Goal: Task Accomplishment & Management: Manage account settings

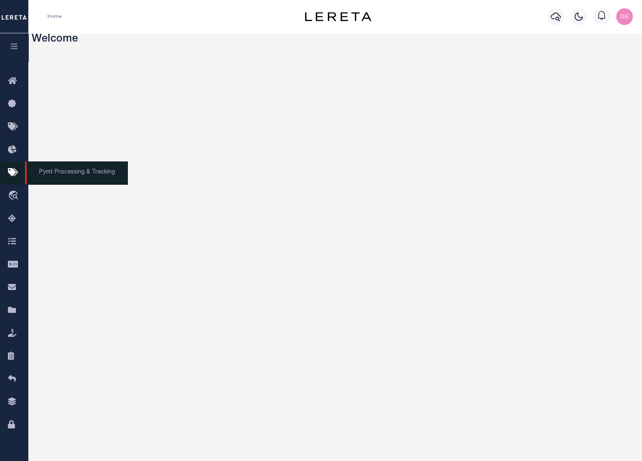
click at [15, 177] on icon at bounding box center [14, 173] width 13 height 10
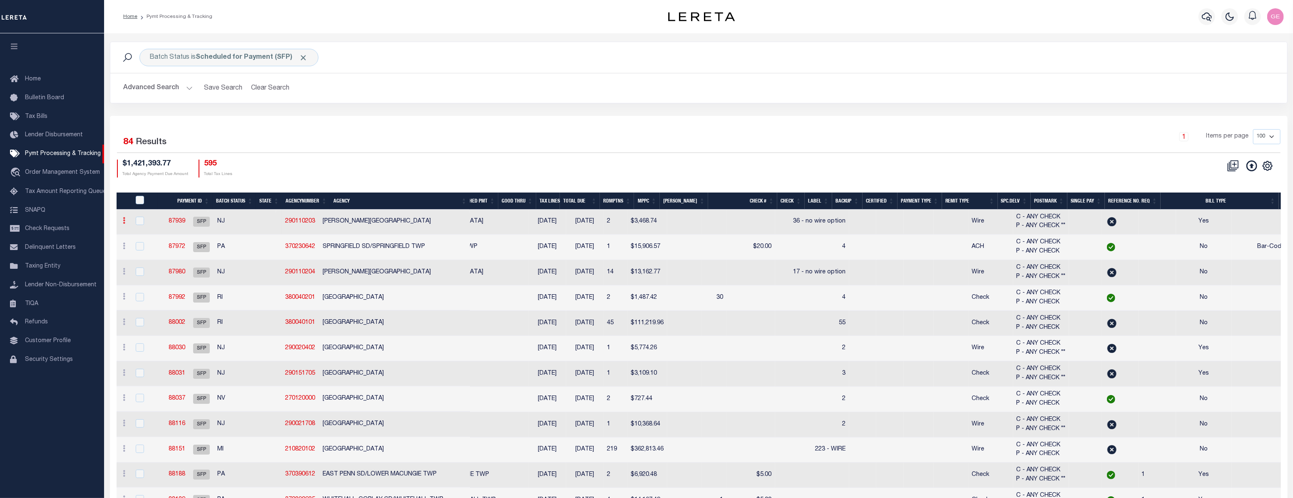
click at [124, 223] on icon at bounding box center [124, 220] width 2 height 7
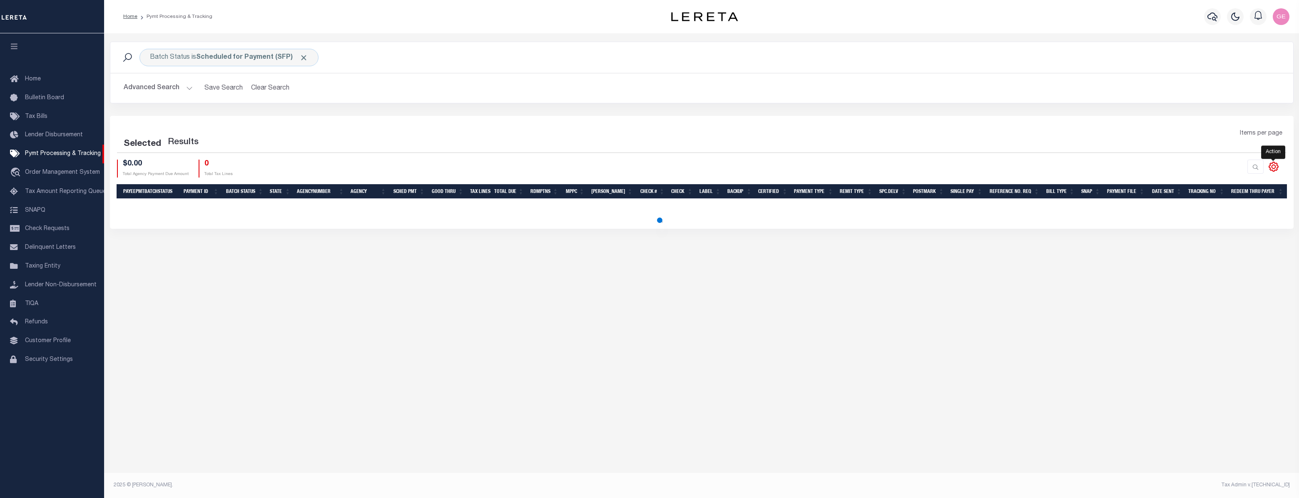
click at [1270, 165] on icon at bounding box center [1273, 166] width 11 height 11
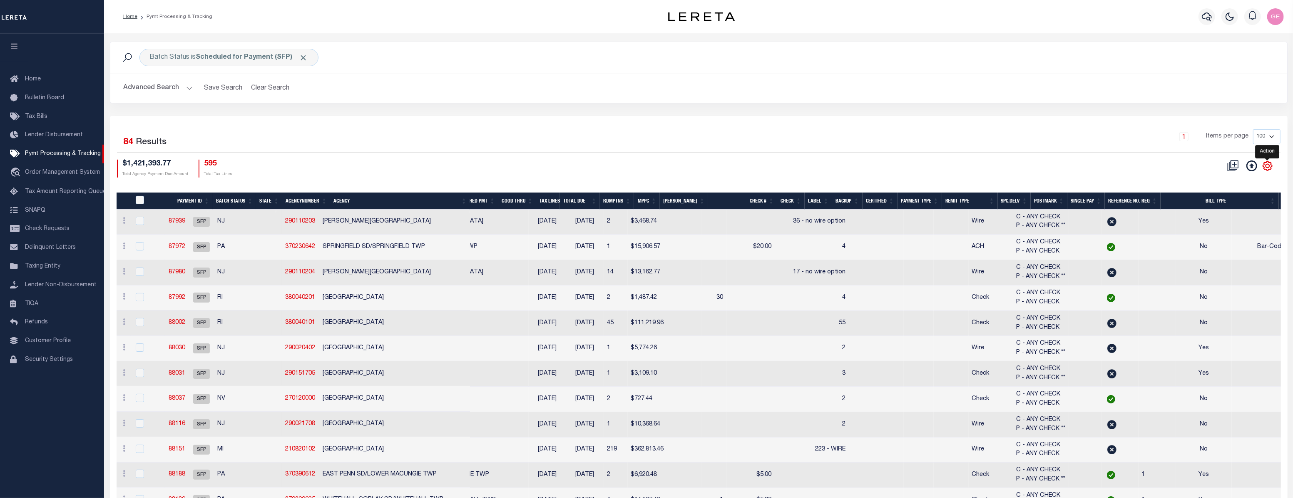
click at [1268, 166] on icon at bounding box center [1268, 165] width 11 height 11
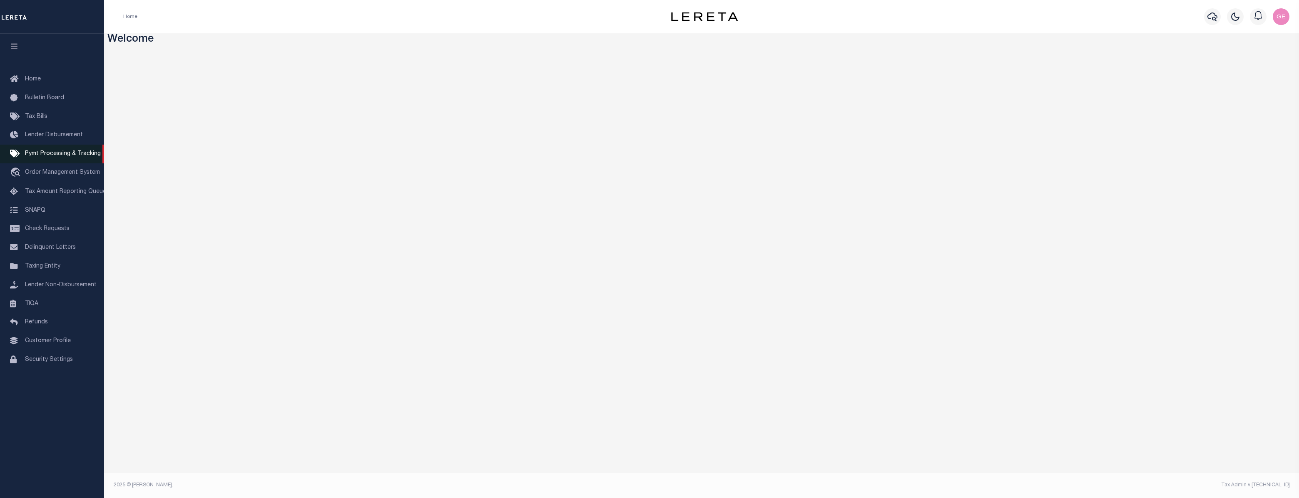
click at [74, 162] on link "Pymt Processing & Tracking" at bounding box center [52, 153] width 104 height 19
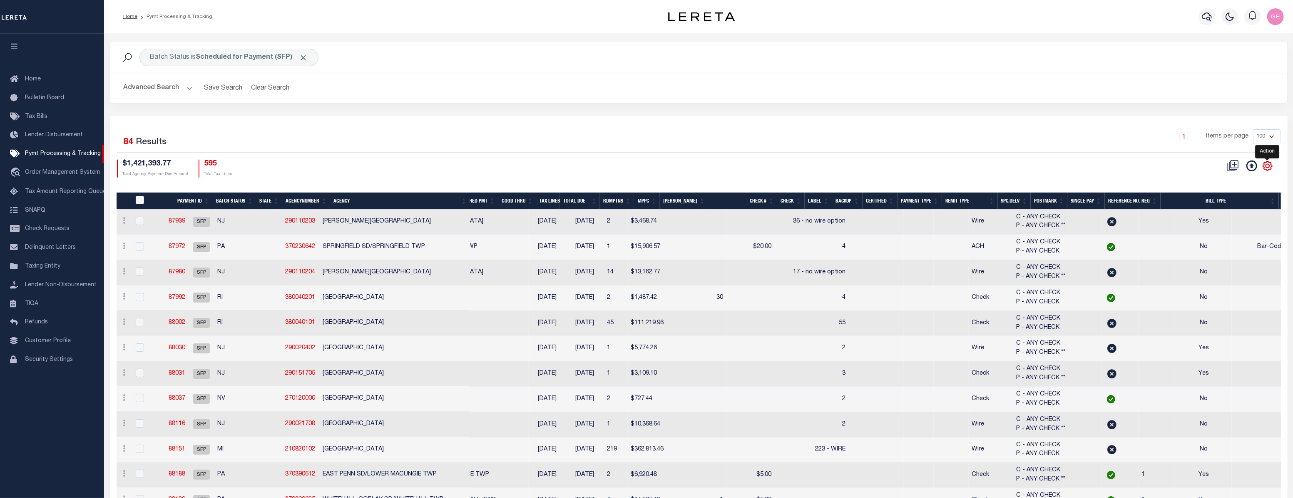
click at [1266, 171] on icon "" at bounding box center [1268, 165] width 11 height 11
click at [818, 162] on div "CSV Export Selected Print Show Filter Show Search Columns 0: 1: PayeePmtBatchSt…" at bounding box center [990, 168] width 582 height 18
click at [124, 221] on icon at bounding box center [124, 220] width 2 height 7
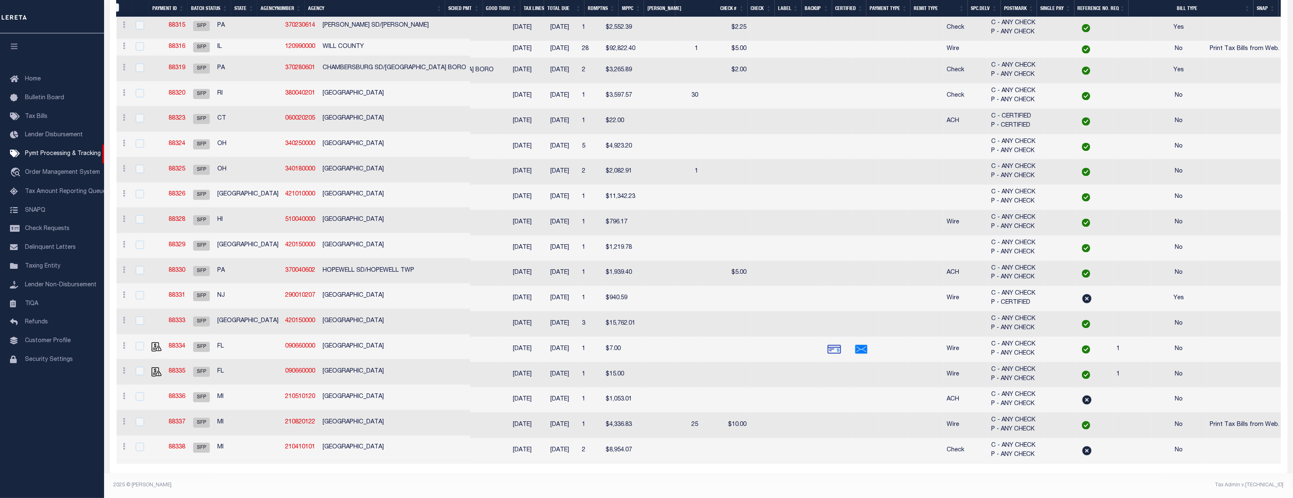
scroll to position [0, 36]
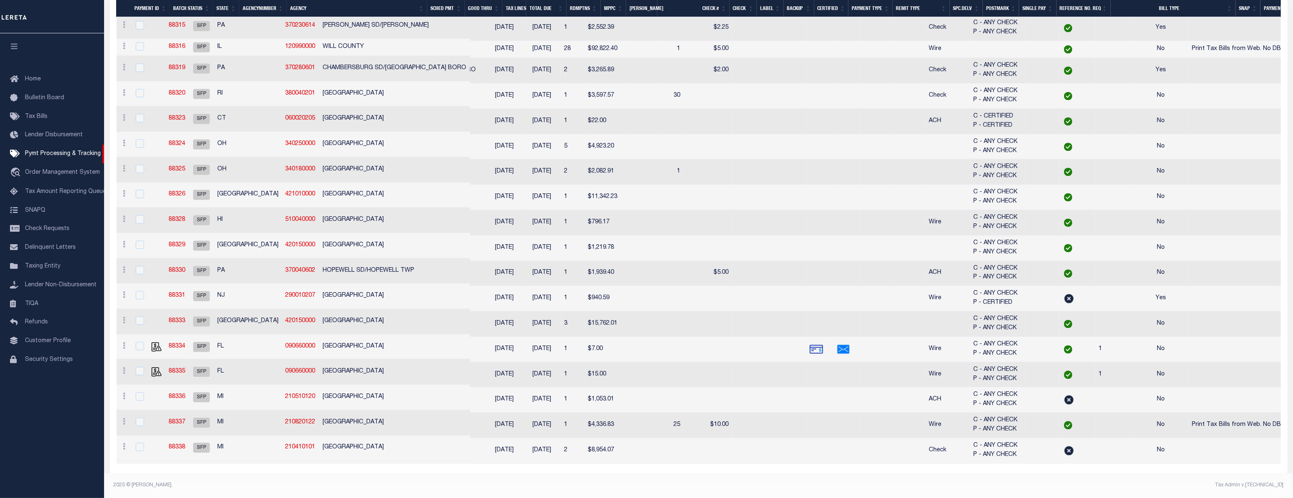
scroll to position [0, 56]
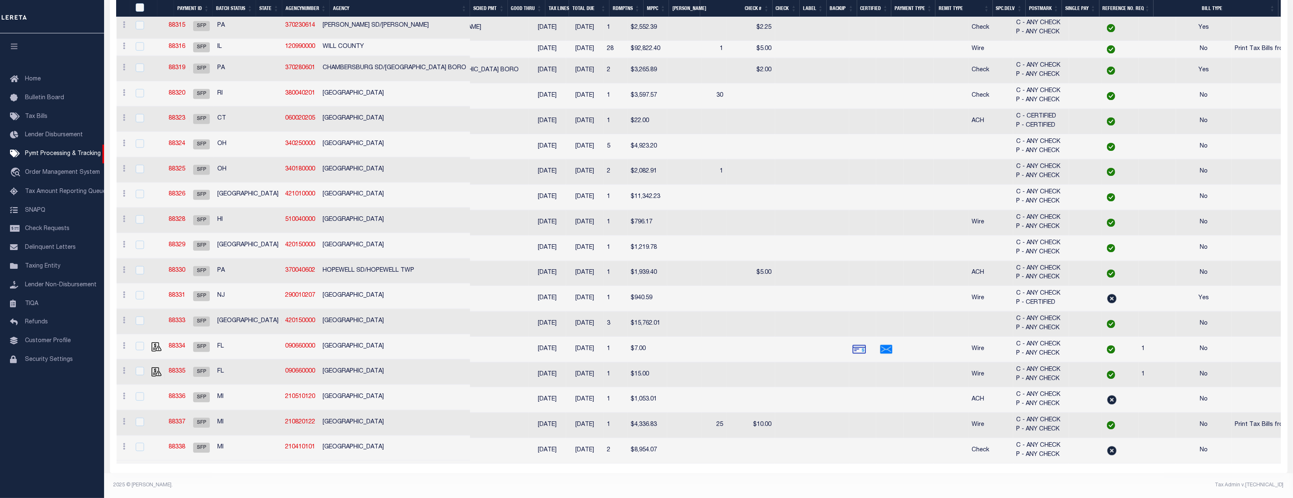
click at [529, 459] on td "[DATE]" at bounding box center [547, 450] width 37 height 25
checkbox input "true"
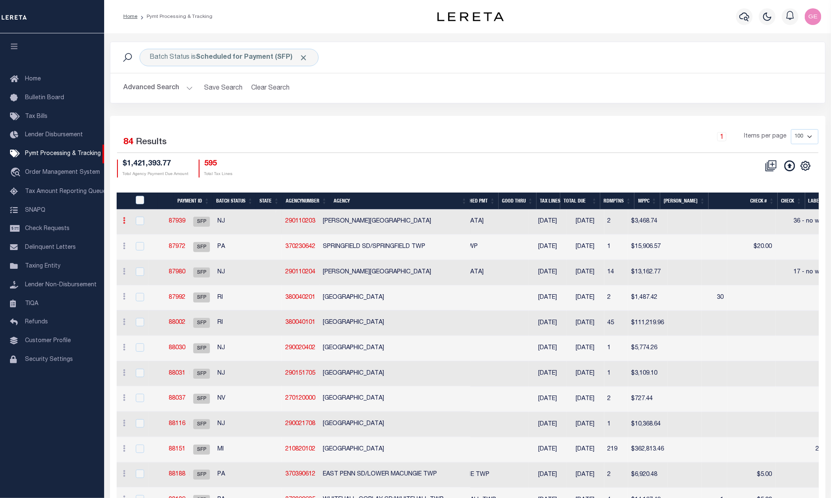
click at [122, 224] on link at bounding box center [124, 221] width 9 height 7
click at [804, 167] on icon at bounding box center [805, 166] width 4 height 4
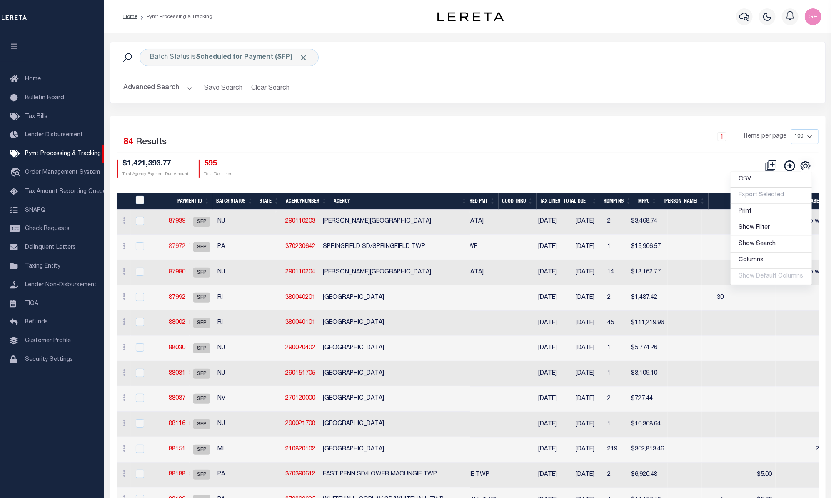
click at [185, 245] on link "87972" at bounding box center [177, 247] width 17 height 6
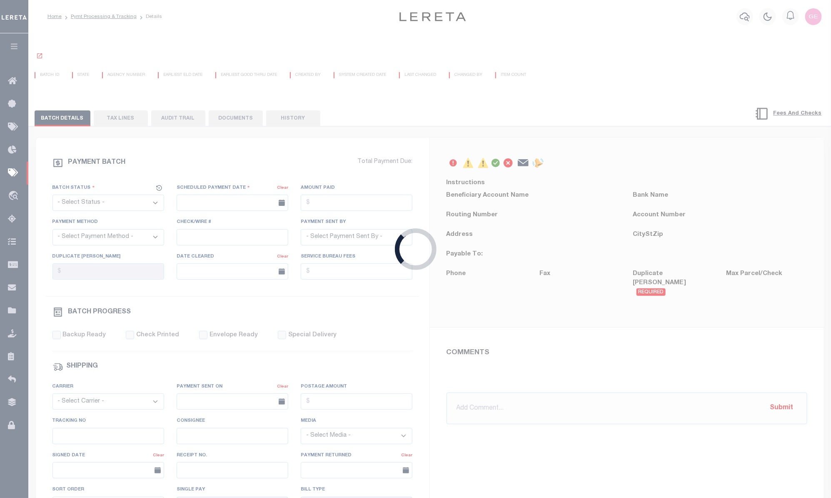
select select "SFP"
type input "[DATE]"
type input "4"
type input "[PERSON_NAME]"
select select "35"
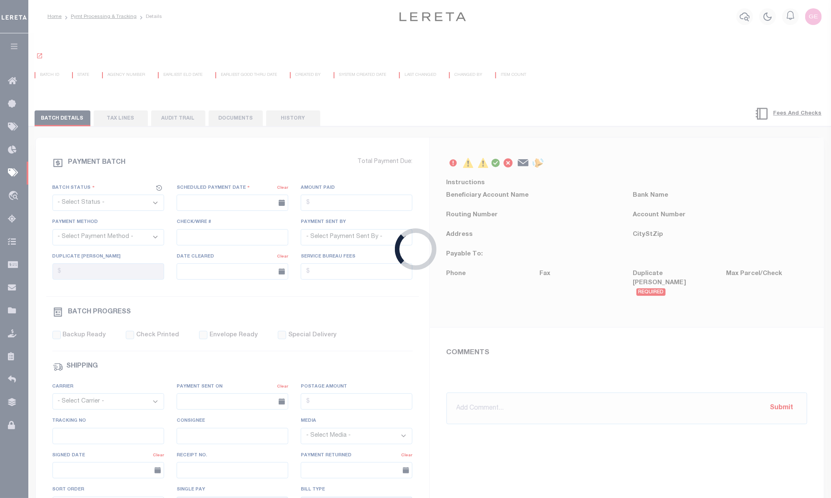
radio input "true"
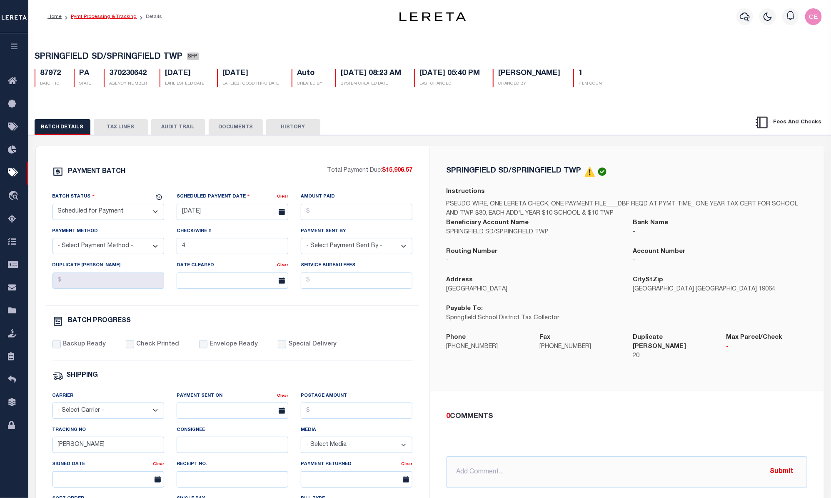
click at [116, 15] on link "Pymt Processing & Tracking" at bounding box center [104, 16] width 66 height 5
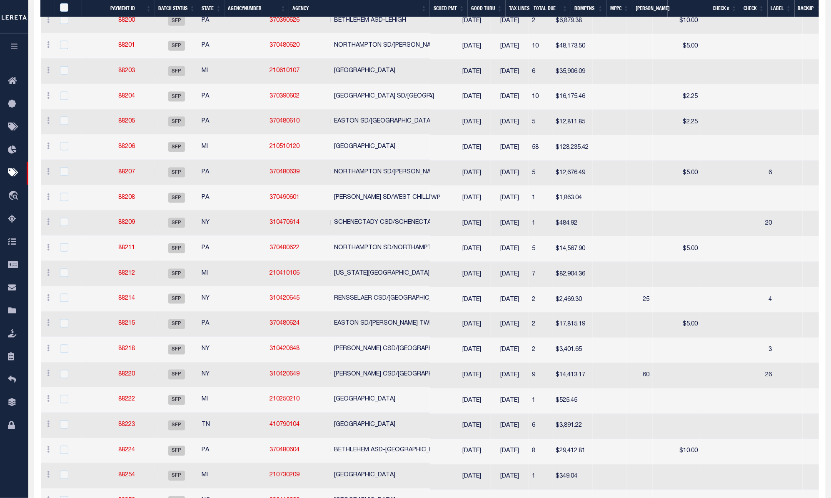
scroll to position [681, 0]
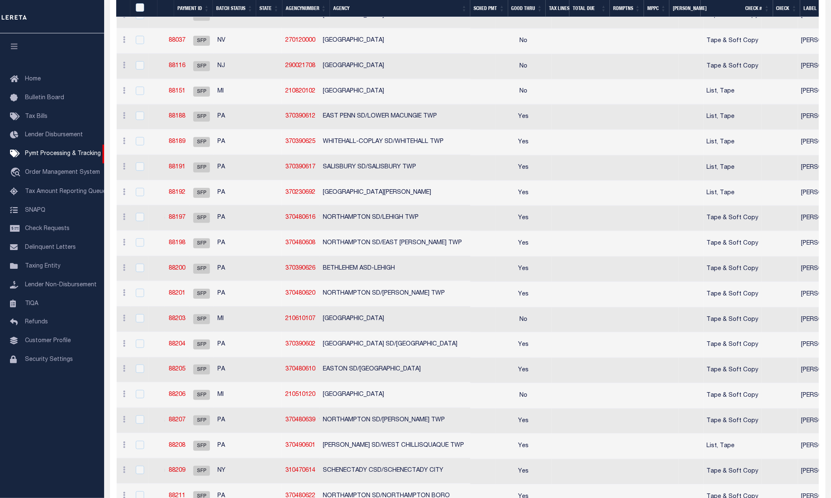
scroll to position [398, 0]
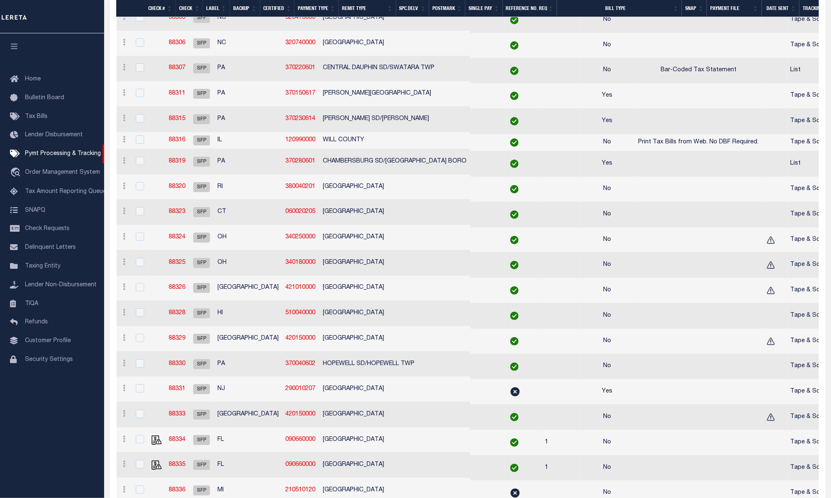
scroll to position [1864, 0]
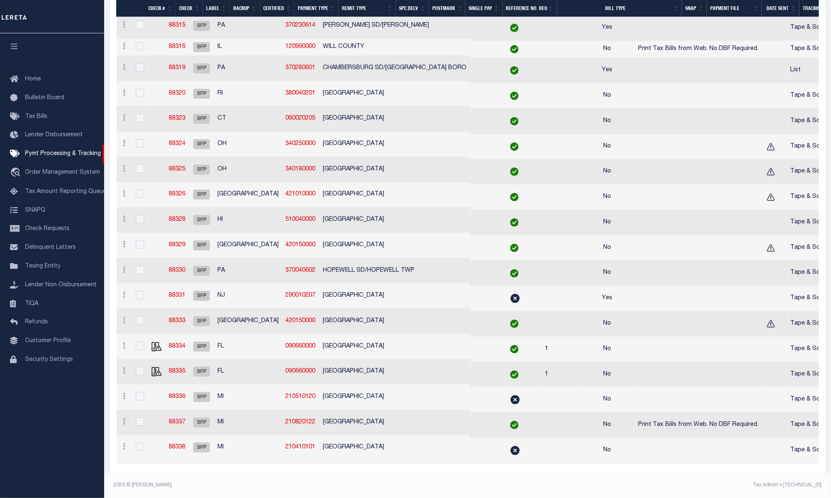
drag, startPoint x: 732, startPoint y: 466, endPoint x: 670, endPoint y: 468, distance: 61.7
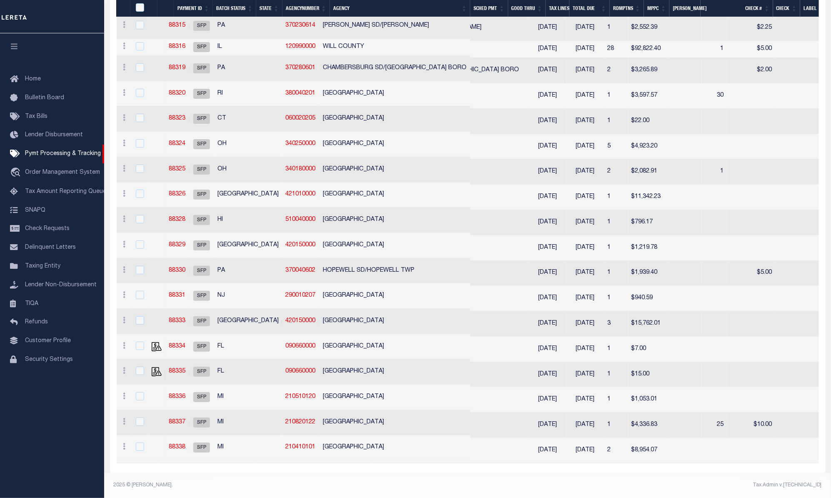
scroll to position [0, 57]
click at [142, 4] on input "PayeePmtBatchStatus" at bounding box center [140, 7] width 8 height 8
checkbox input "true"
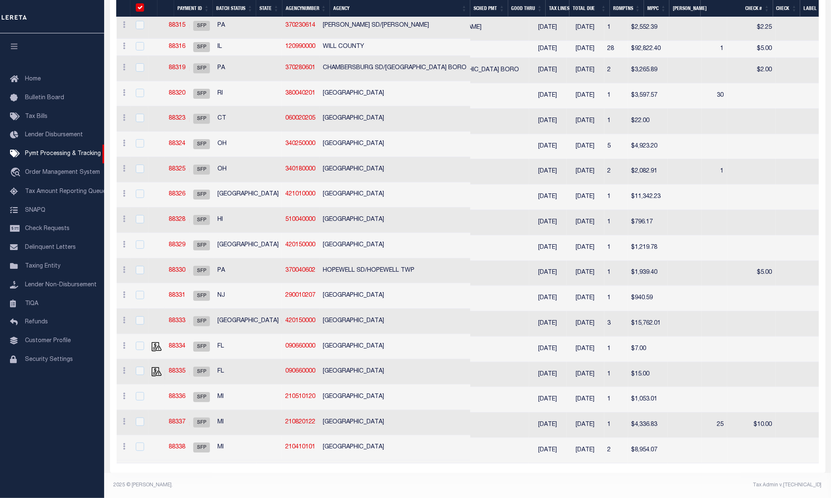
checkbox input "true"
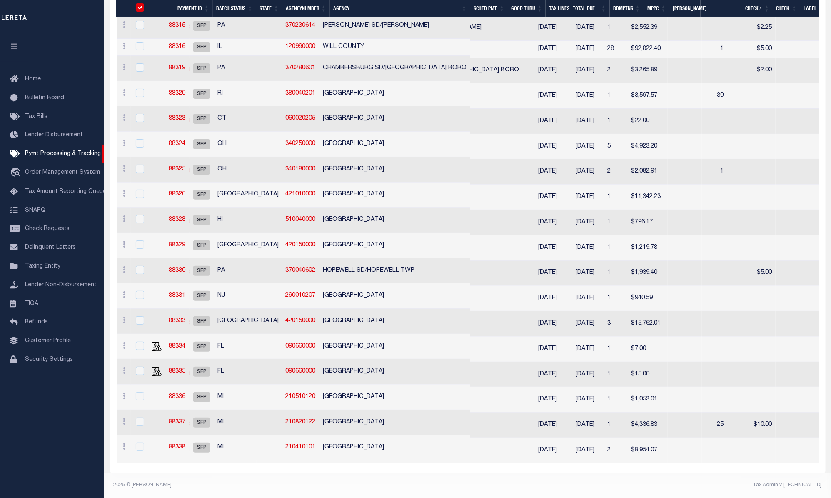
checkbox input "true"
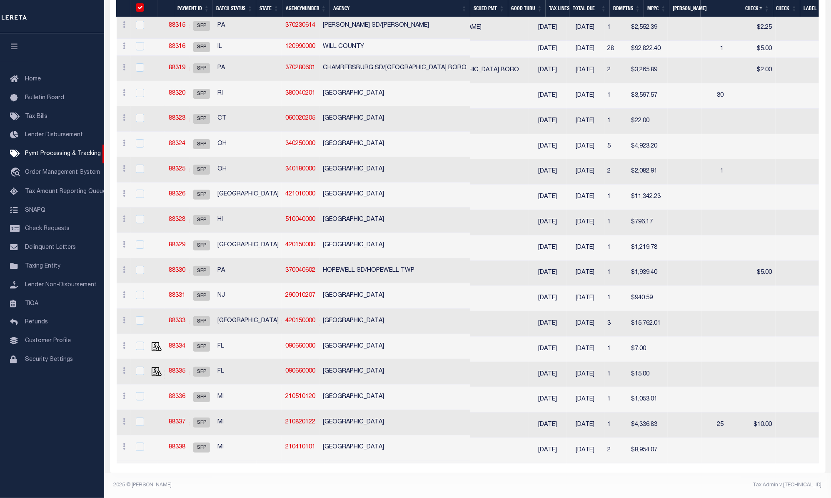
checkbox input "true"
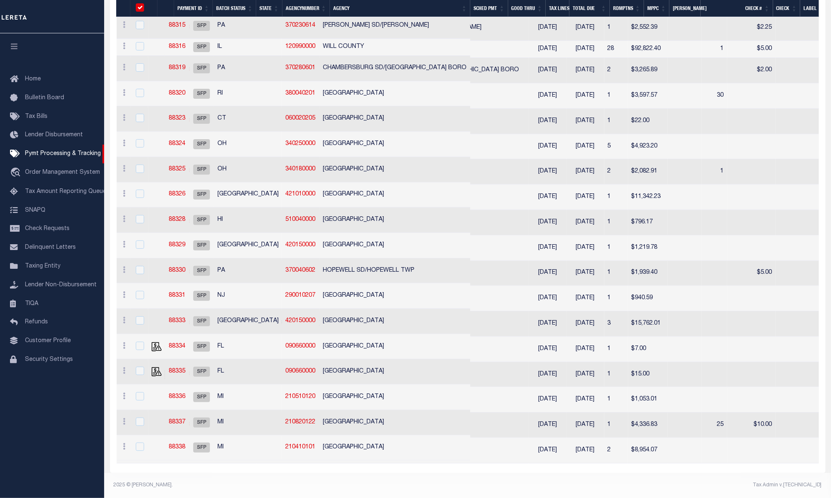
checkbox input "true"
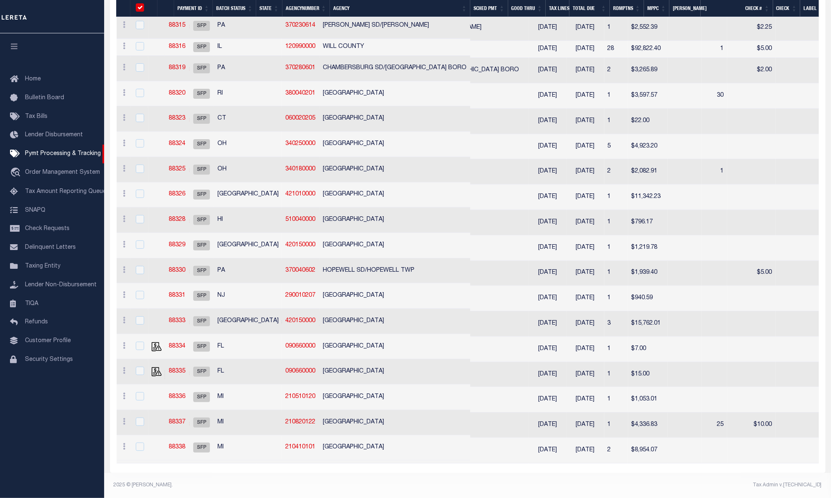
checkbox input "true"
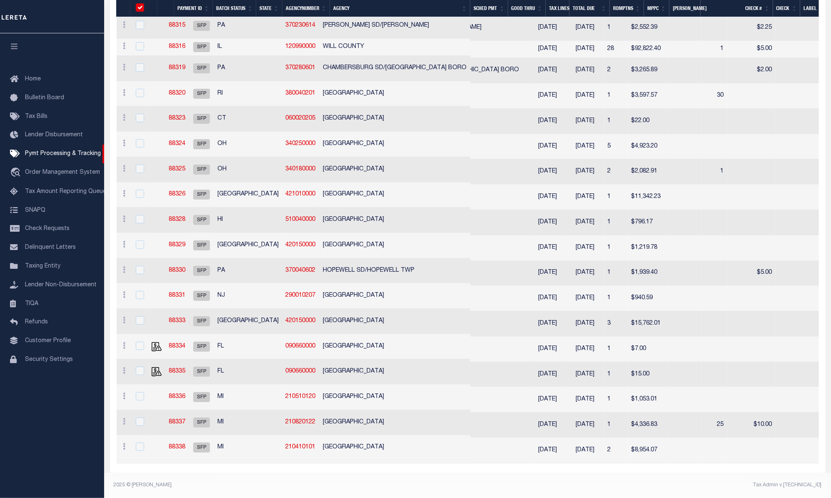
checkbox input "true"
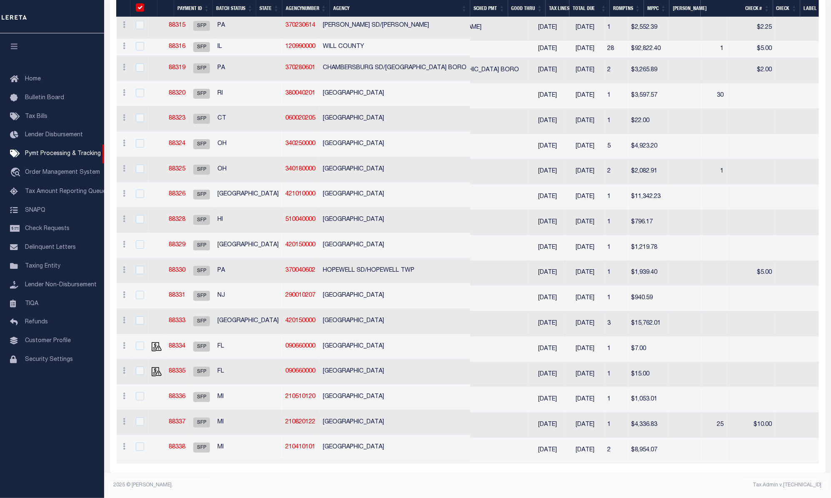
checkbox input "true"
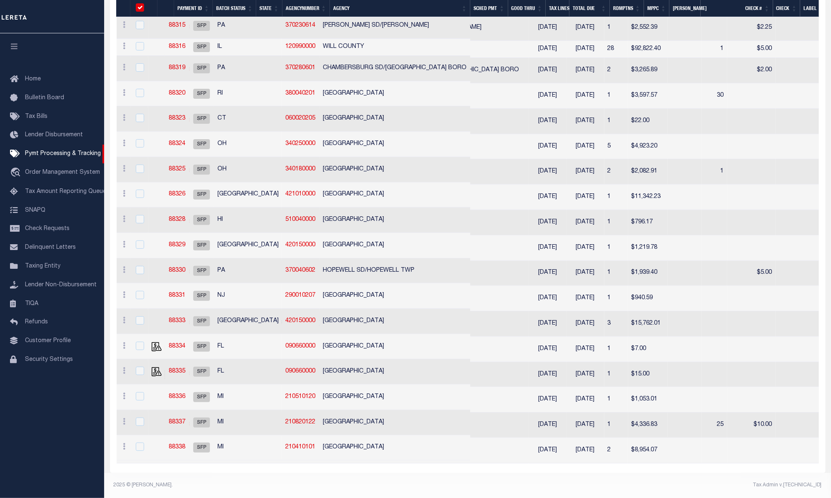
checkbox input "true"
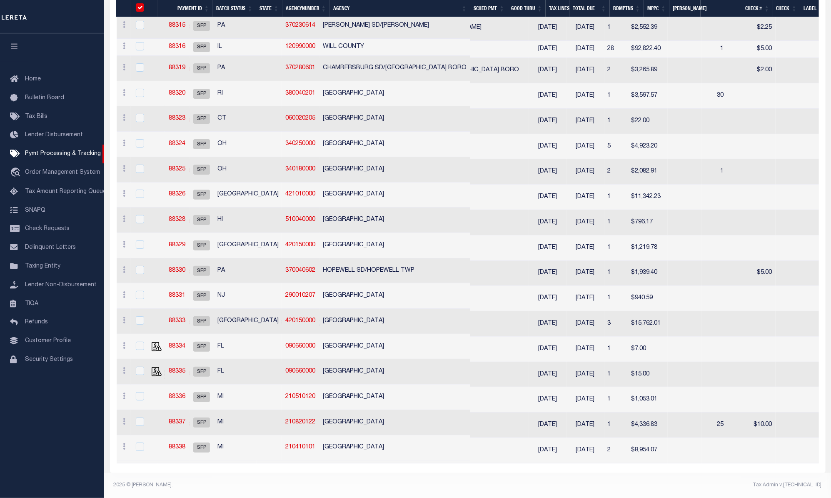
checkbox input "true"
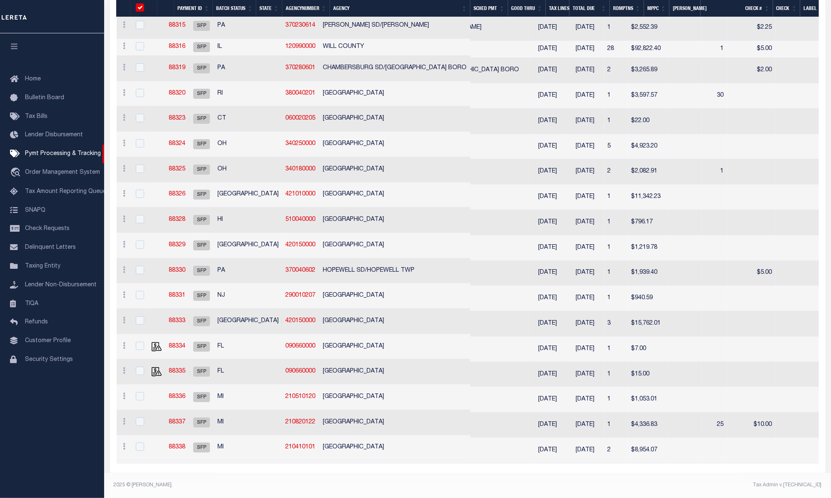
checkbox input "true"
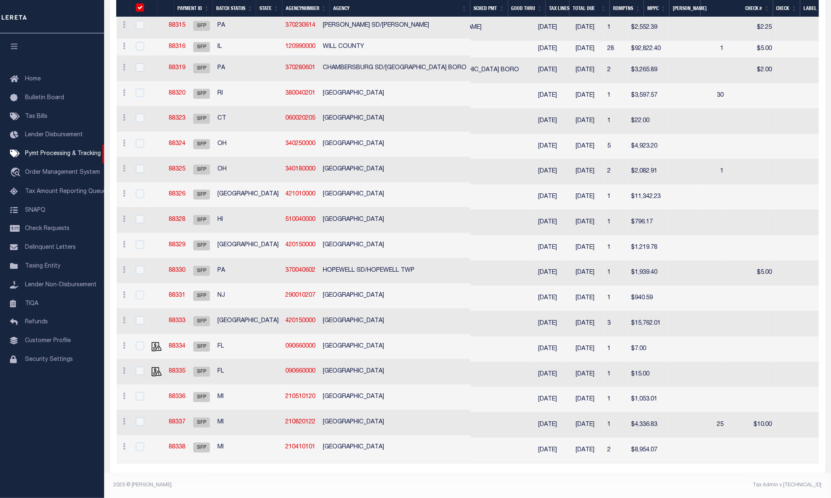
checkbox input "true"
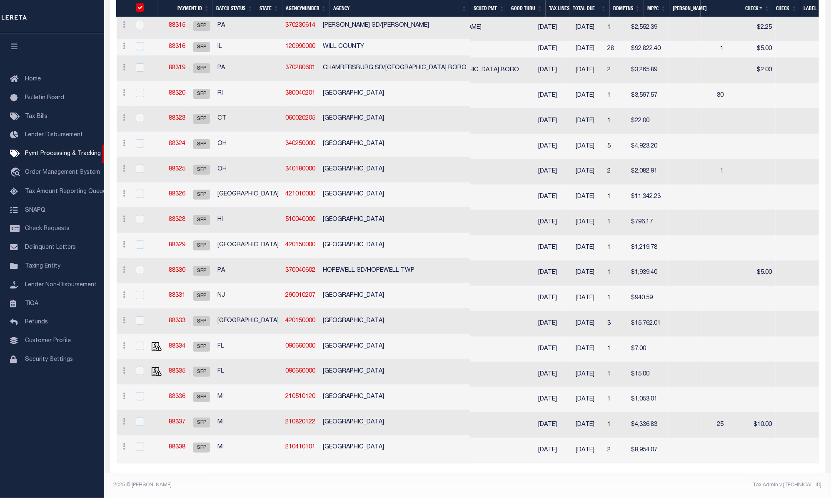
checkbox input "true"
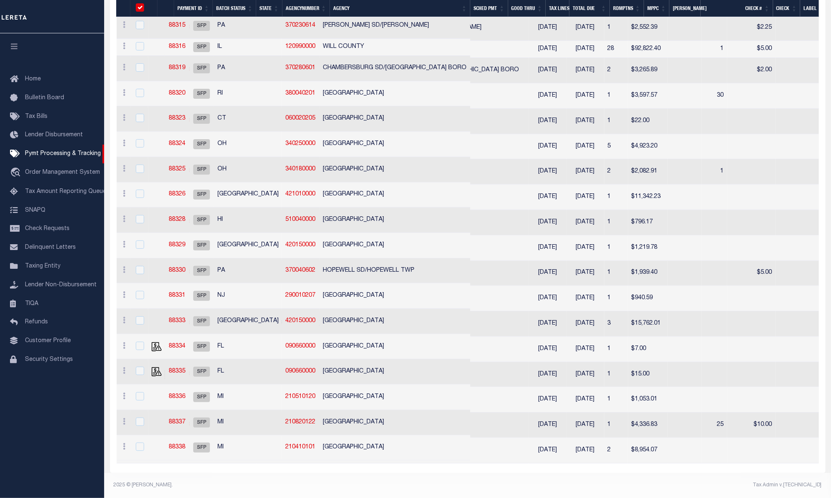
checkbox input "true"
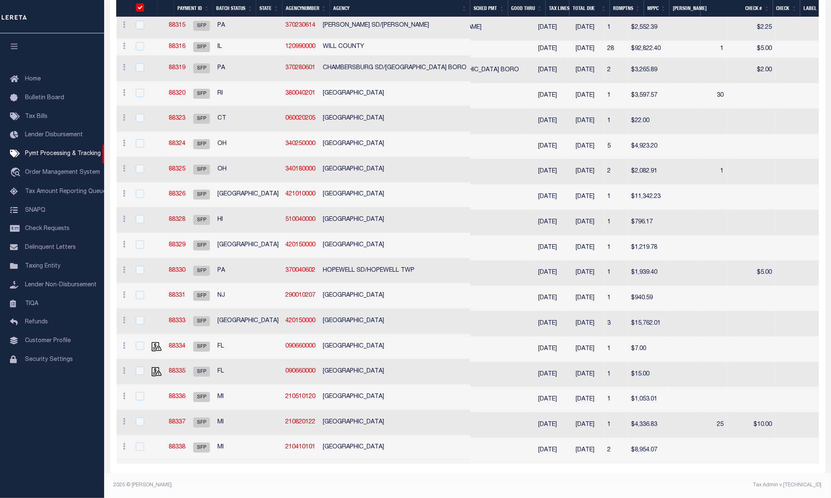
checkbox input "true"
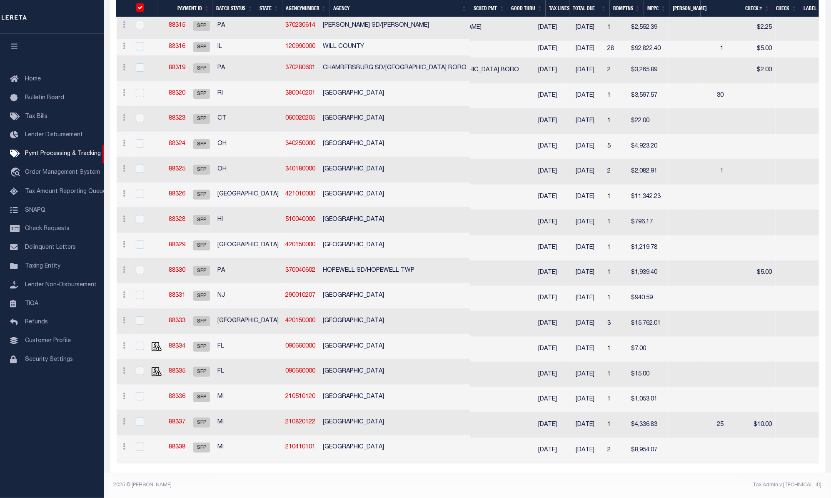
checkbox input "true"
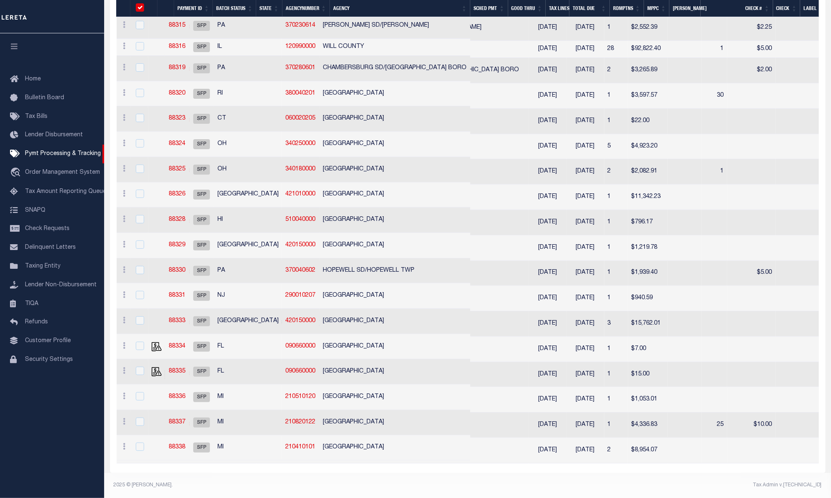
checkbox input "true"
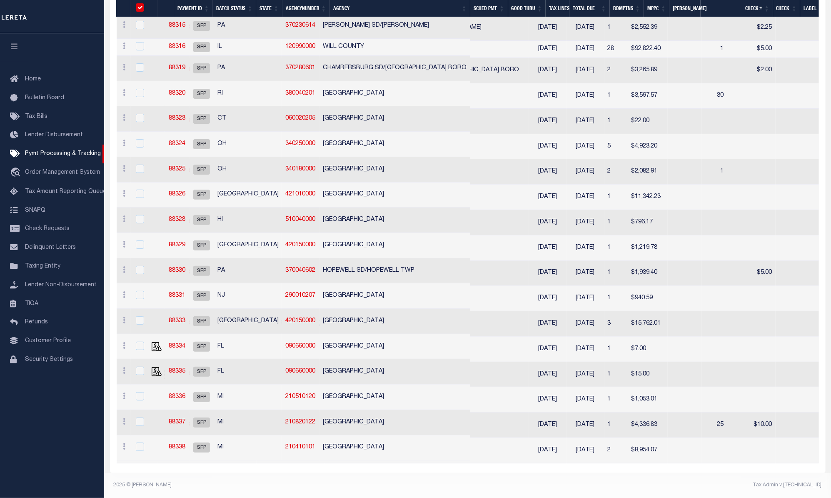
checkbox input "true"
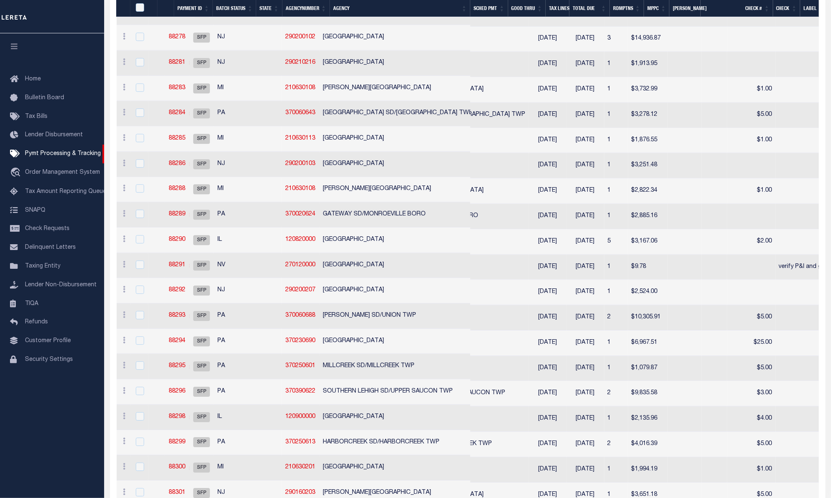
scroll to position [1107, 0]
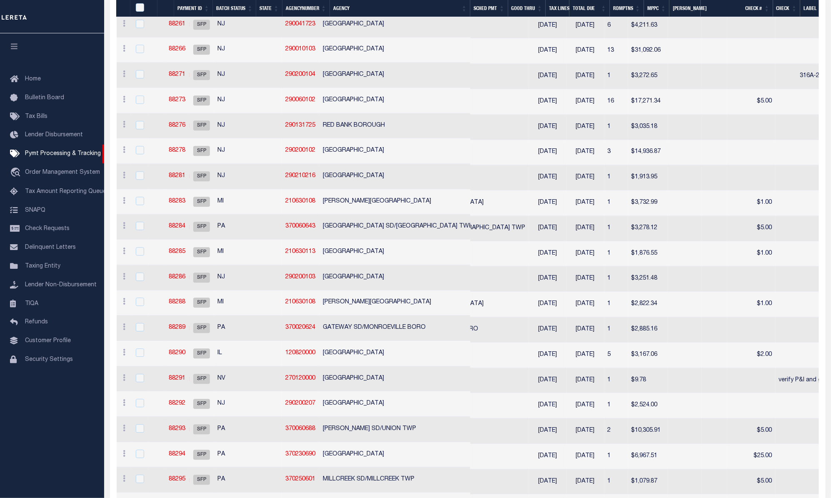
click at [685, 10] on th "[PERSON_NAME]" at bounding box center [684, 8] width 31 height 17
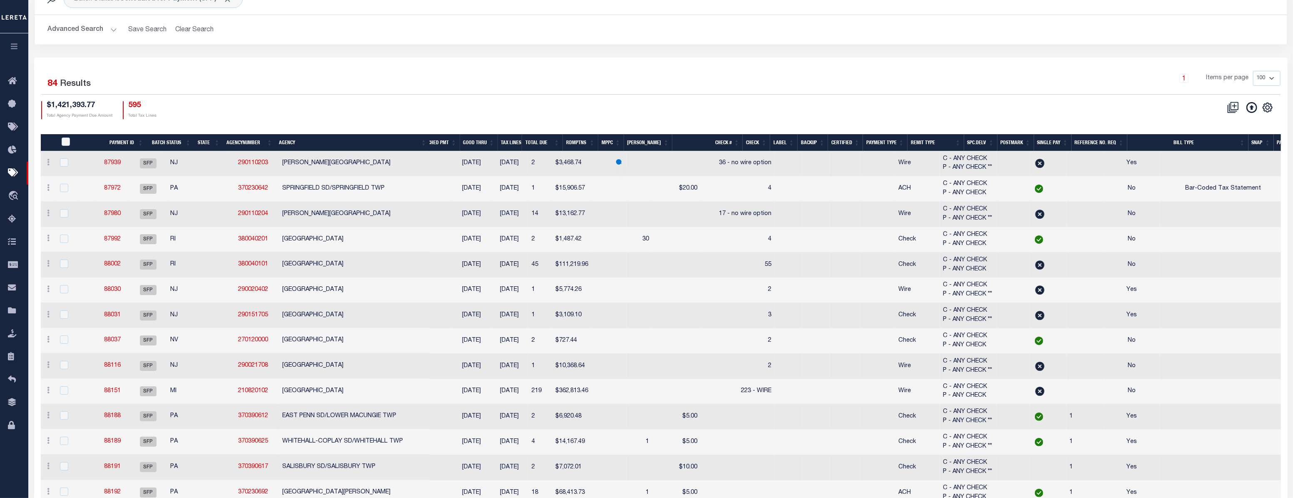
scroll to position [0, 0]
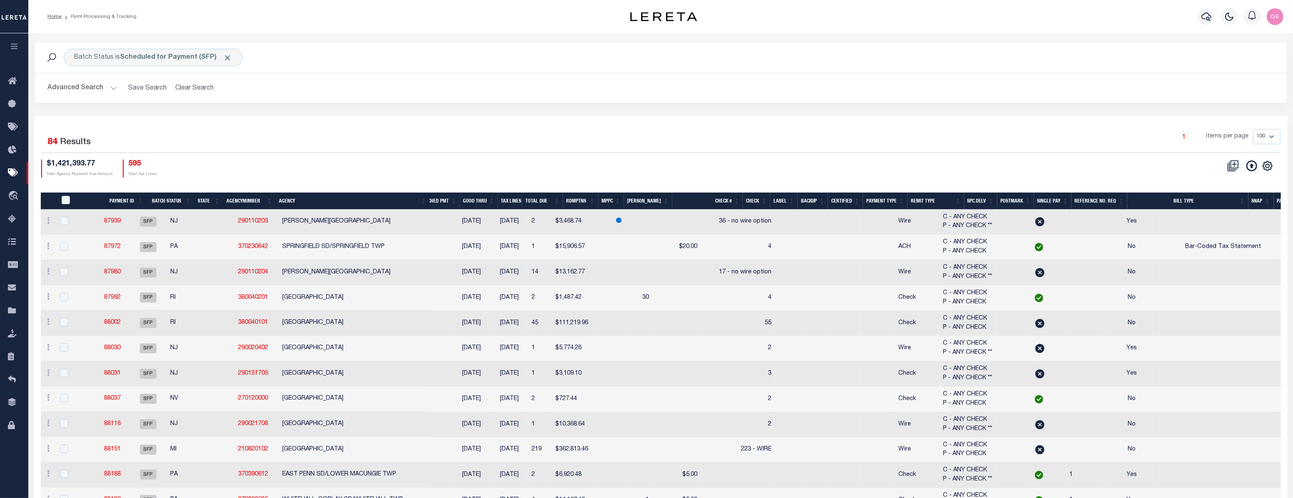
click at [834, 202] on th "Certified" at bounding box center [845, 200] width 35 height 17
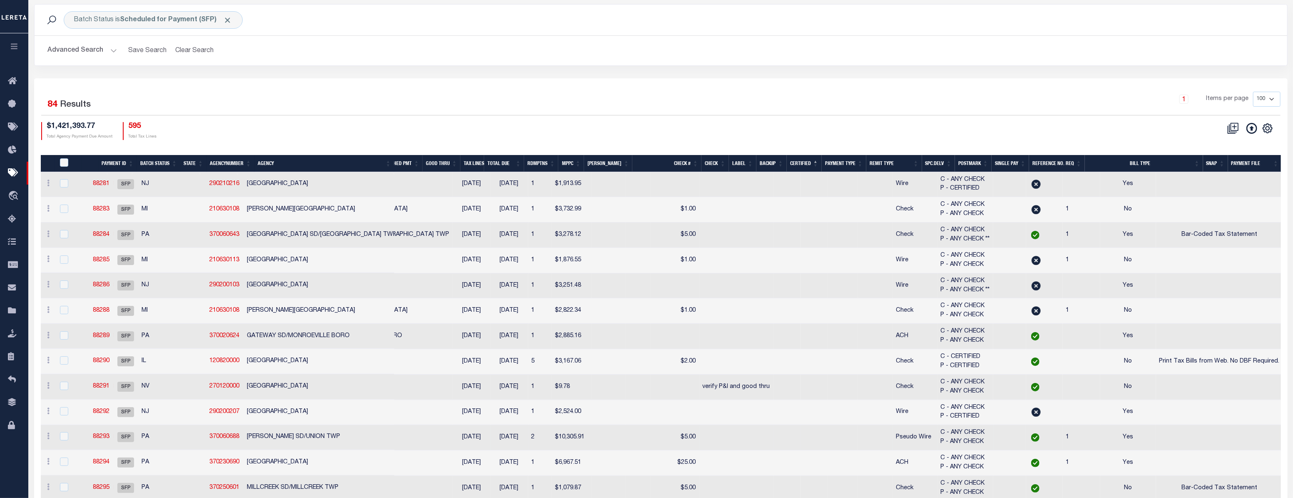
scroll to position [227, 0]
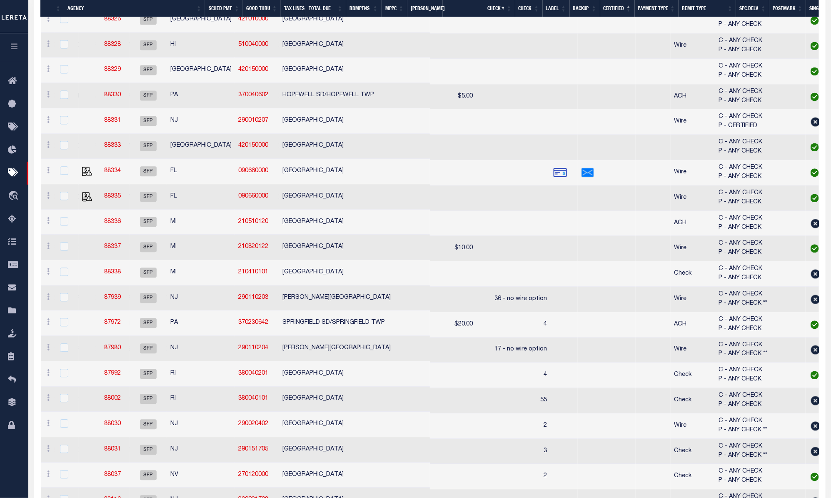
scroll to position [979, 0]
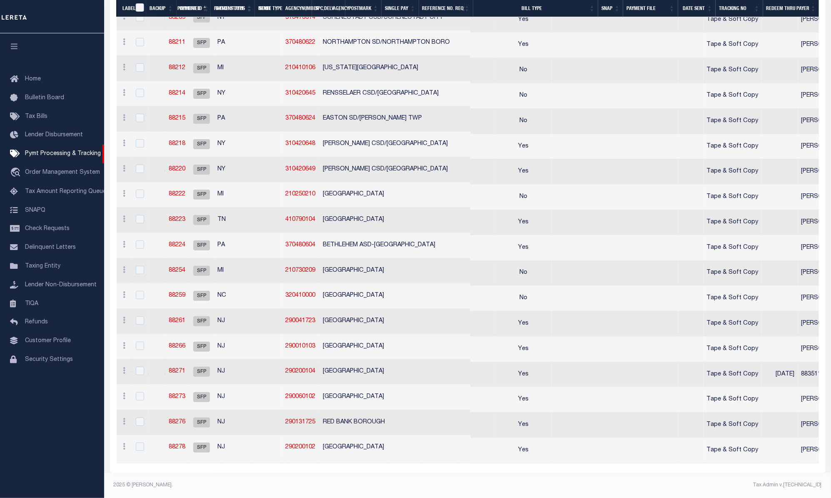
scroll to position [0, 604]
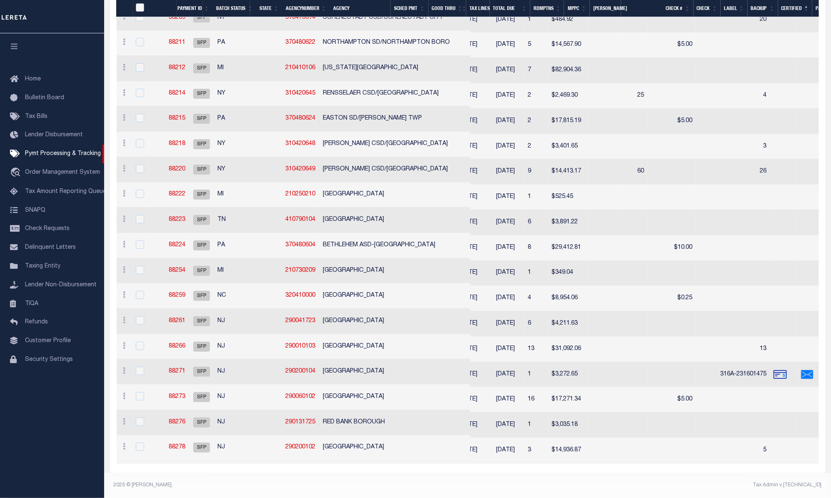
click at [142, 3] on input "PayeePmtBatchStatus" at bounding box center [140, 7] width 8 height 8
checkbox input "true"
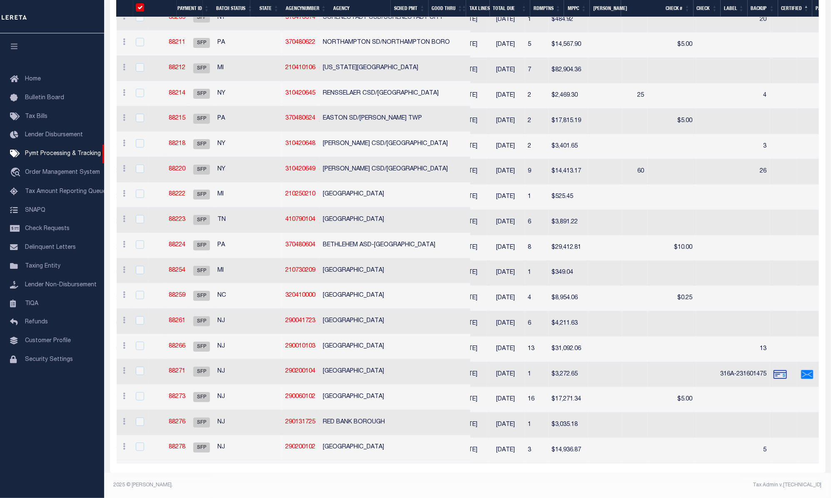
checkbox input "true"
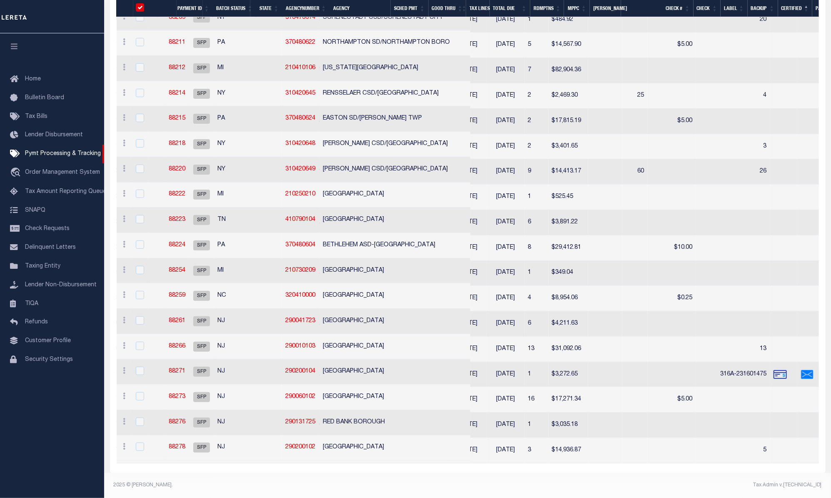
checkbox input "true"
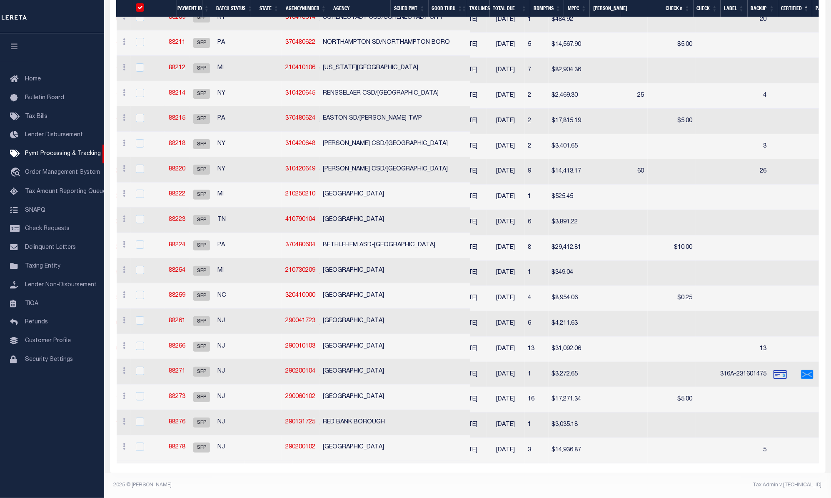
checkbox input "true"
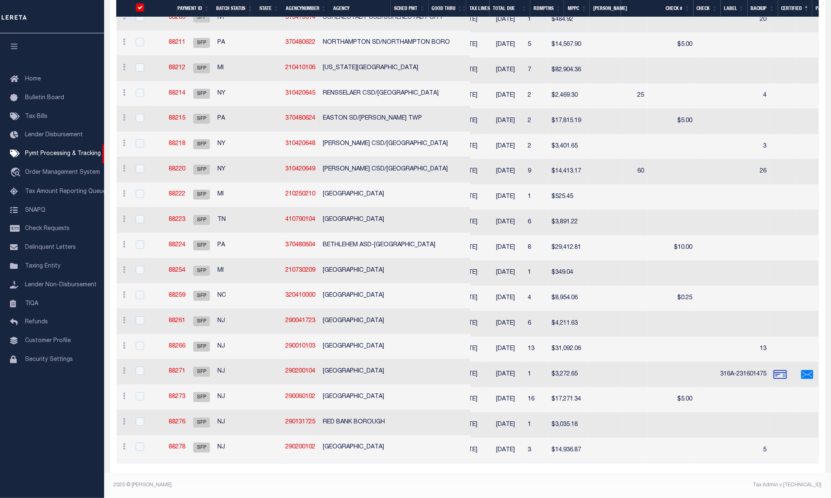
checkbox input "true"
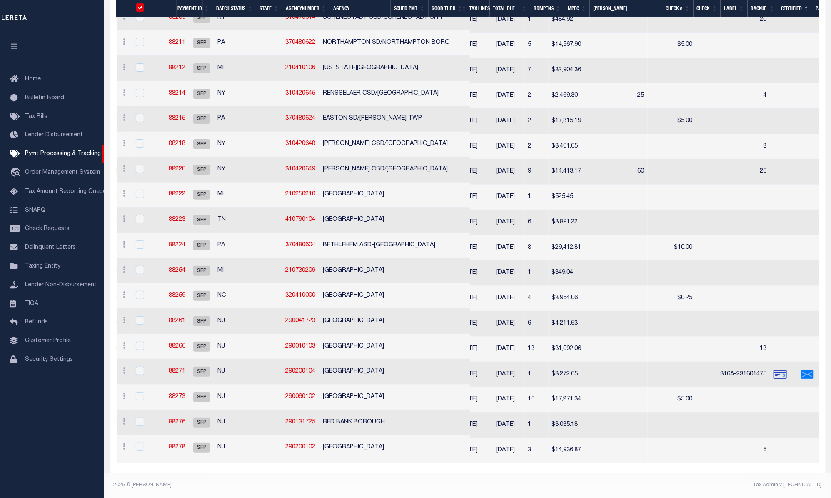
checkbox input "true"
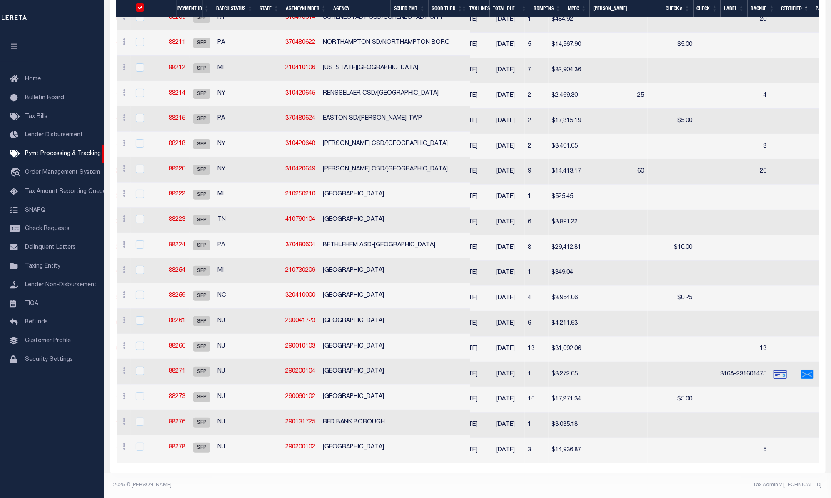
checkbox input "true"
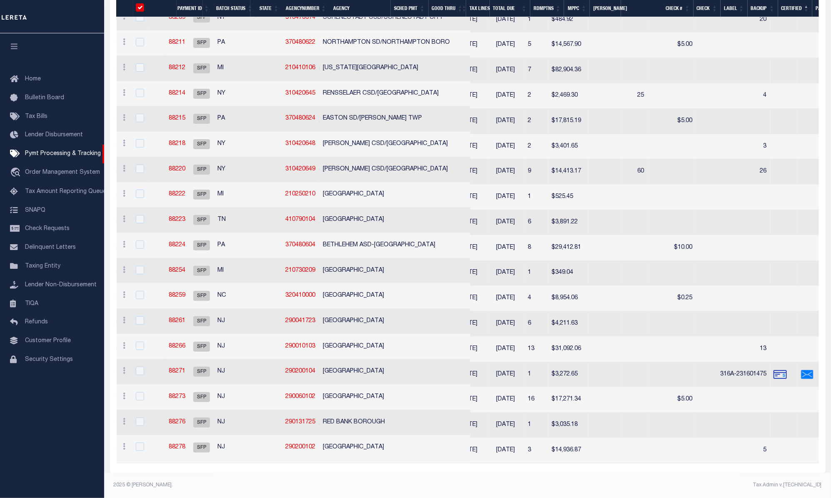
checkbox input "true"
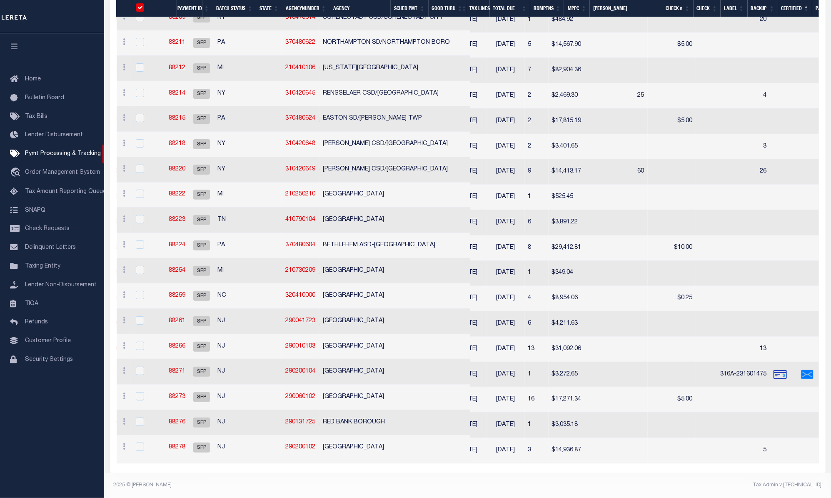
checkbox input "true"
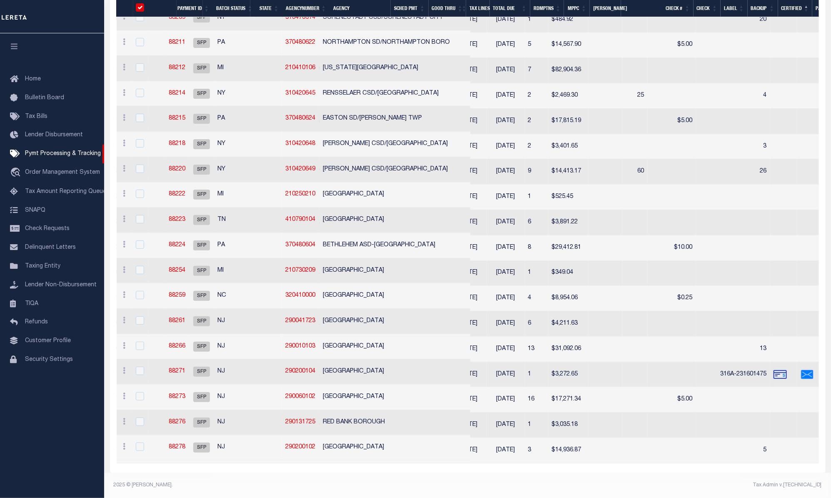
checkbox input "true"
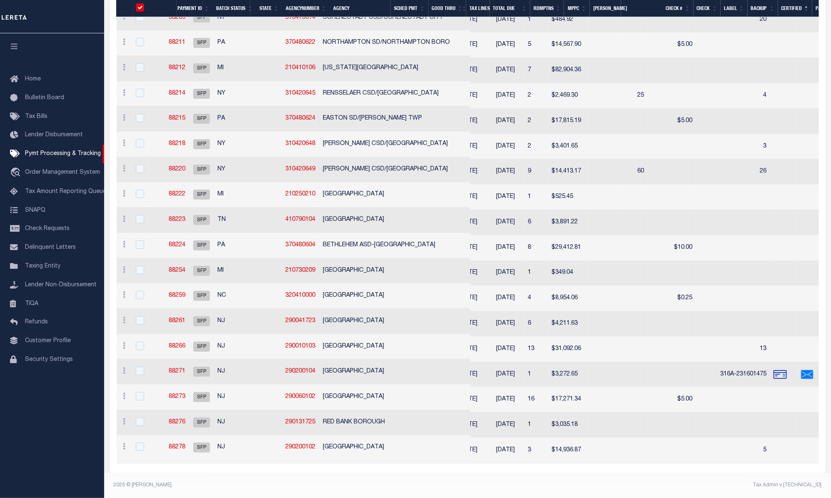
checkbox input "true"
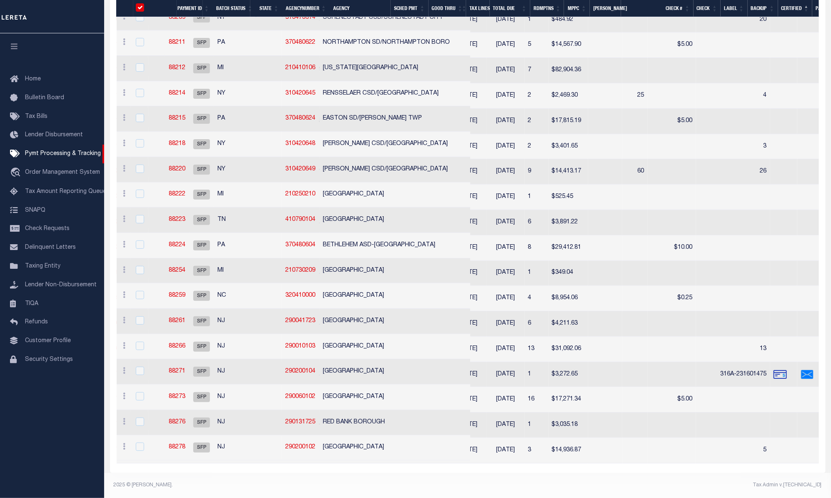
checkbox input "true"
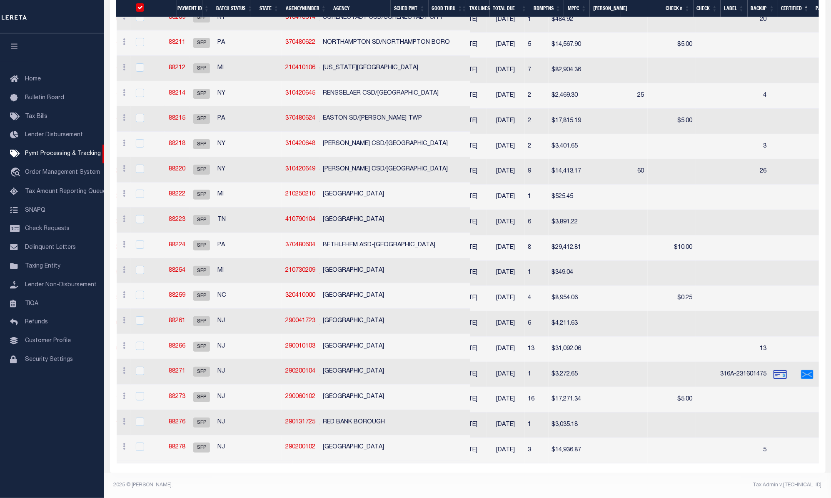
checkbox input "true"
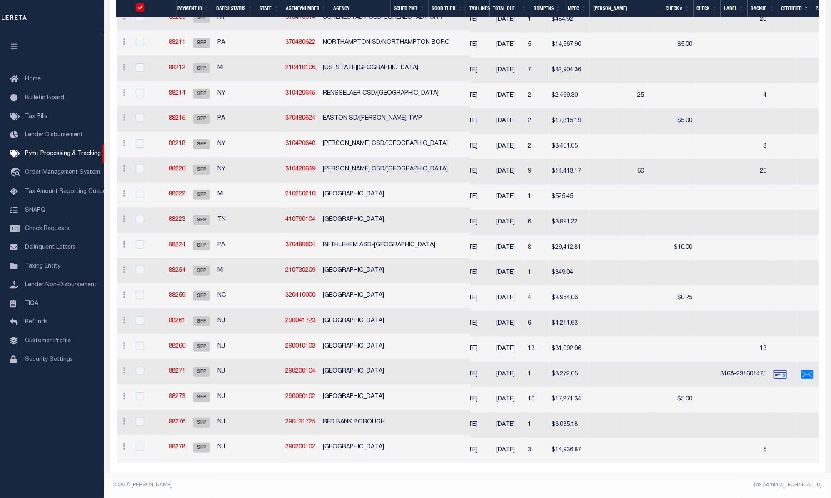
checkbox input "true"
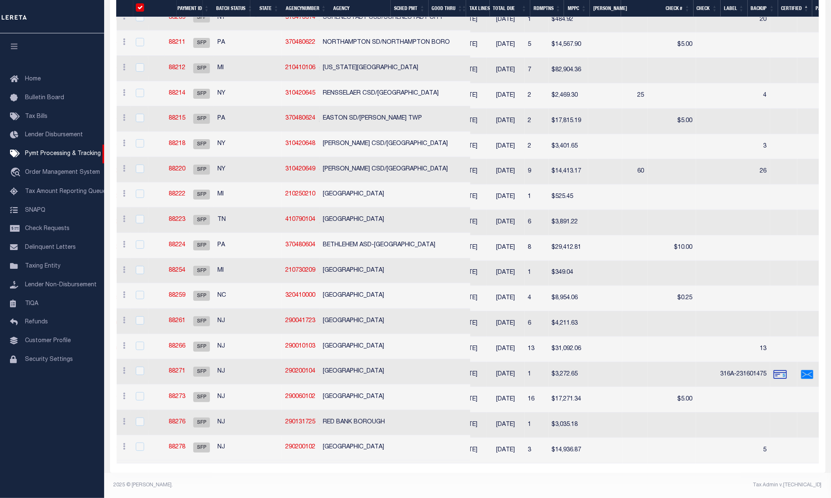
checkbox input "true"
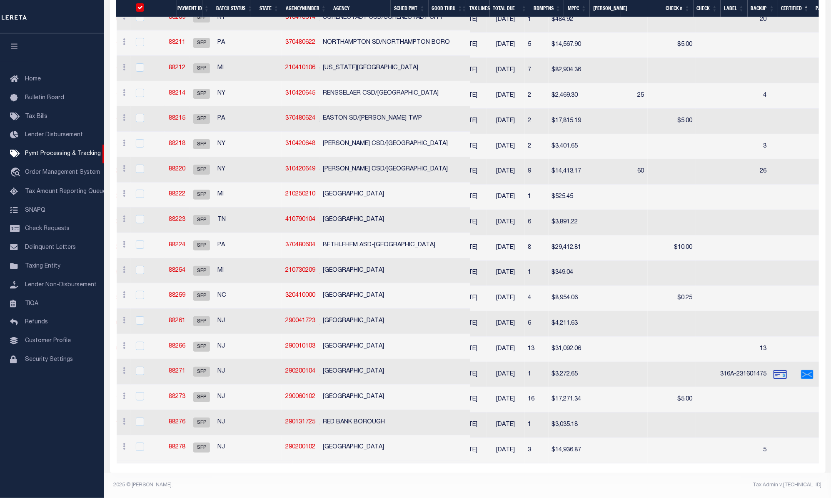
checkbox input "true"
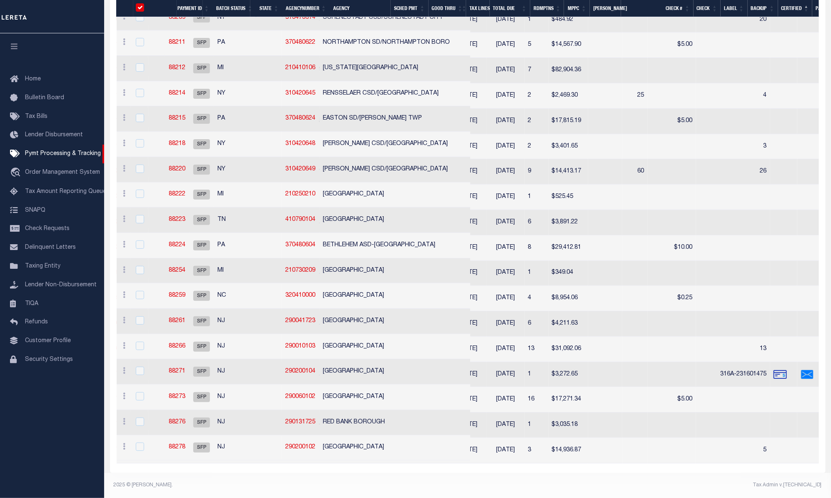
checkbox input "true"
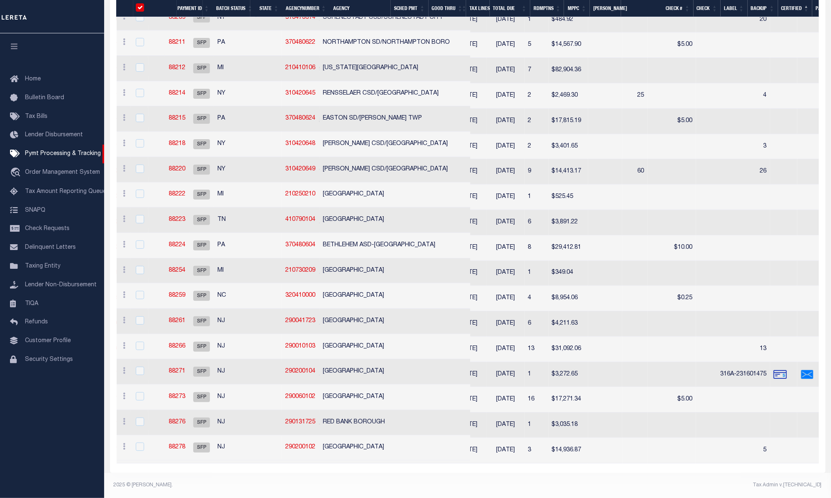
checkbox input "true"
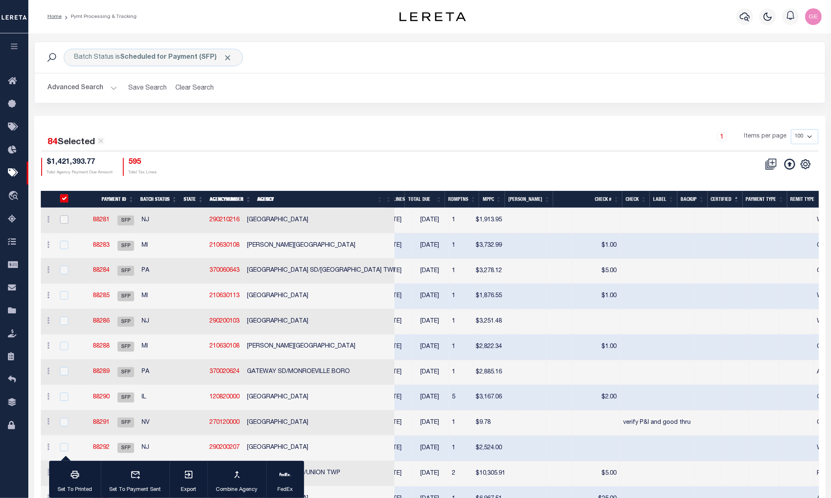
click at [63, 219] on input "checkbox" at bounding box center [64, 219] width 8 height 8
checkbox input "true"
checkbox input "false"
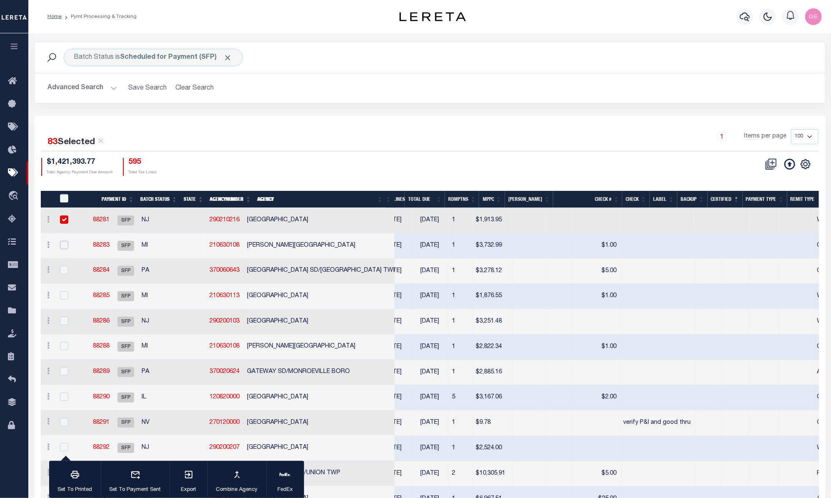
click at [67, 245] on input "checkbox" at bounding box center [64, 245] width 8 height 8
checkbox input "true"
checkbox input "false"
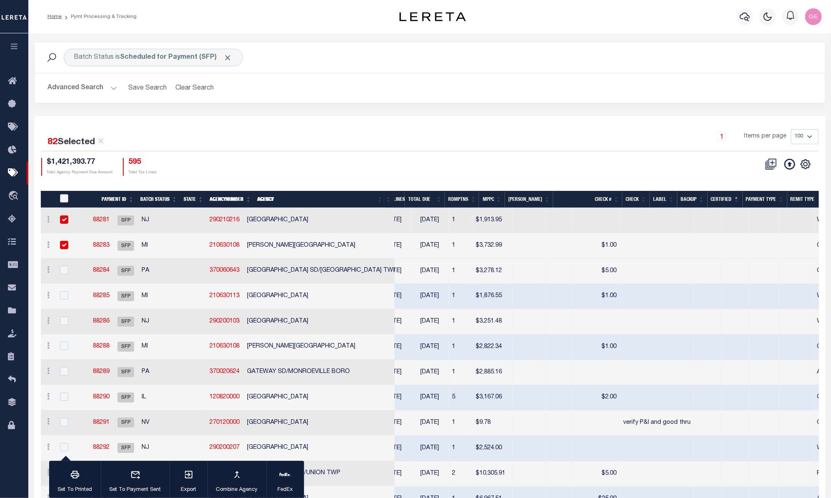
click at [67, 198] on input "PayeePmtBatchStatus" at bounding box center [64, 198] width 8 height 8
checkbox input "true"
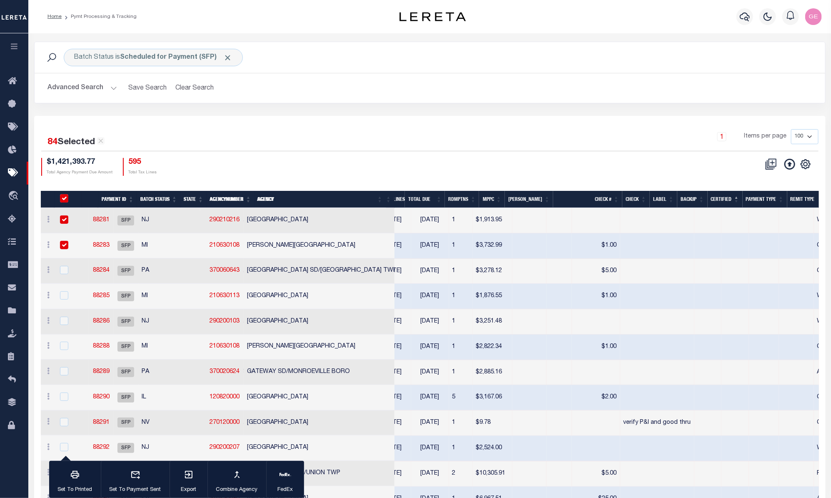
click at [67, 198] on input "PayeePmtBatchStatus" at bounding box center [64, 198] width 8 height 8
checkbox input "false"
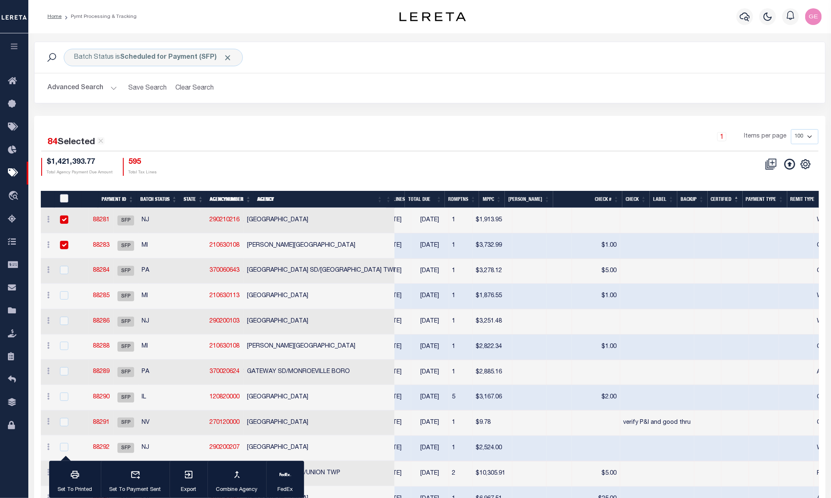
checkbox input "false"
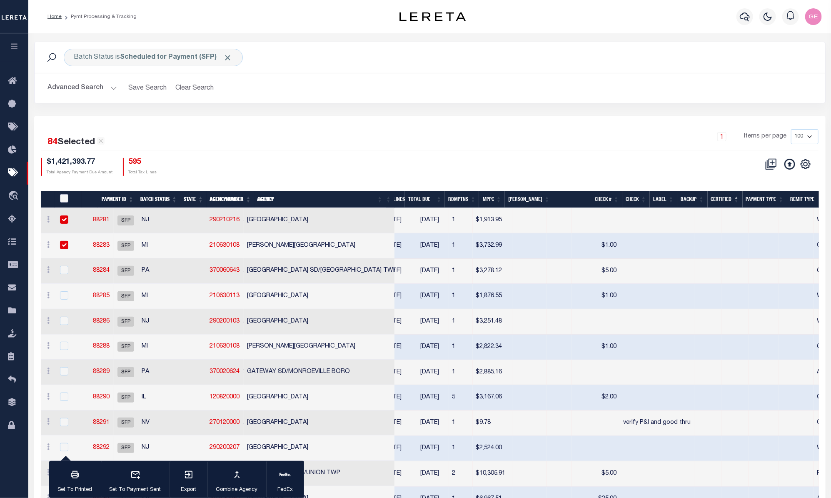
checkbox input "false"
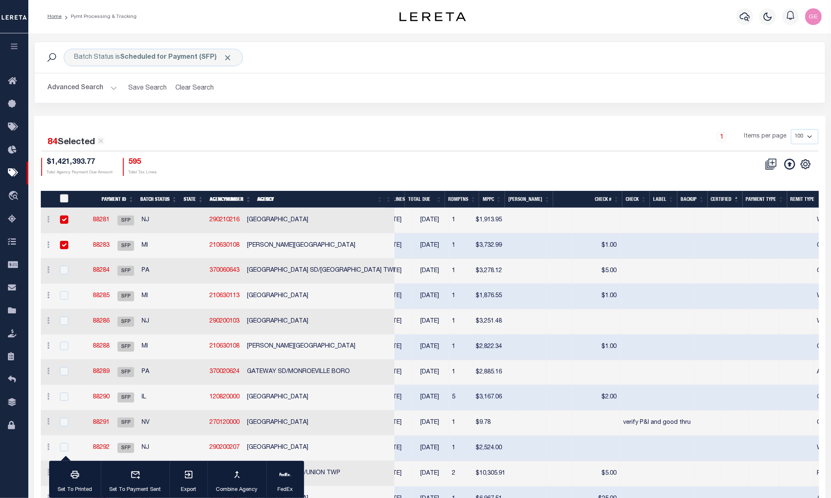
checkbox input "false"
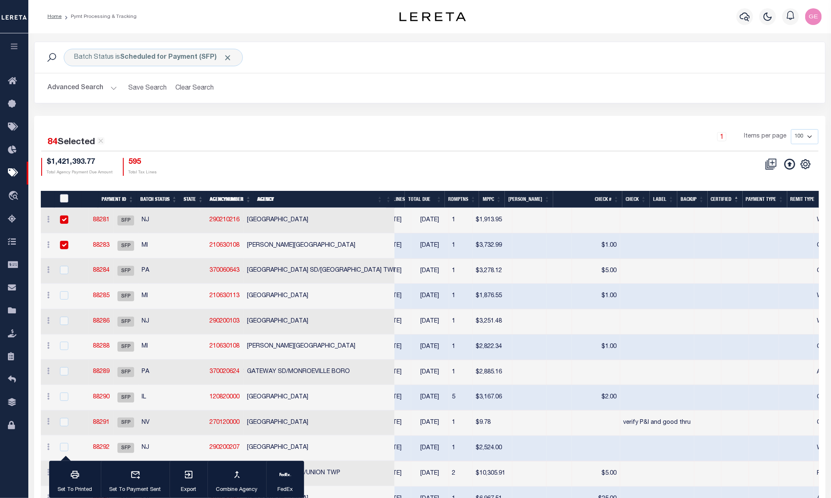
checkbox input "false"
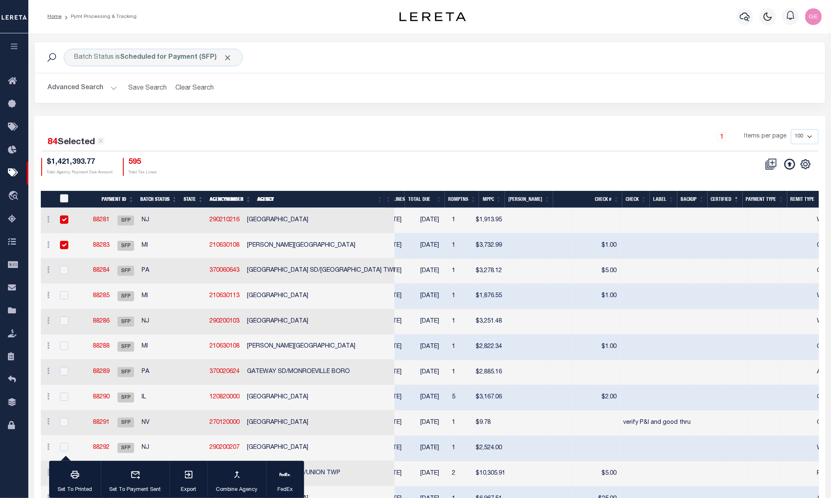
checkbox input "false"
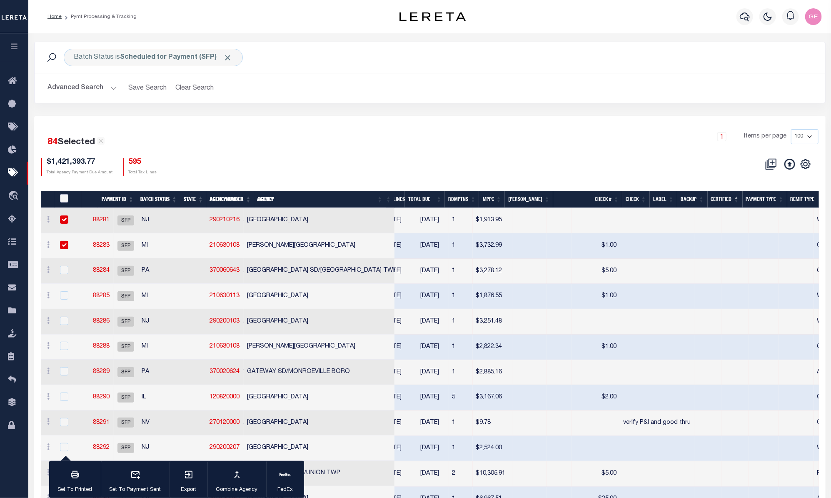
checkbox input "false"
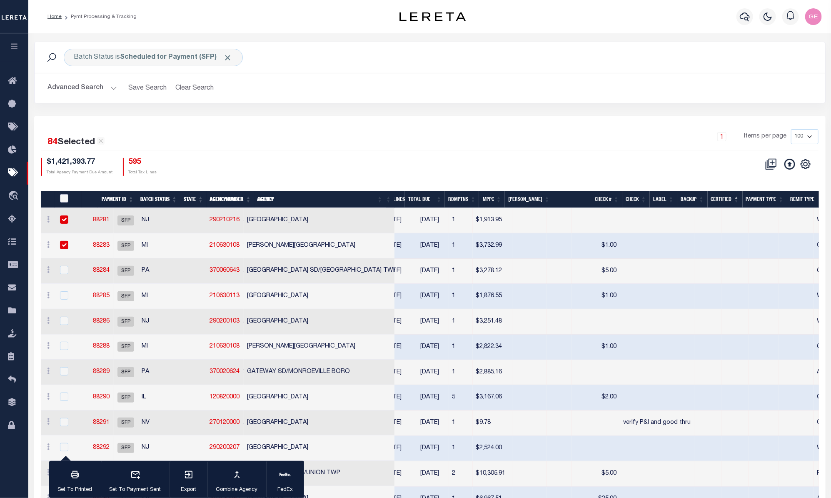
checkbox input "false"
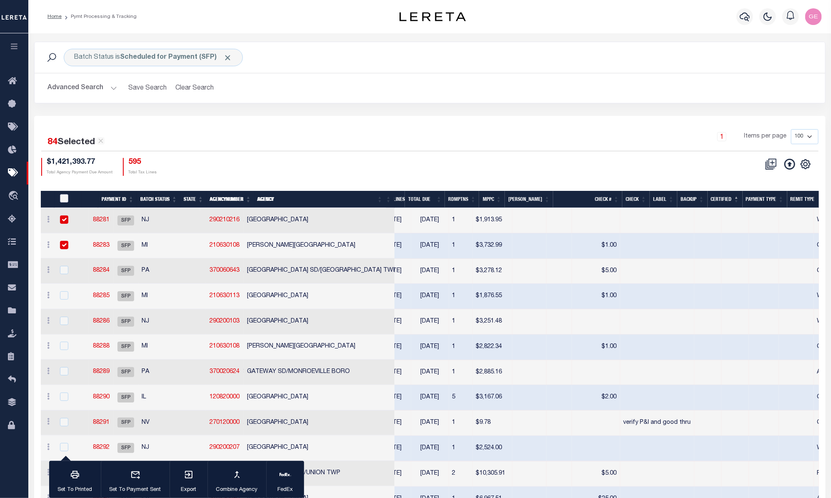
checkbox input "false"
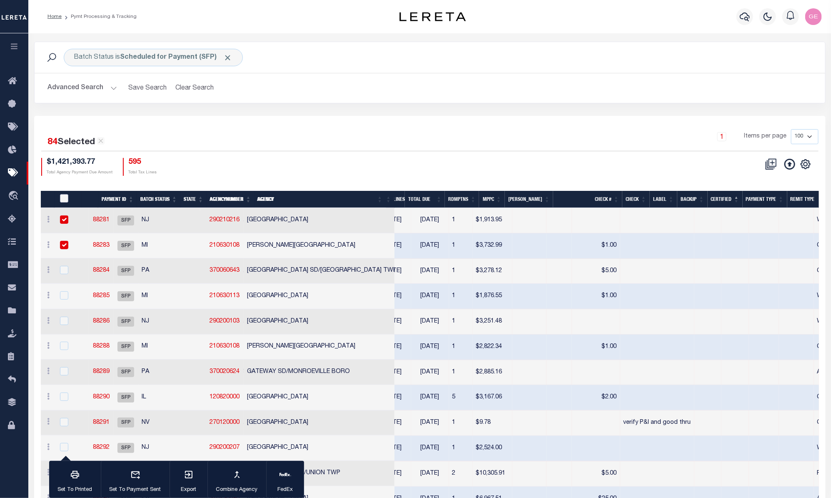
checkbox input "false"
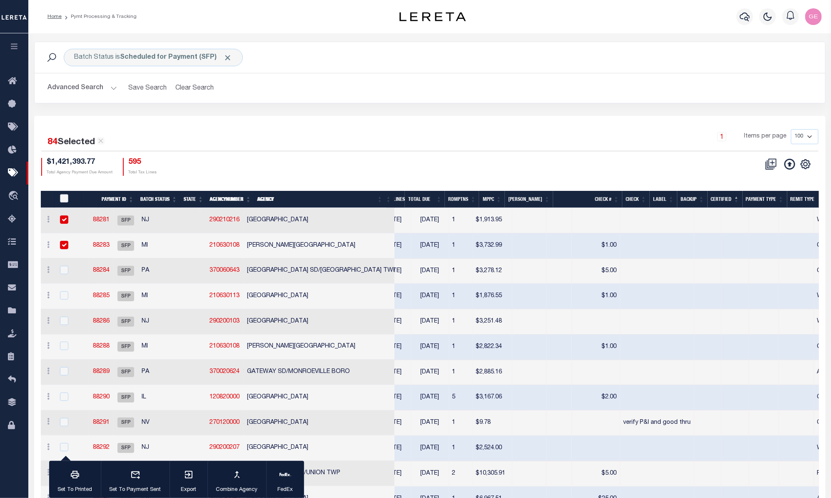
checkbox input "false"
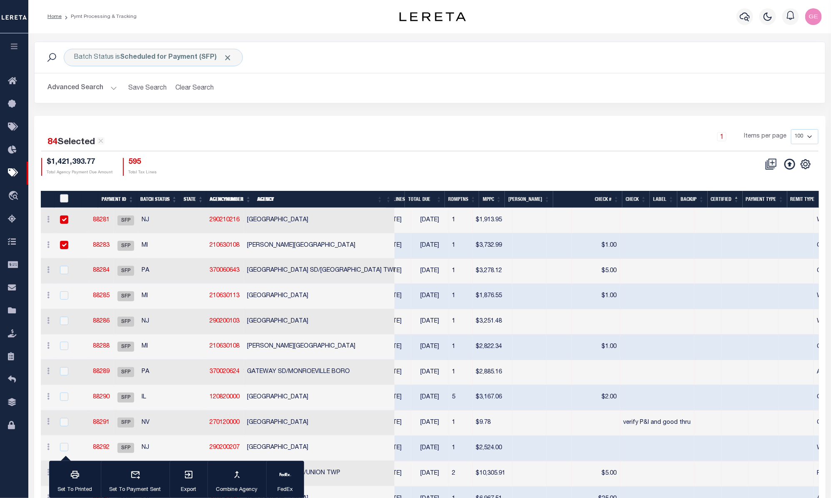
checkbox input "false"
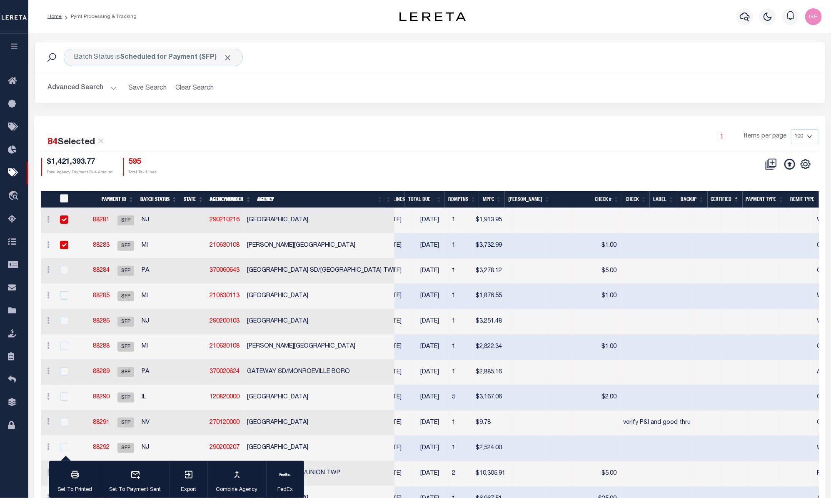
checkbox input "false"
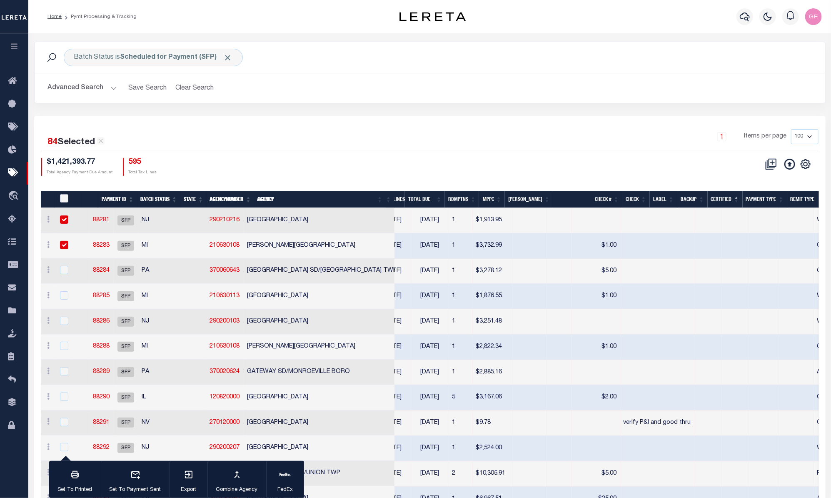
checkbox input "false"
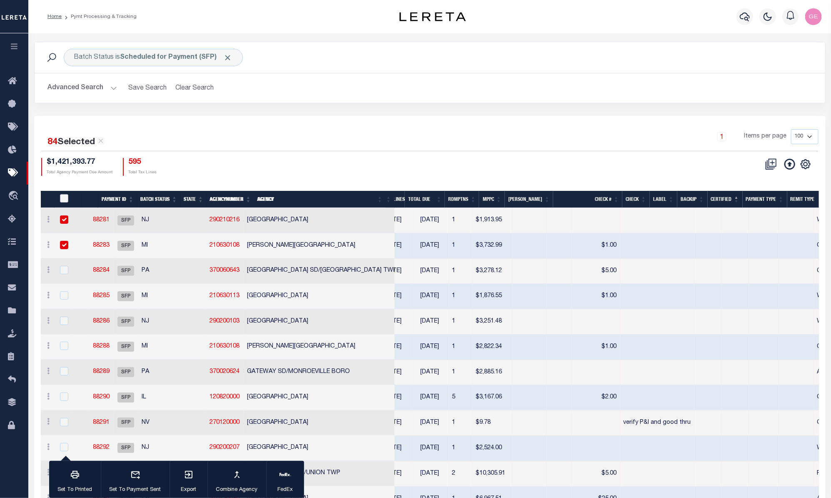
checkbox input "false"
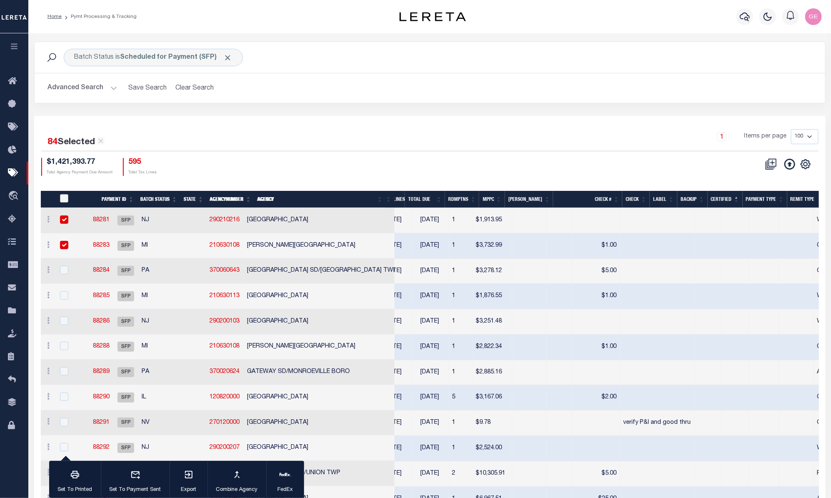
checkbox input "false"
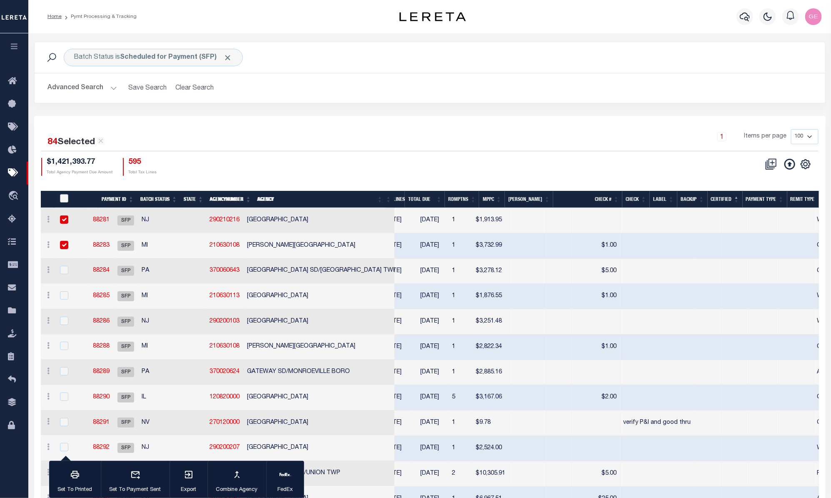
checkbox input "false"
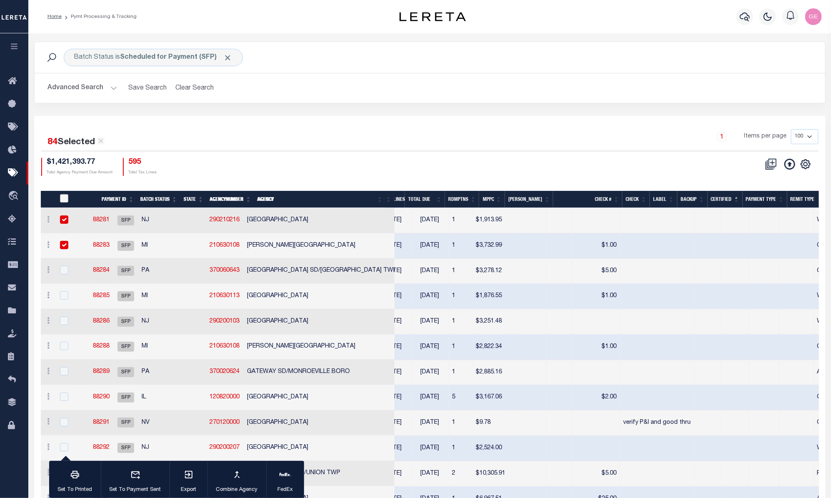
checkbox input "false"
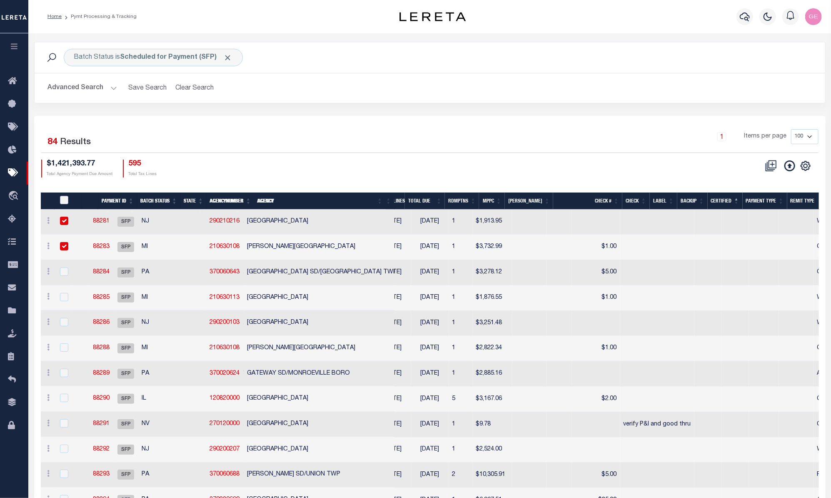
click at [67, 201] on input "PayeePmtBatchStatus" at bounding box center [64, 200] width 8 height 8
checkbox input "true"
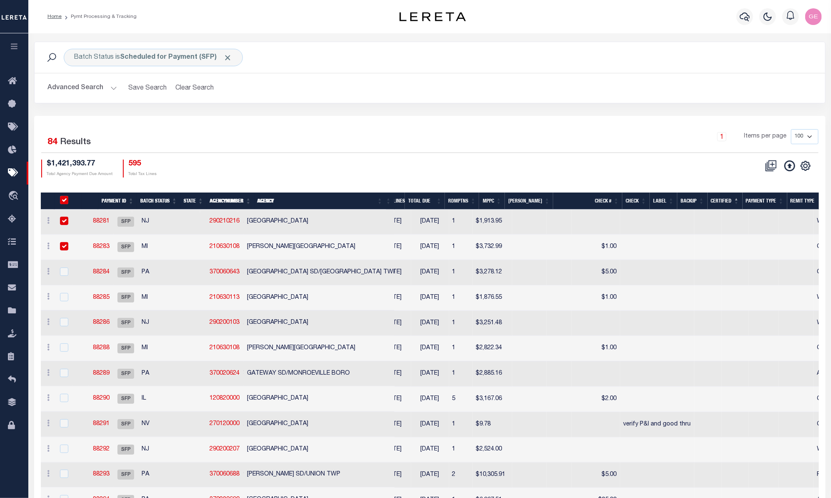
checkbox input "true"
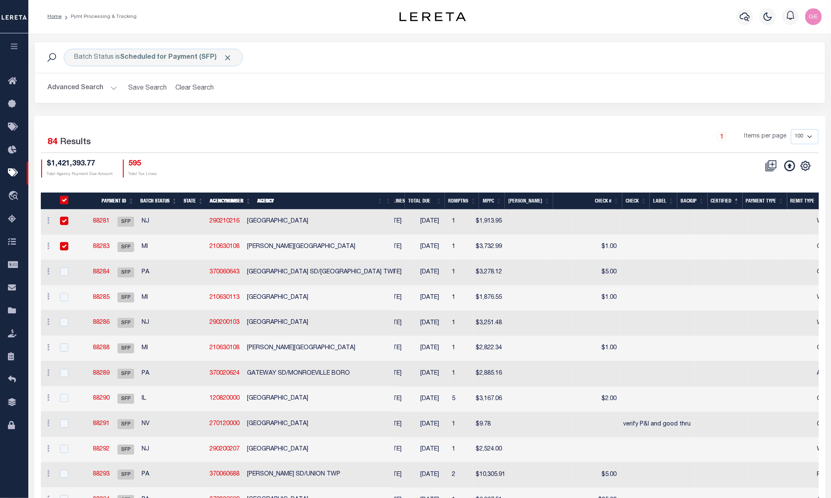
checkbox input "true"
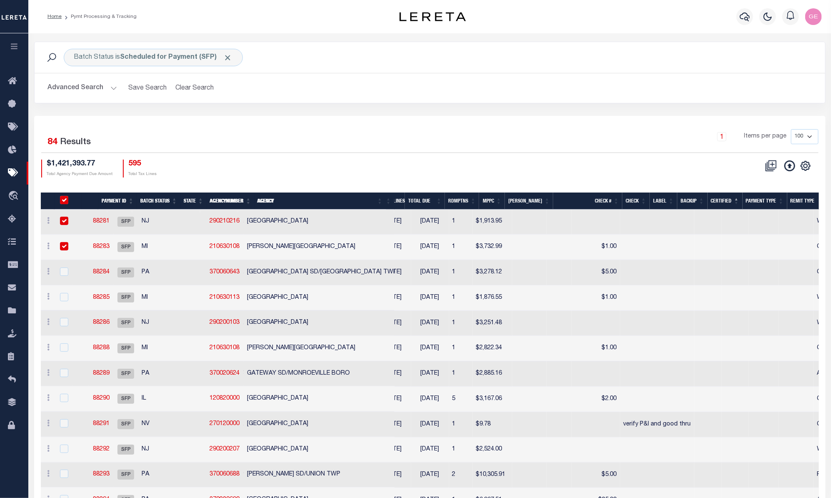
checkbox input "true"
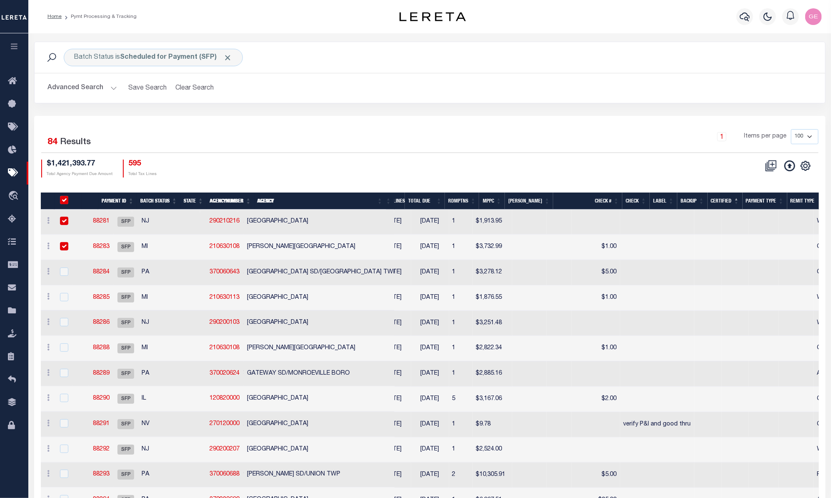
checkbox input "true"
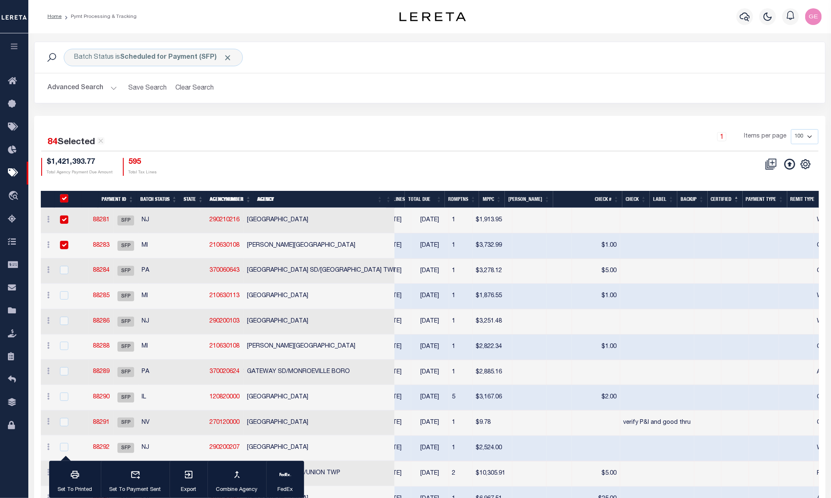
click at [69, 199] on div "PayeePmtBatchStatus" at bounding box center [70, 198] width 24 height 9
click at [67, 198] on input "PayeePmtBatchStatus" at bounding box center [64, 198] width 8 height 8
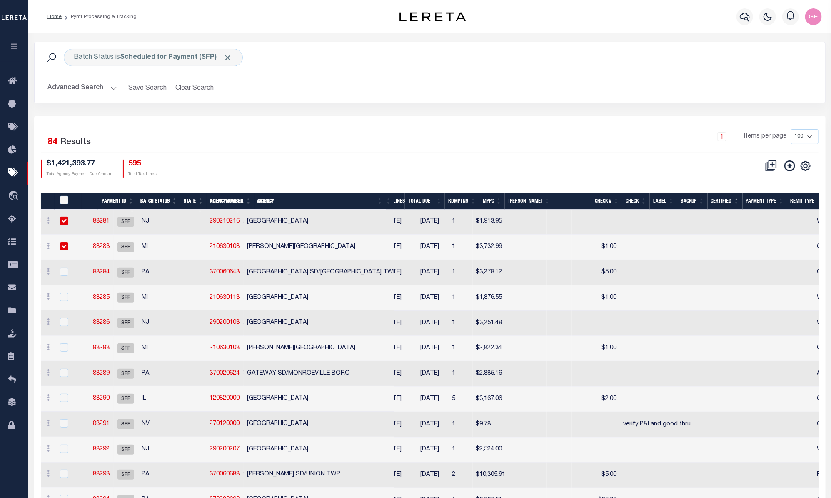
click at [67, 220] on input "checkbox" at bounding box center [64, 221] width 8 height 8
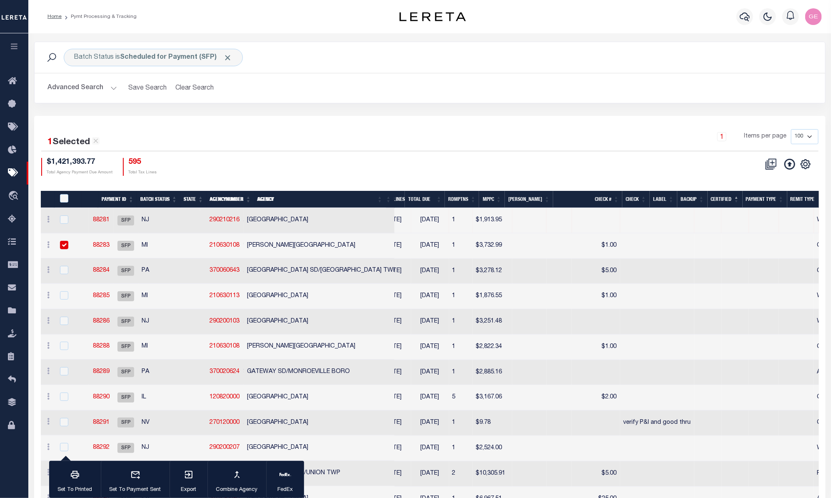
click at [67, 247] on input "checkbox" at bounding box center [64, 245] width 8 height 8
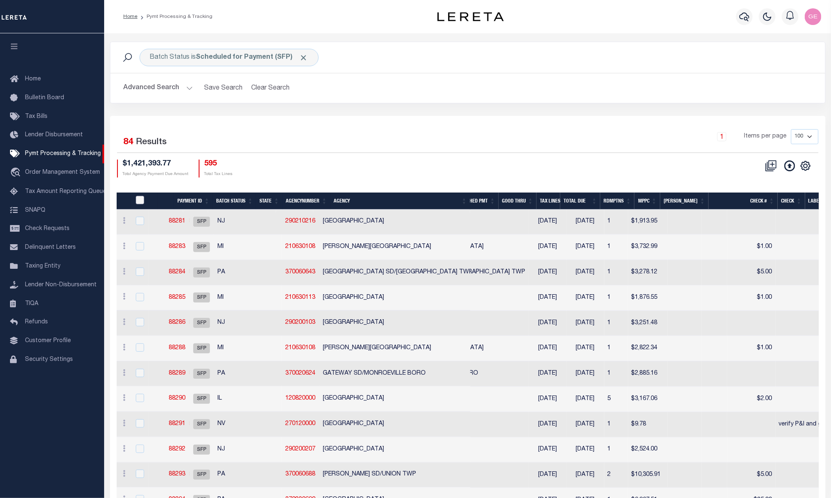
click at [141, 197] on input "PayeePmtBatchStatus" at bounding box center [140, 200] width 8 height 8
checkbox input "false"
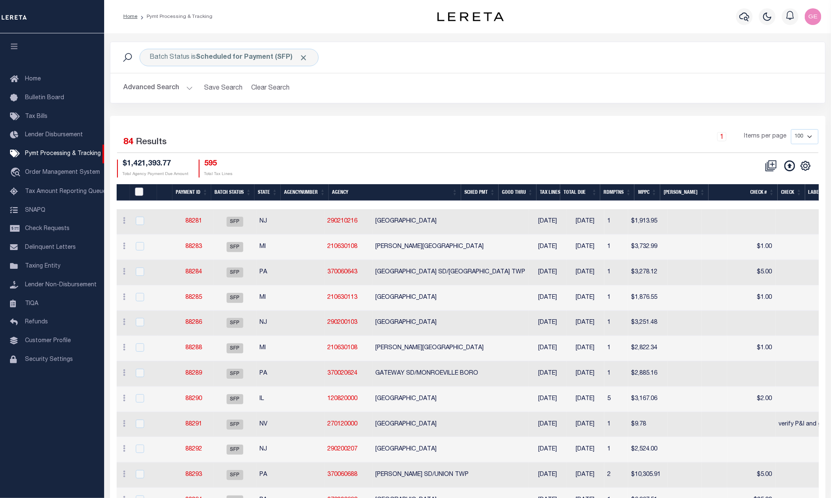
click at [139, 193] on input "PayeePmtBatchStatus" at bounding box center [139, 191] width 8 height 8
checkbox input "true"
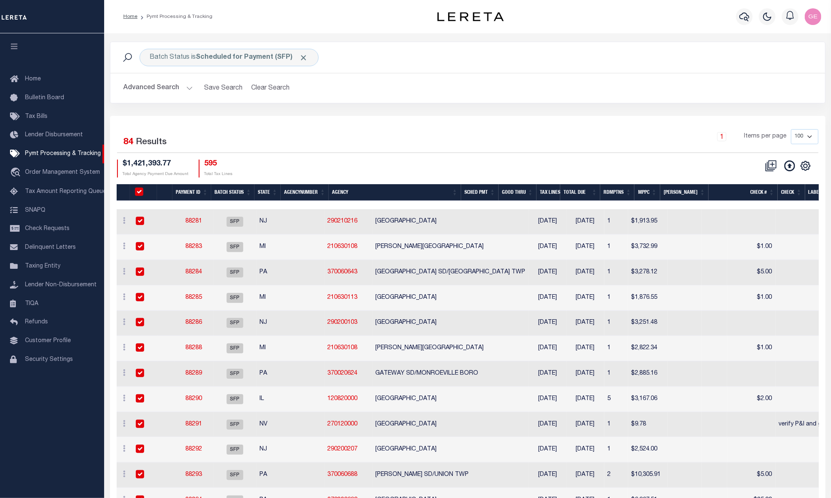
checkbox input "true"
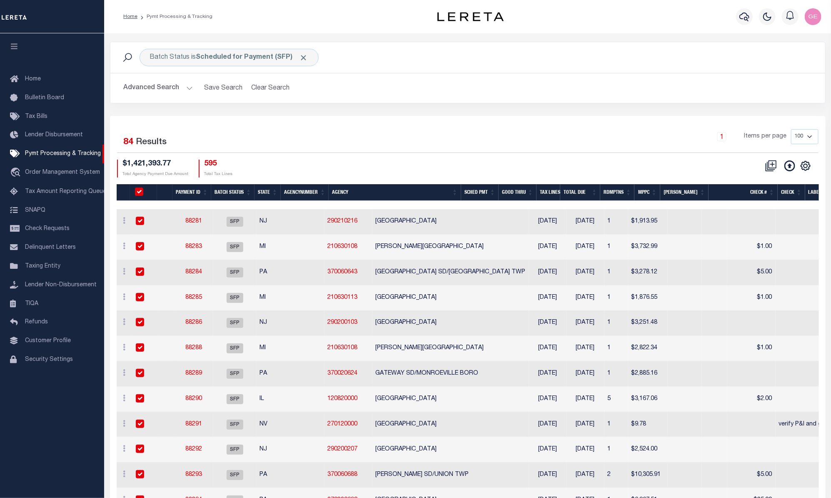
checkbox input "true"
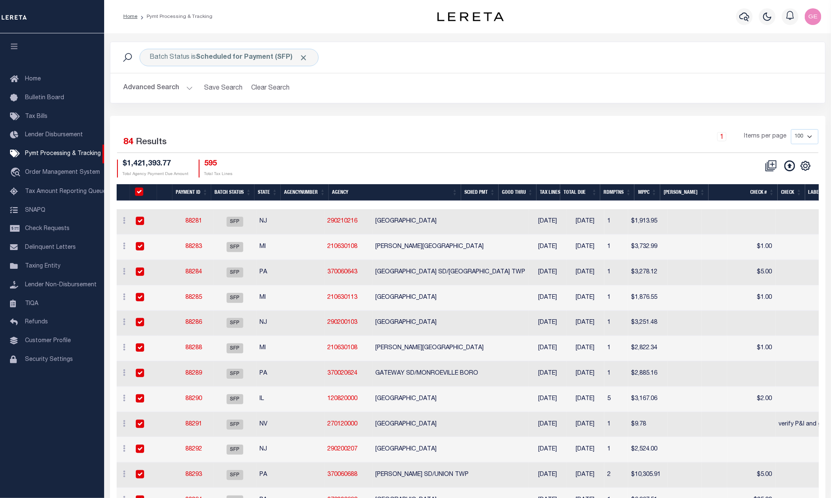
checkbox input "true"
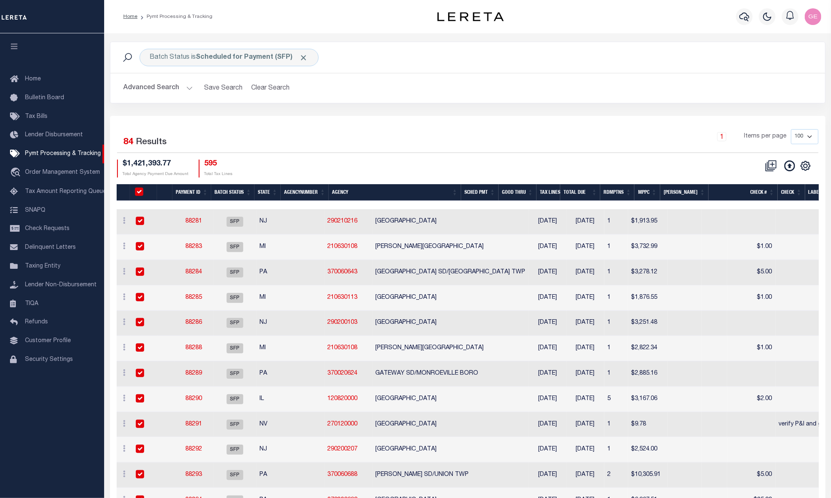
checkbox input "true"
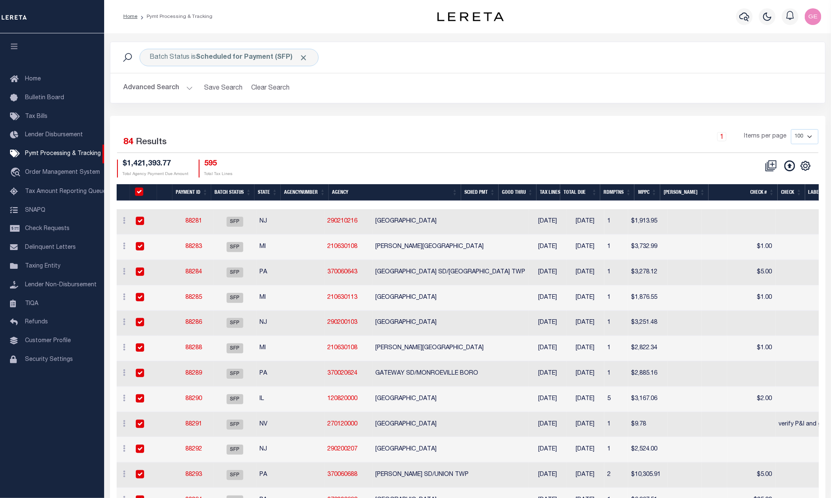
checkbox input "true"
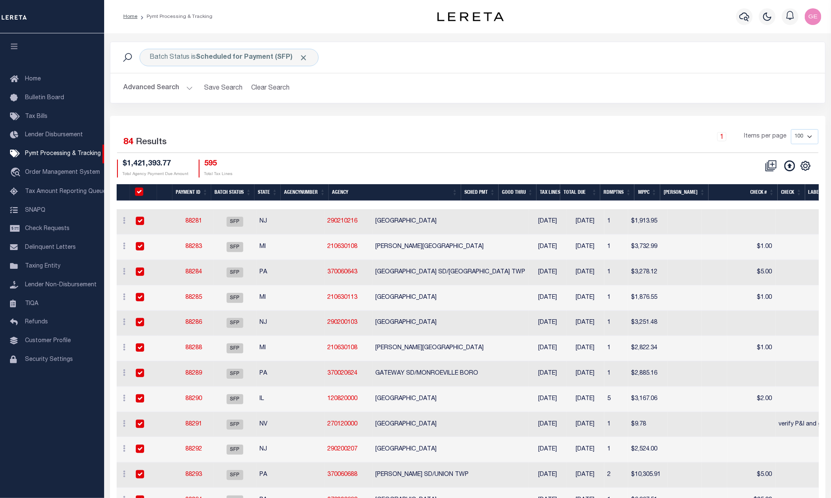
checkbox input "true"
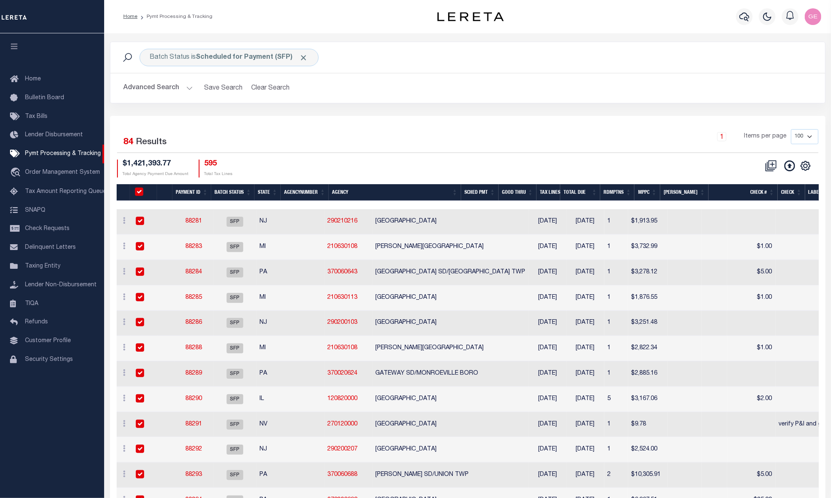
checkbox input "true"
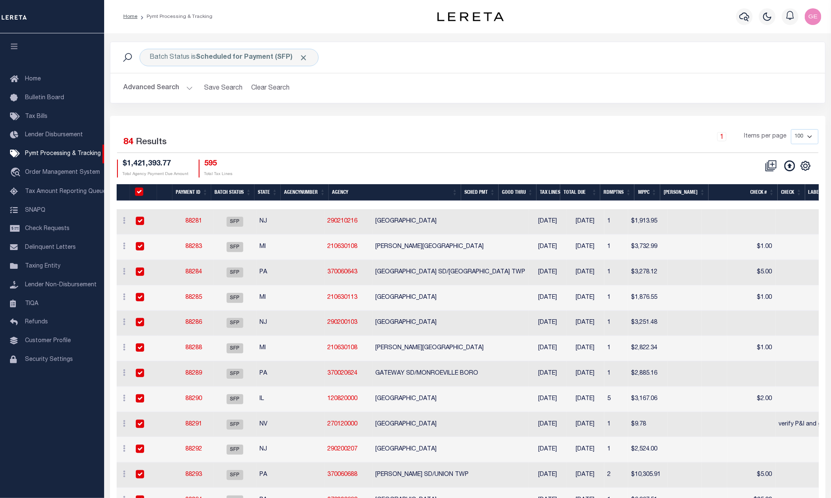
checkbox input "true"
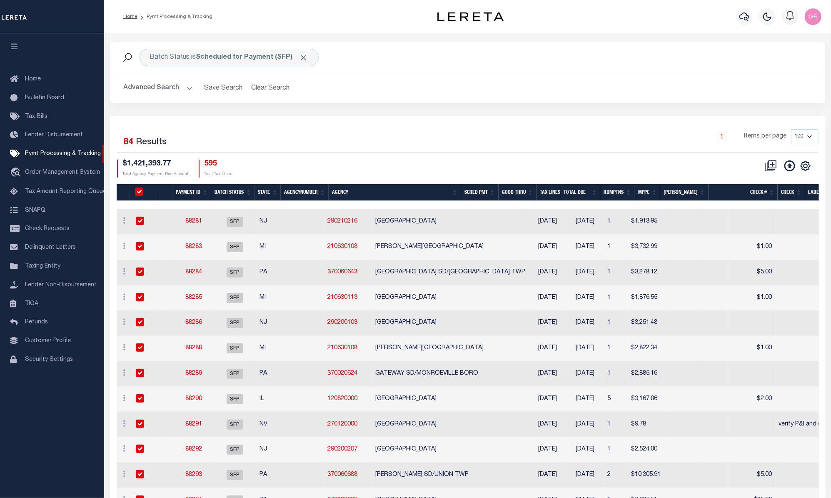
checkbox input "true"
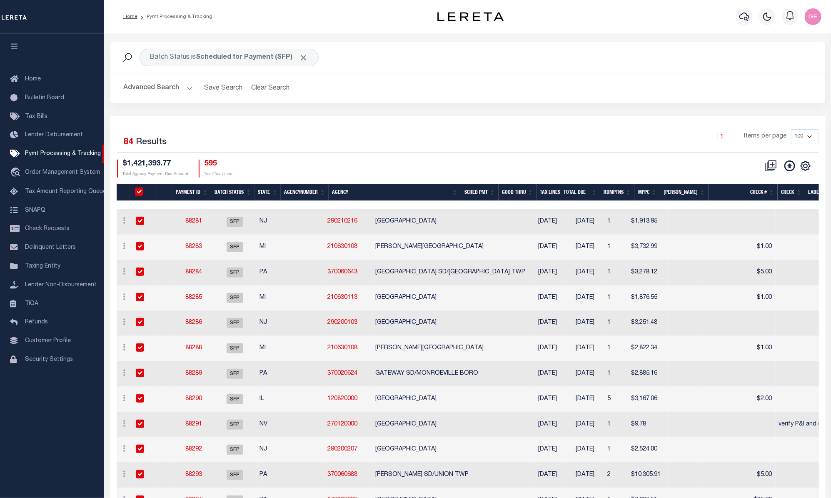
checkbox input "true"
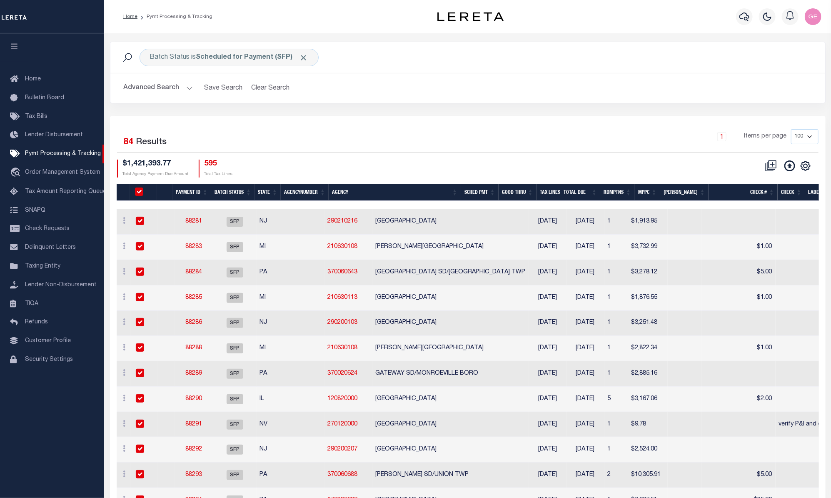
checkbox input "true"
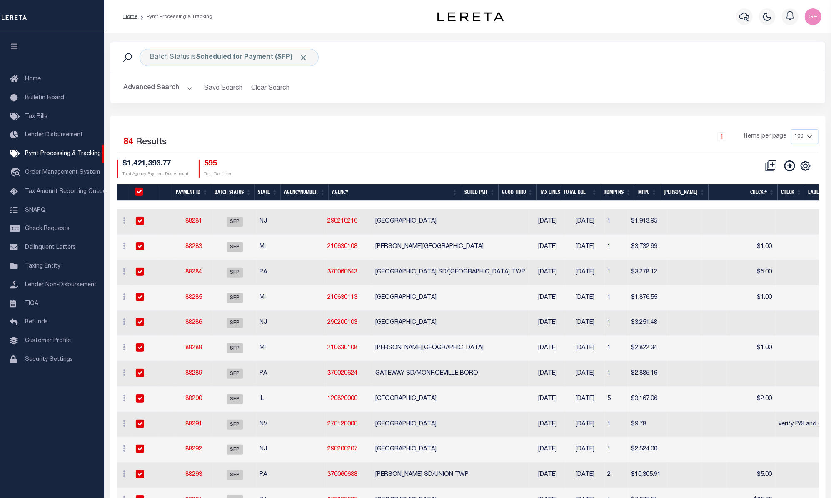
checkbox input "true"
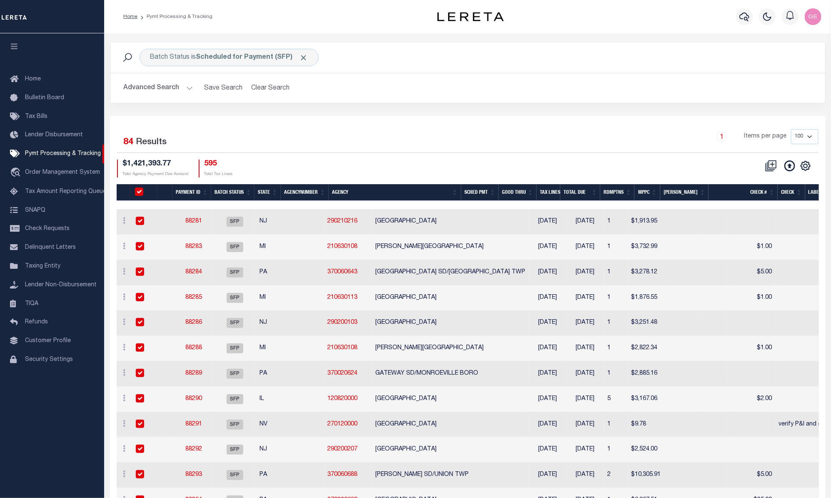
checkbox input "true"
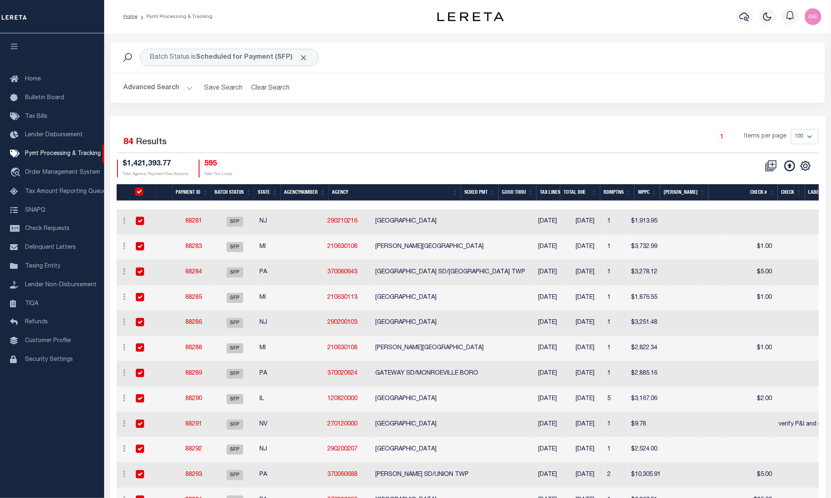
checkbox input "true"
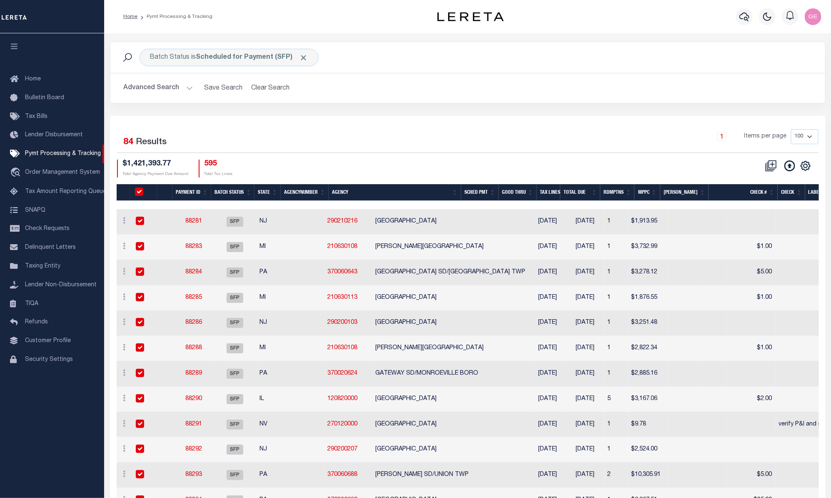
checkbox input "true"
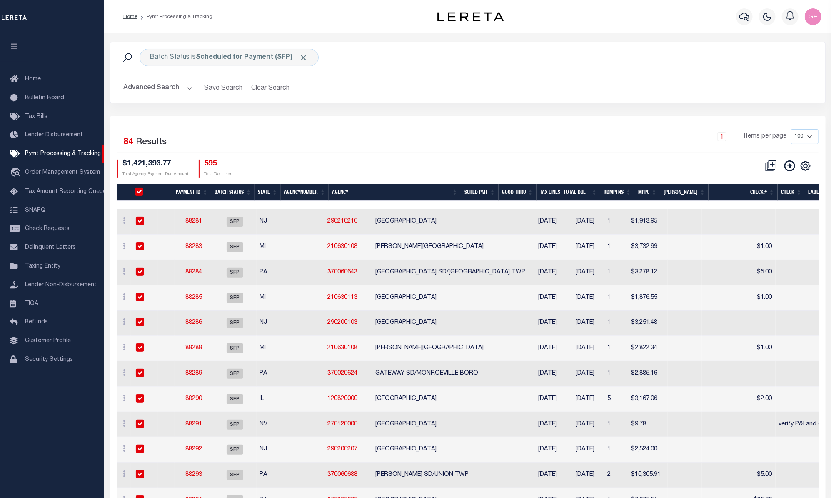
checkbox input "true"
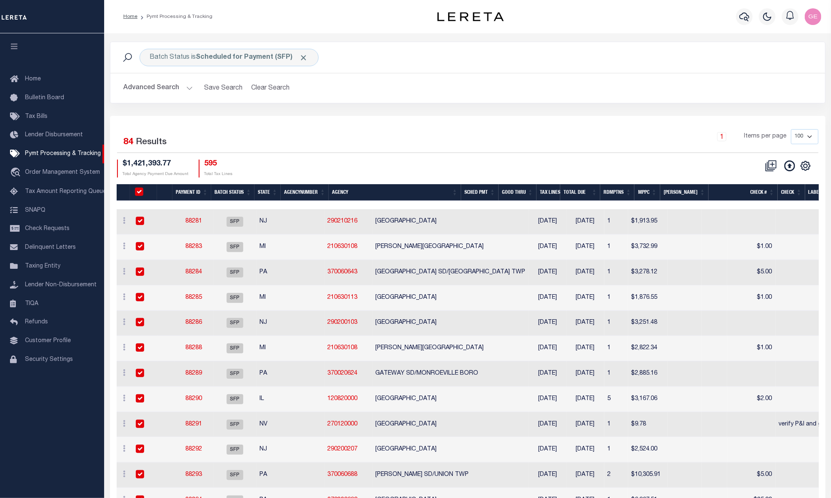
checkbox input "true"
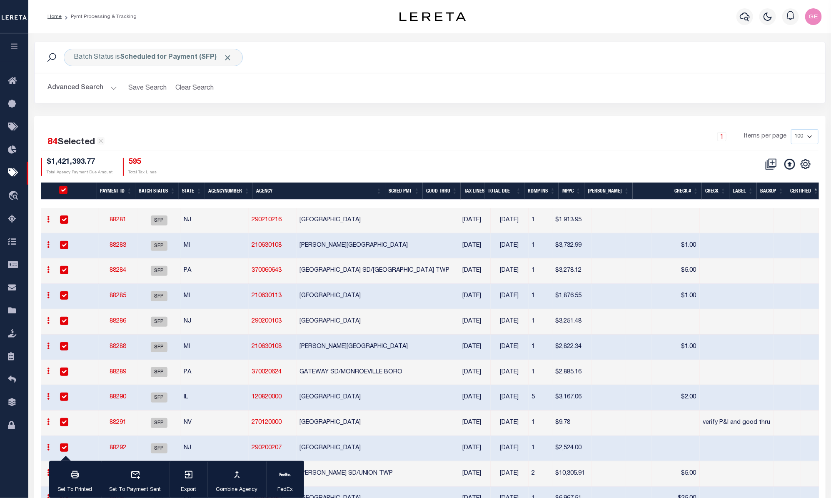
click at [62, 192] on input "PayeePmtBatchStatus" at bounding box center [63, 190] width 8 height 8
checkbox input "false"
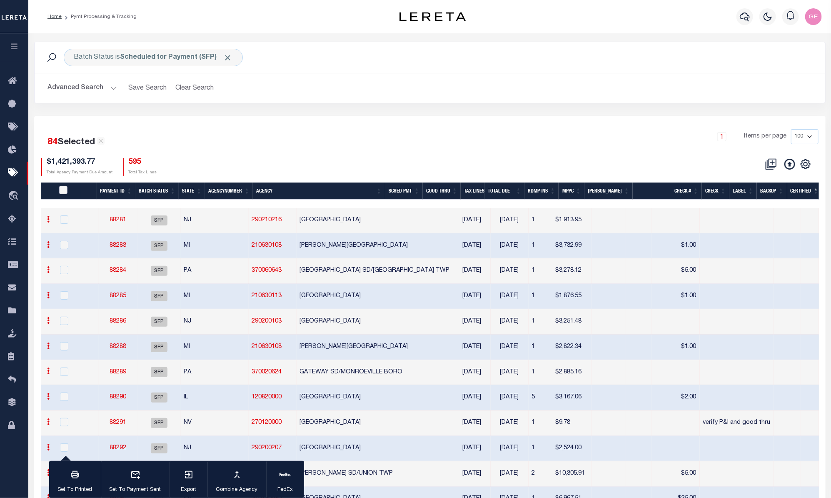
checkbox input "false"
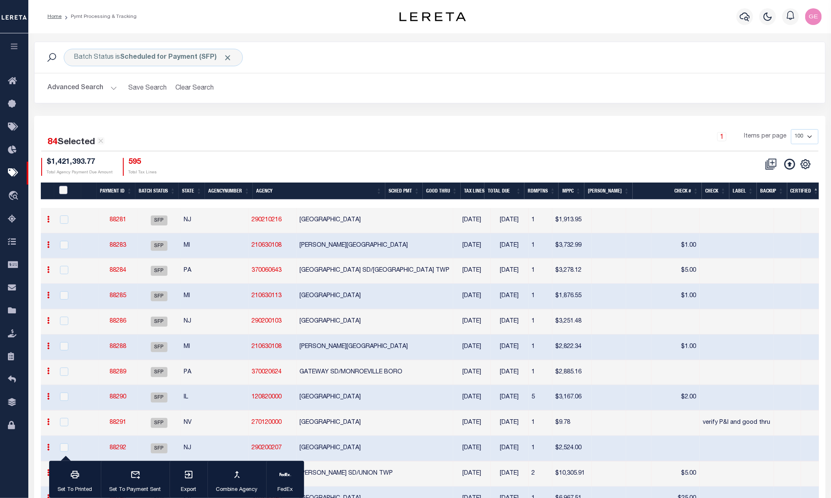
checkbox input "false"
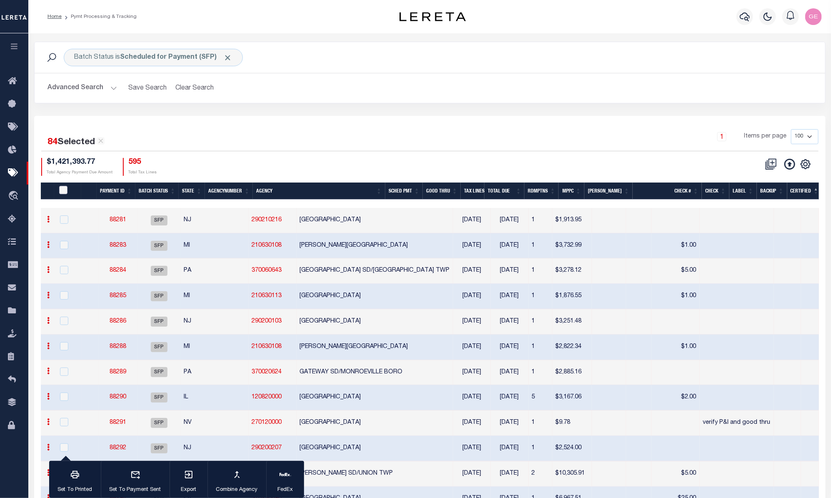
checkbox input "false"
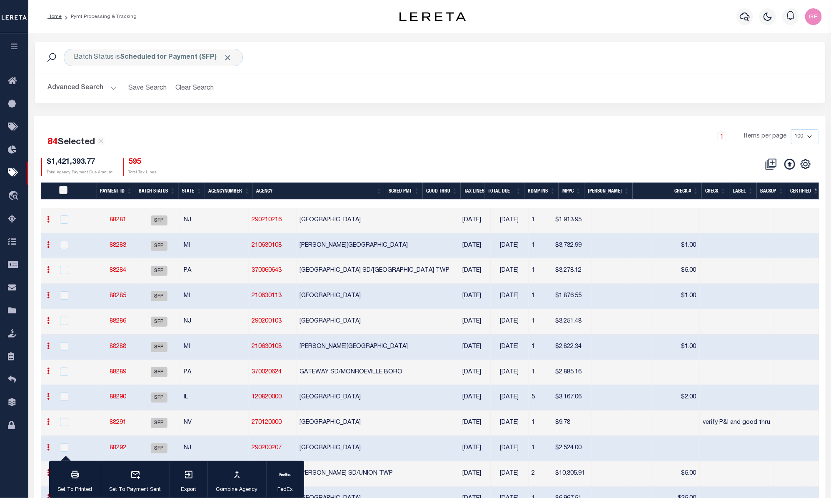
checkbox input "false"
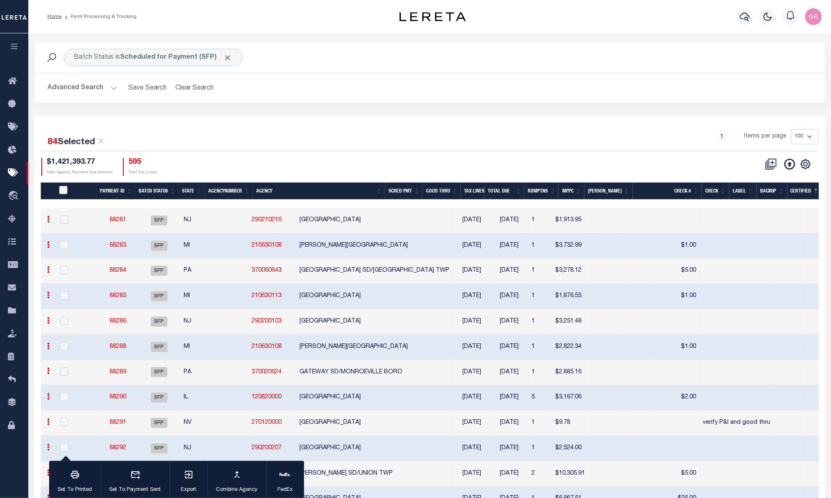
checkbox input "false"
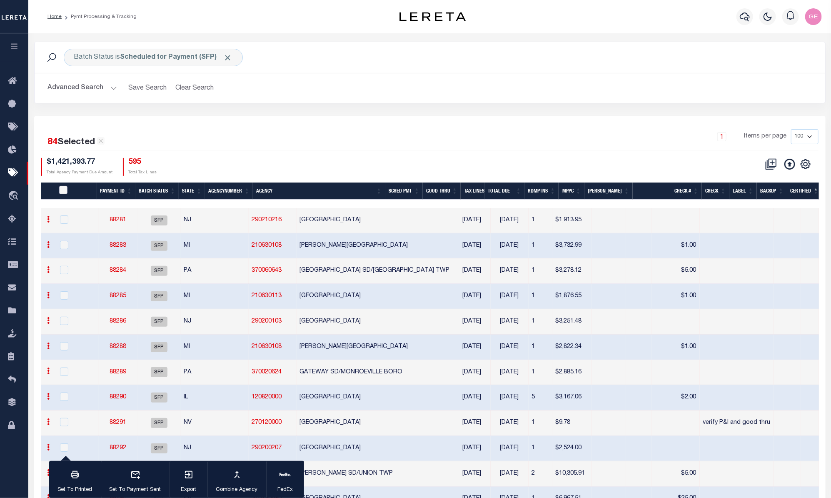
checkbox input "false"
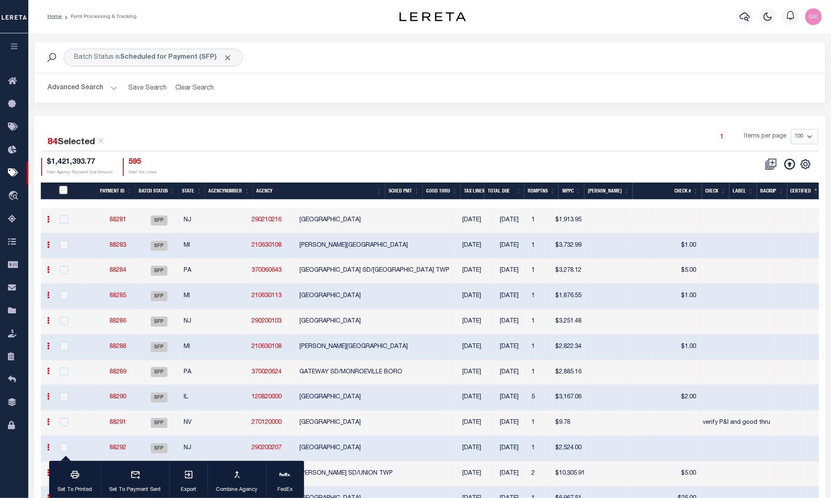
checkbox input "false"
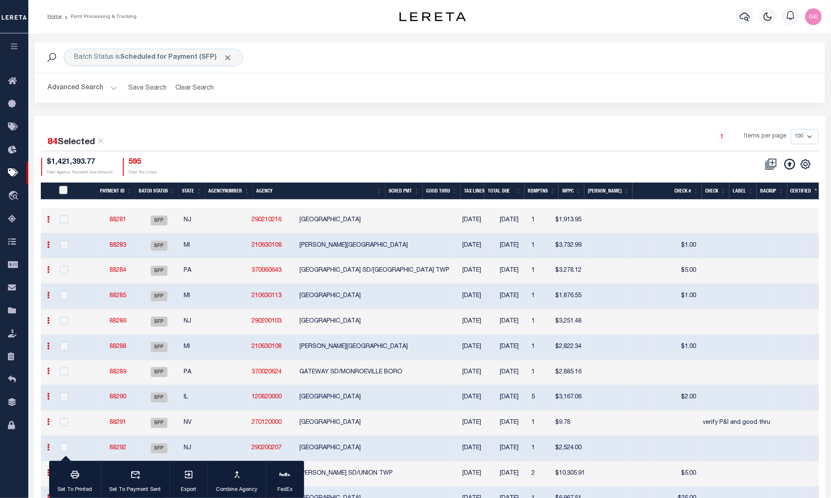
checkbox input "false"
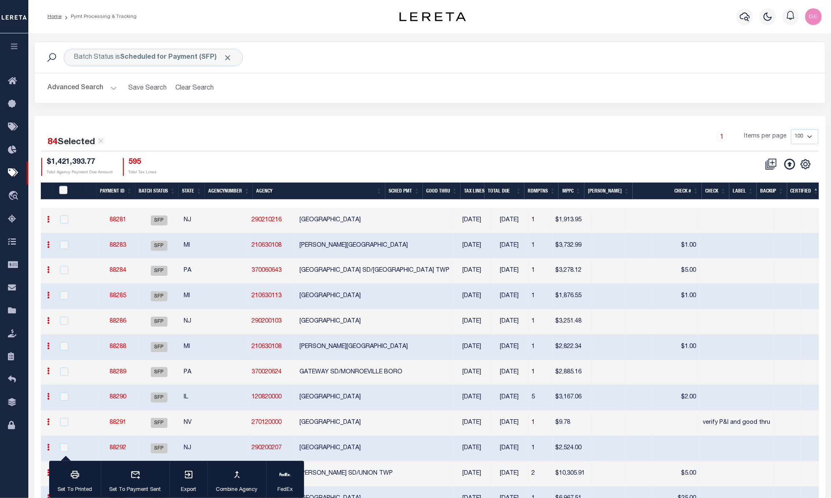
checkbox input "false"
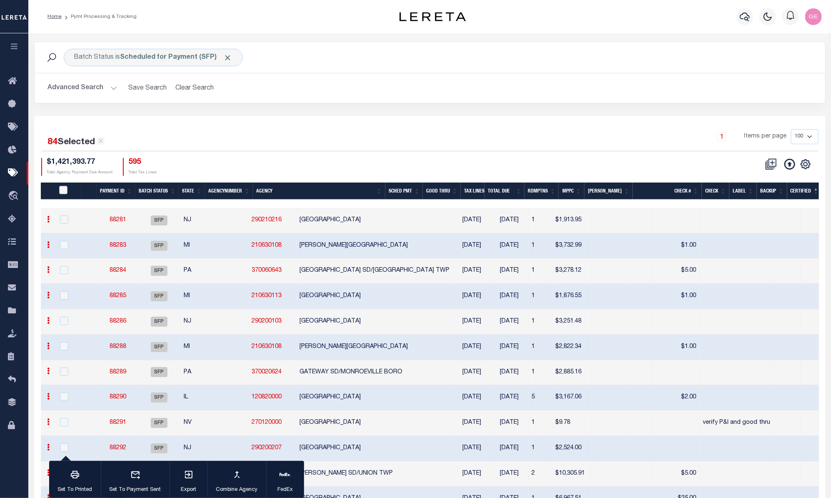
checkbox input "false"
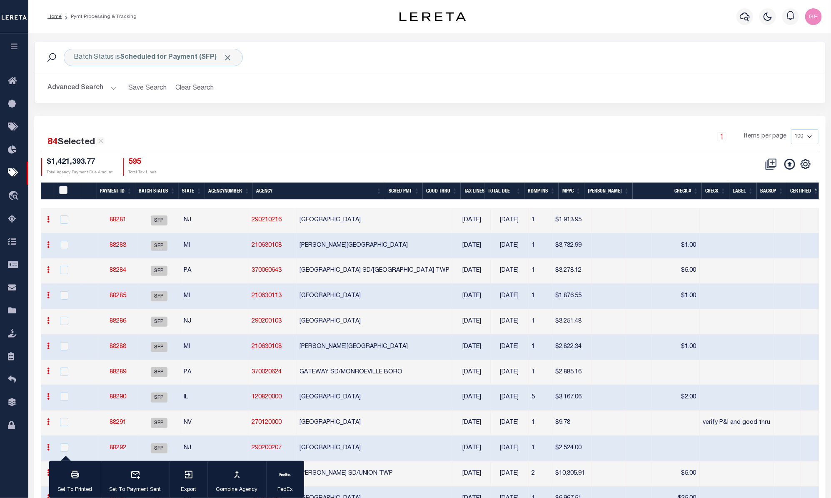
checkbox input "false"
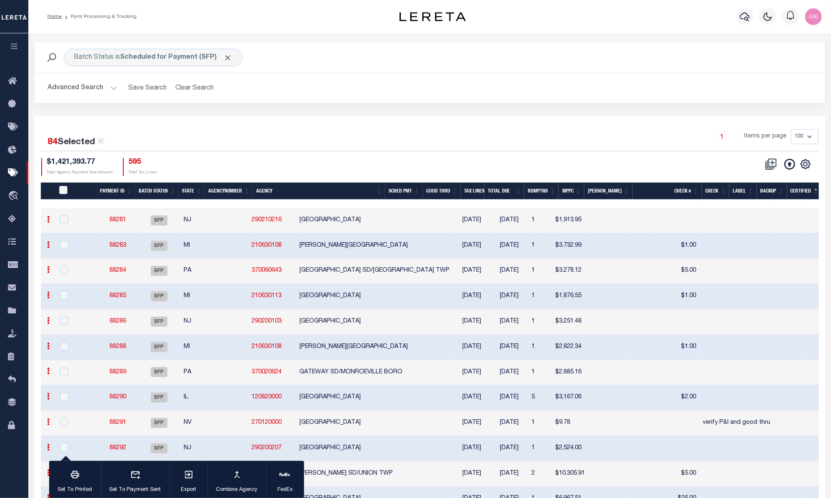
checkbox input "false"
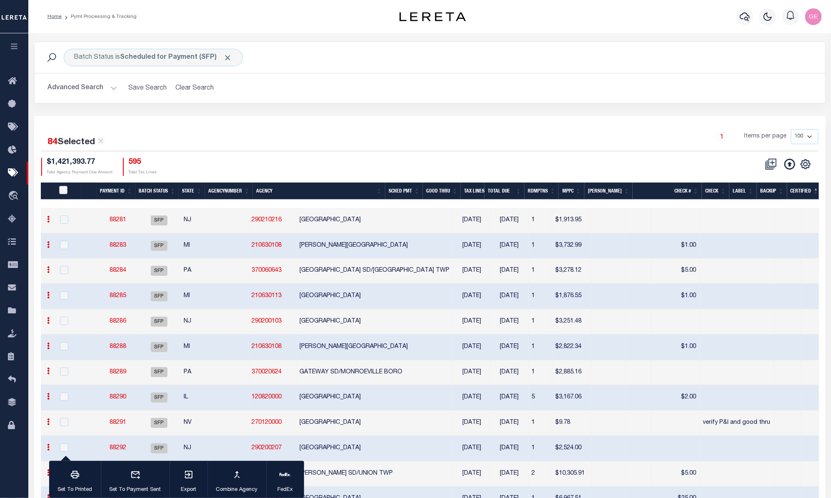
checkbox input "false"
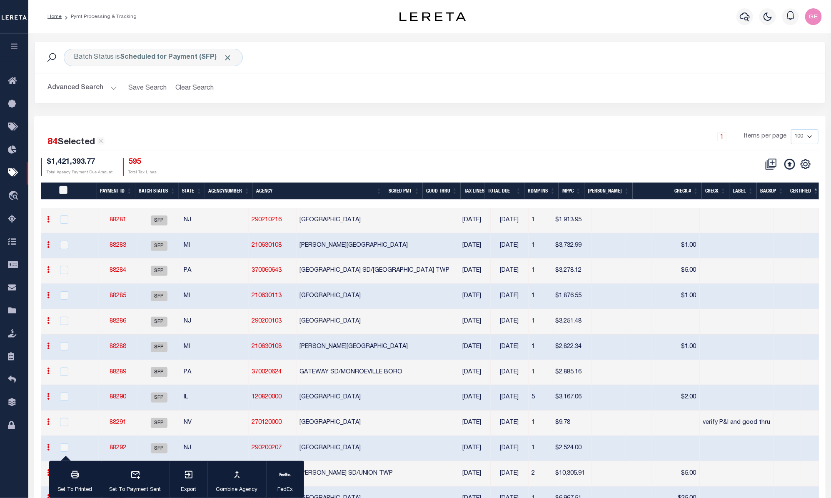
checkbox input "false"
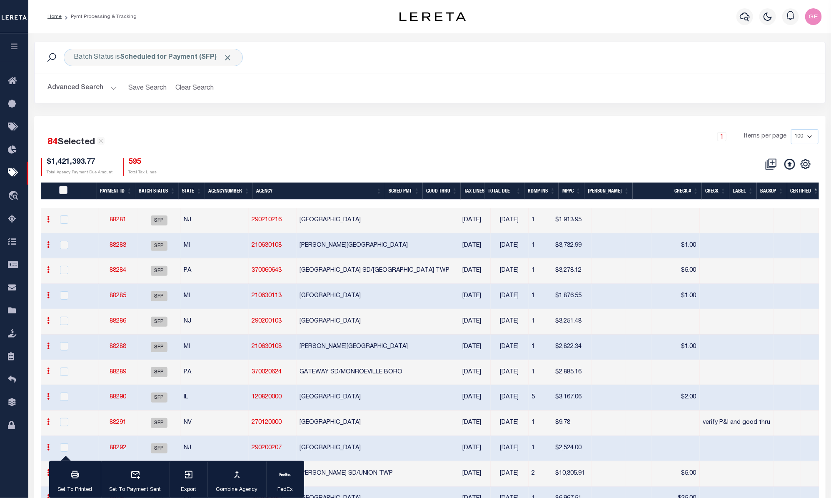
checkbox input "false"
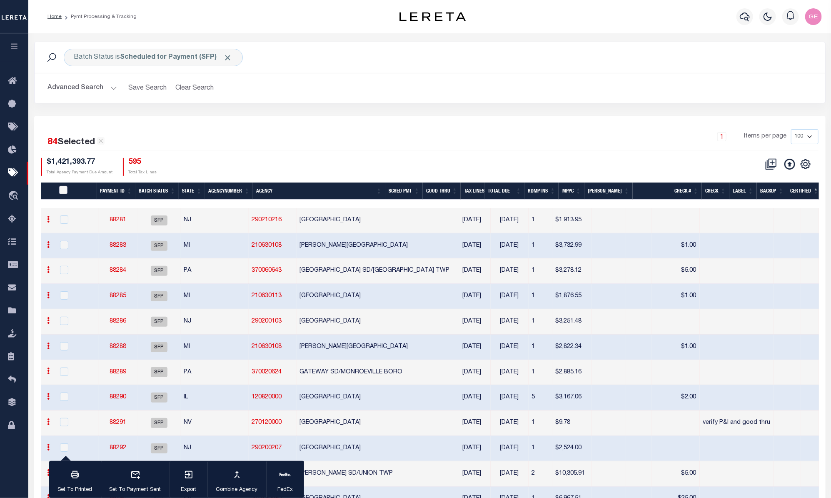
checkbox input "false"
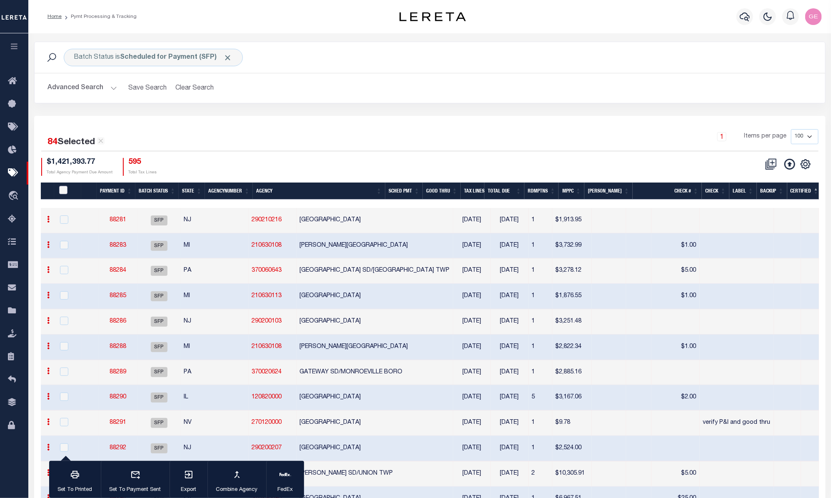
checkbox input "false"
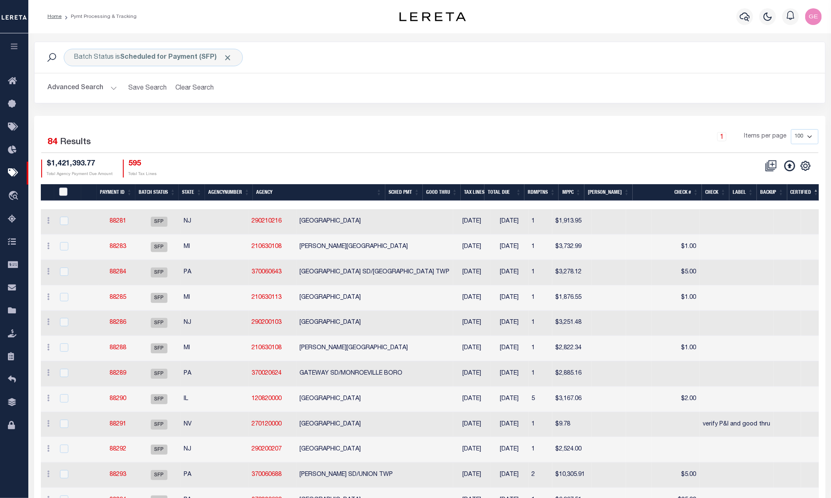
click at [67, 192] on input "PayeePmtBatchStatus" at bounding box center [63, 191] width 8 height 8
checkbox input "true"
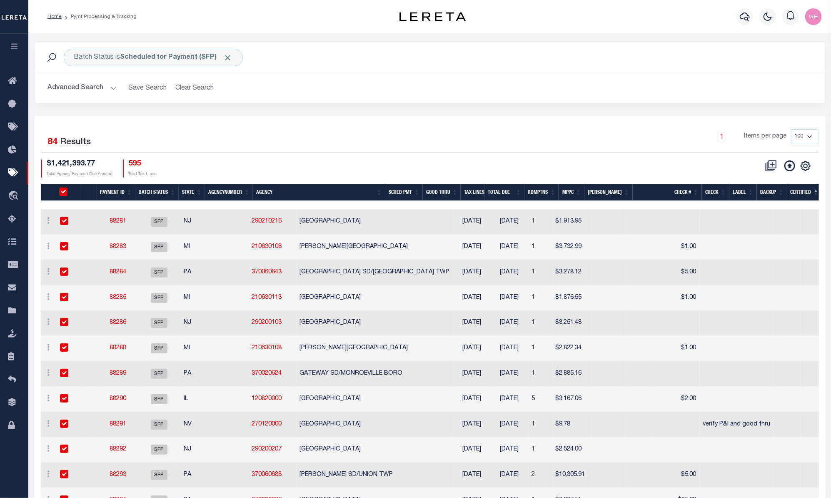
checkbox input "true"
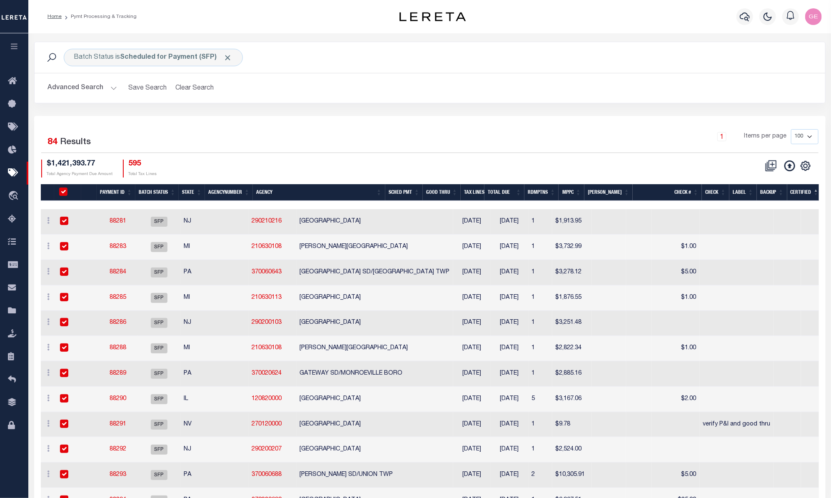
checkbox input "true"
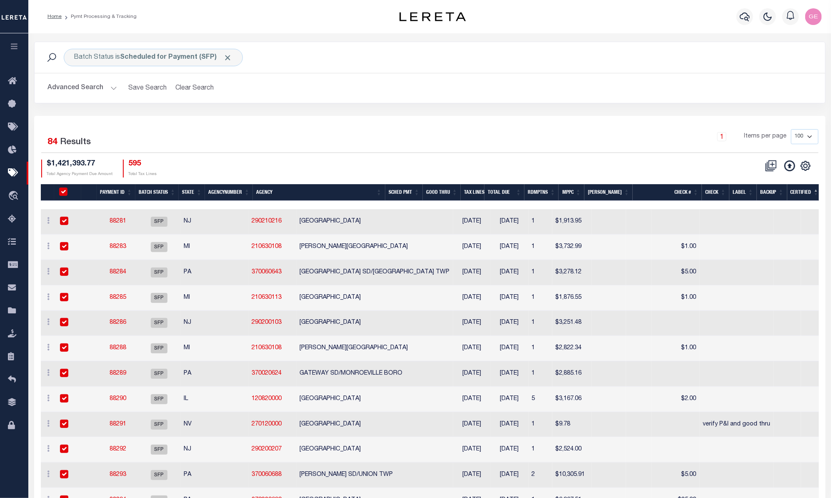
checkbox input "true"
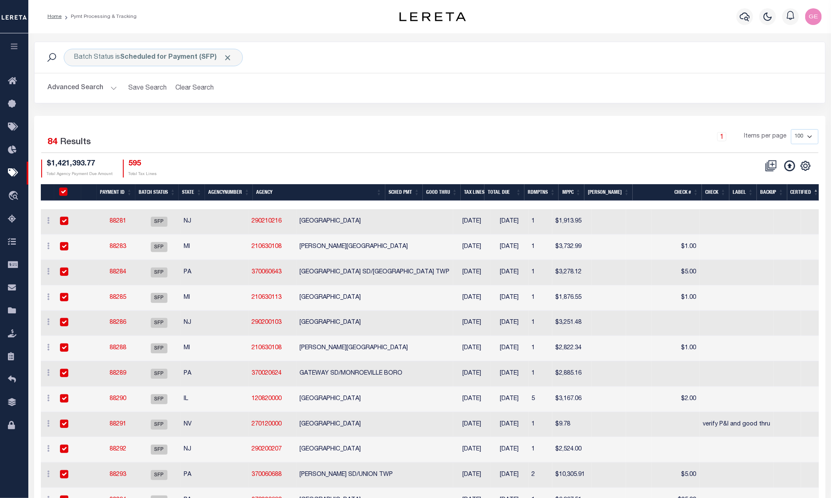
checkbox input "true"
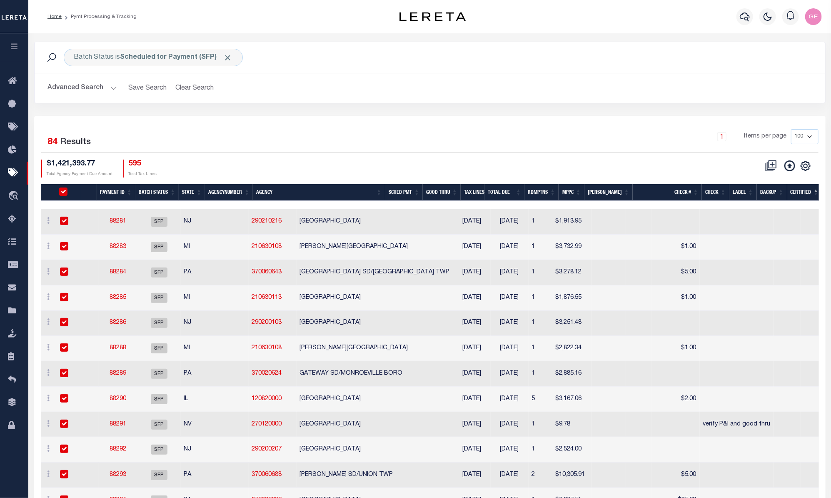
checkbox input "true"
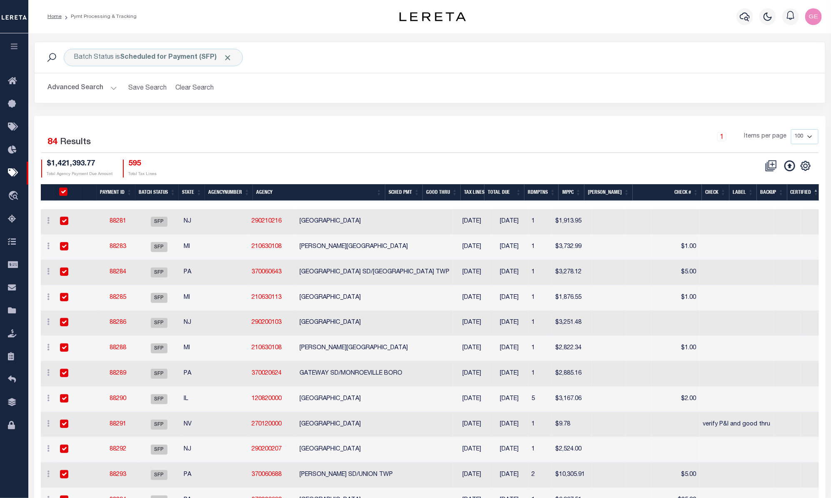
checkbox input "true"
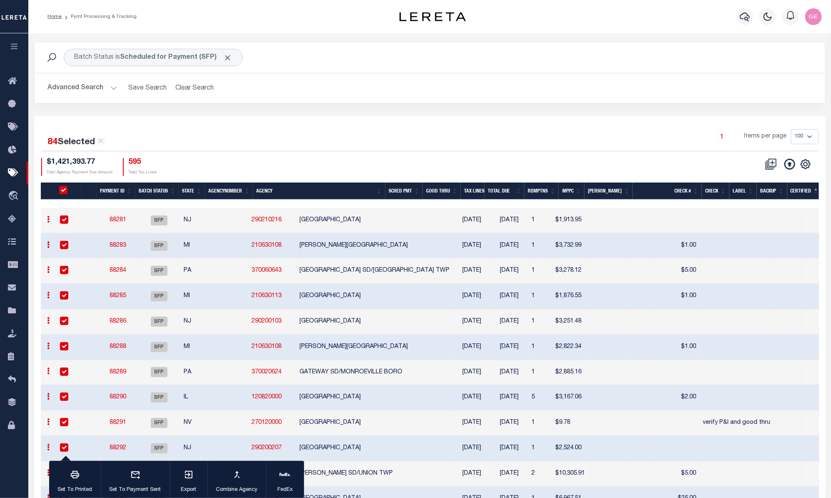
click at [67, 192] on input "PayeePmtBatchStatus" at bounding box center [63, 190] width 8 height 8
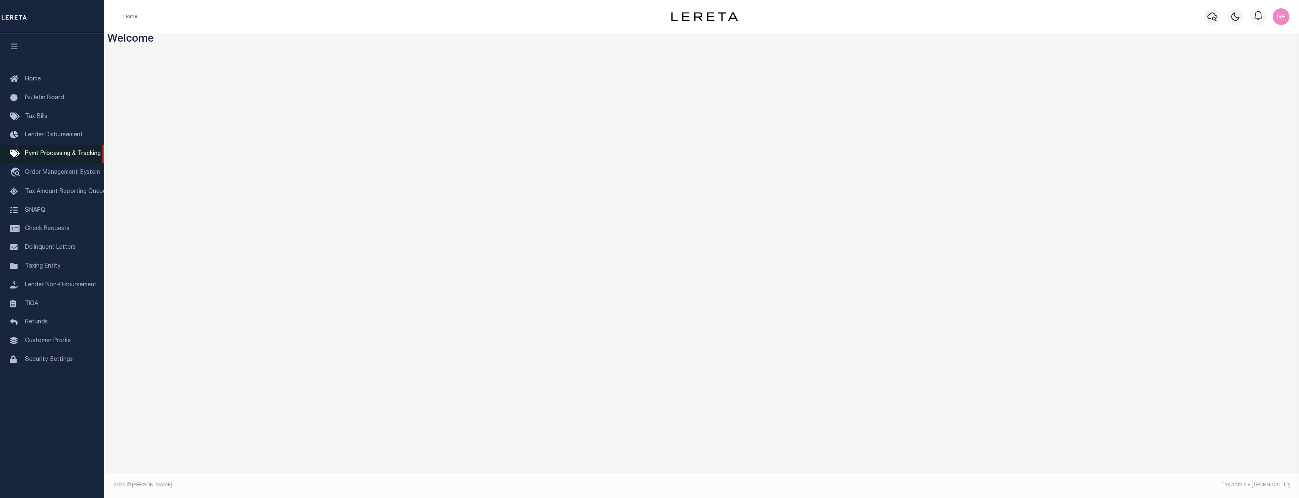
click at [58, 157] on span "Pymt Processing & Tracking" at bounding box center [63, 154] width 76 height 6
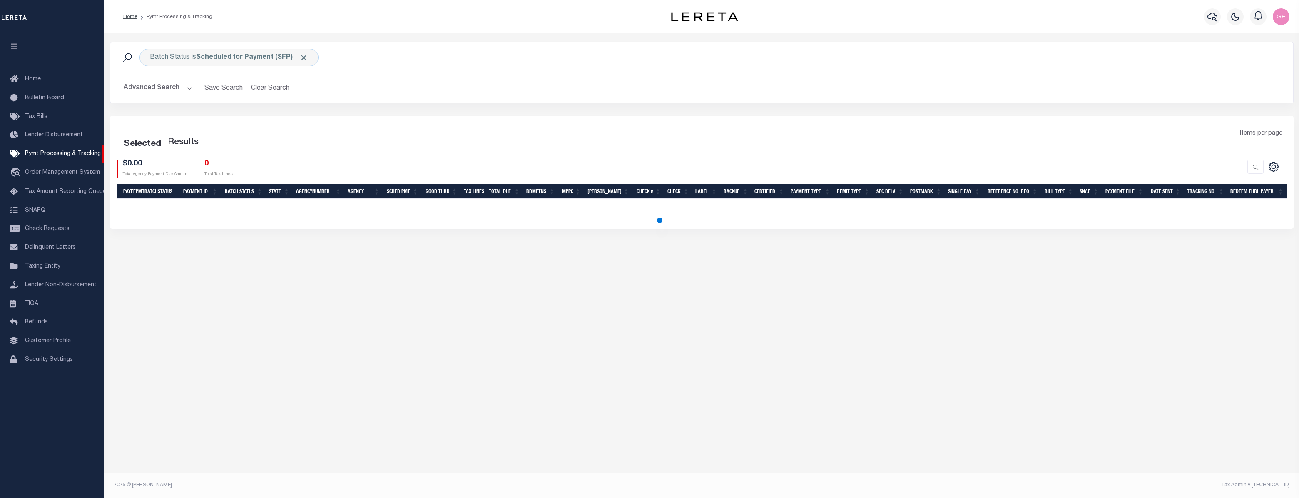
click at [620, 152] on div "Items per page" at bounding box center [849, 140] width 887 height 23
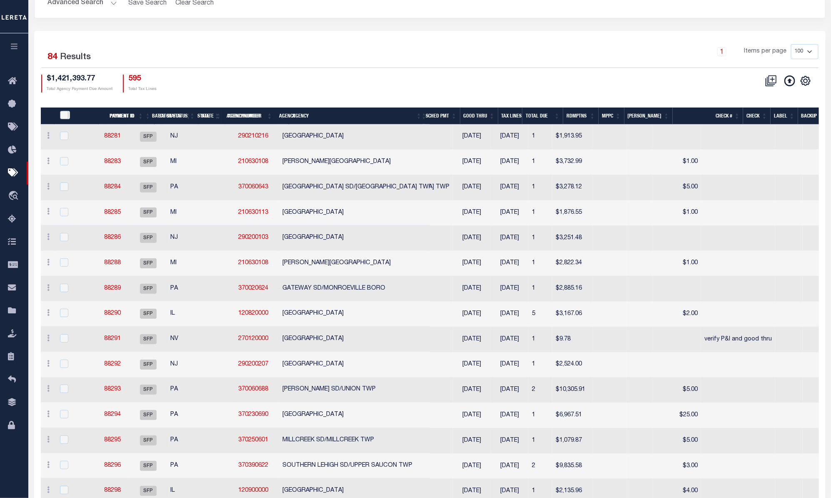
click at [66, 115] on input "PayeePmtBatchStatus" at bounding box center [64, 115] width 8 height 8
checkbox input "true"
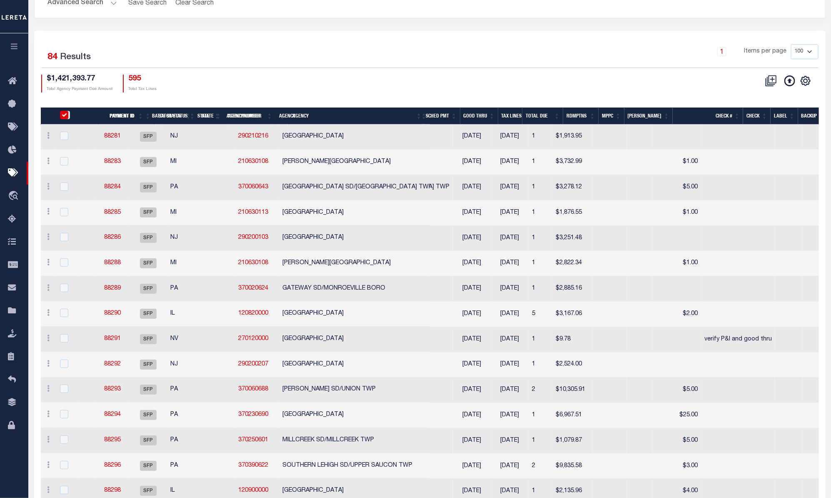
checkbox input "true"
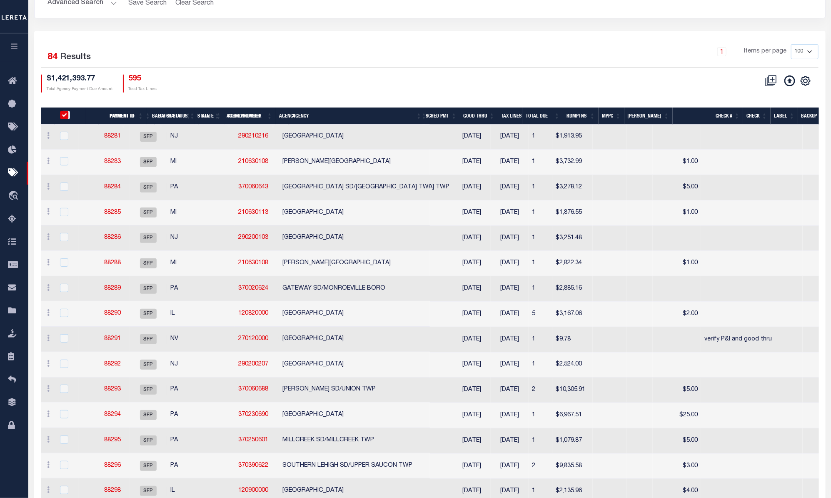
checkbox input "true"
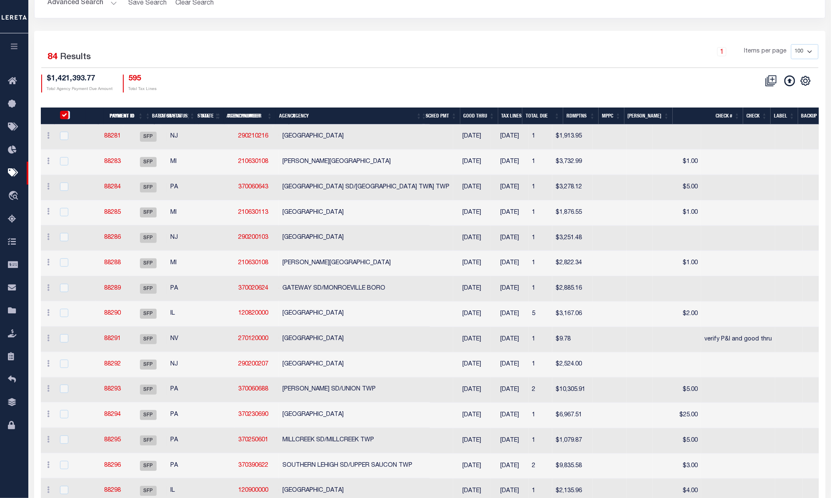
checkbox input "true"
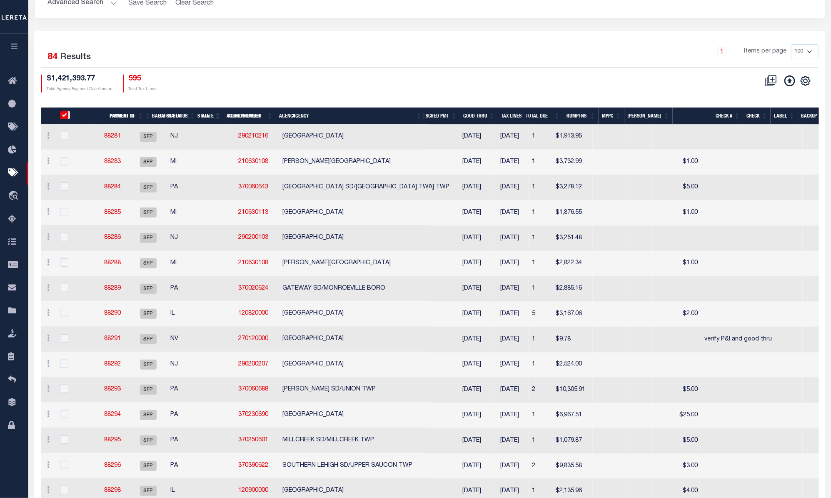
checkbox input "true"
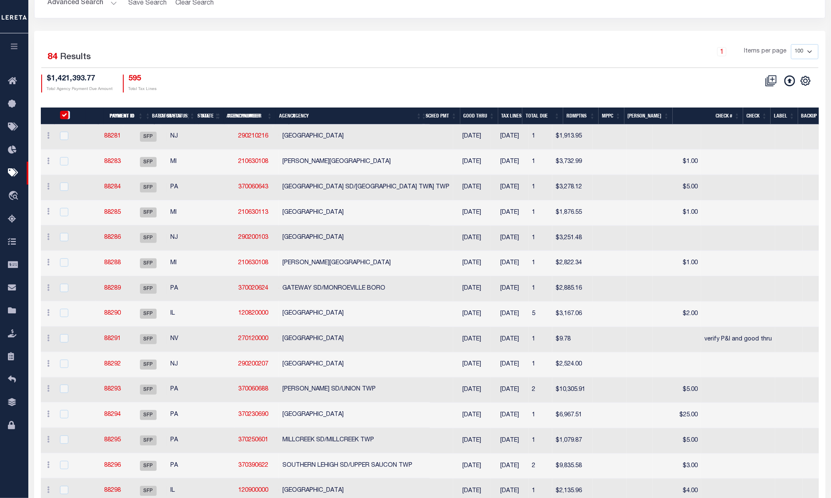
checkbox input "true"
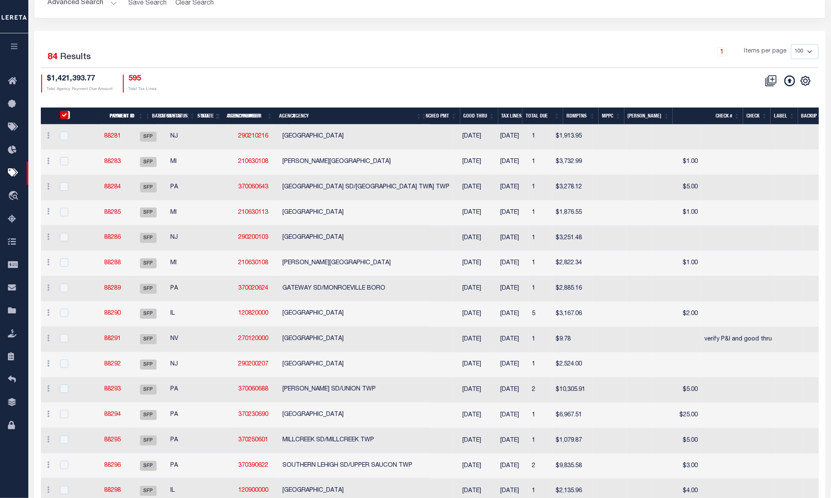
checkbox input "true"
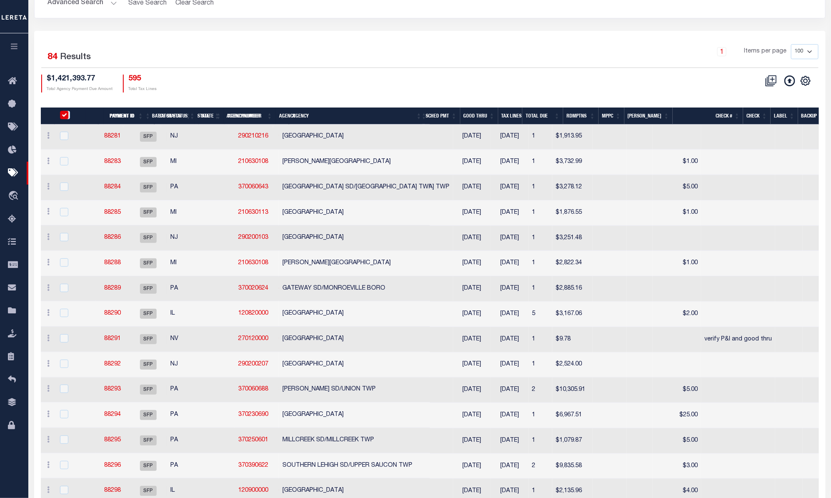
checkbox input "true"
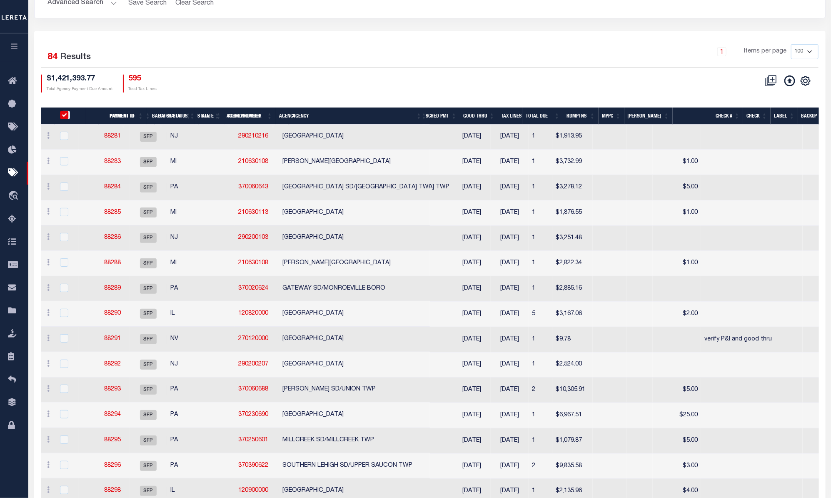
checkbox input "true"
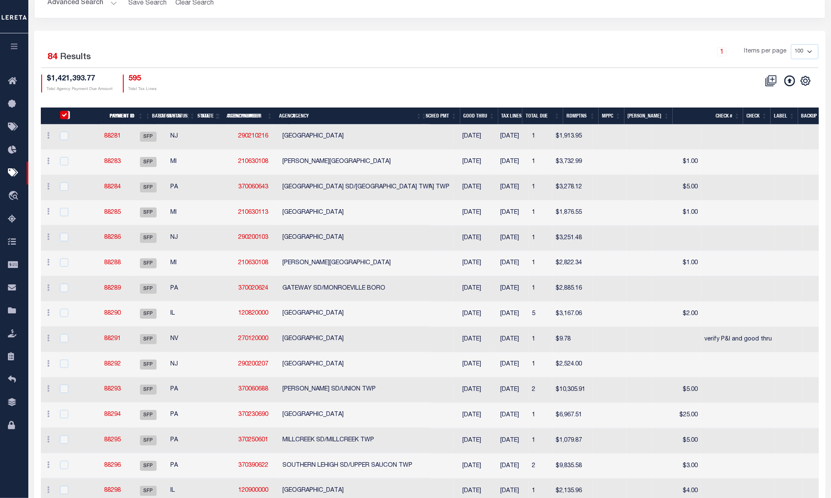
checkbox input "true"
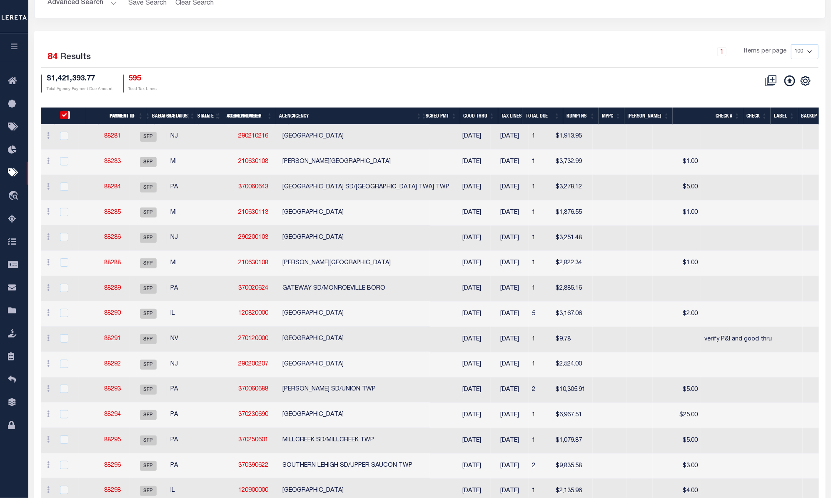
checkbox input "true"
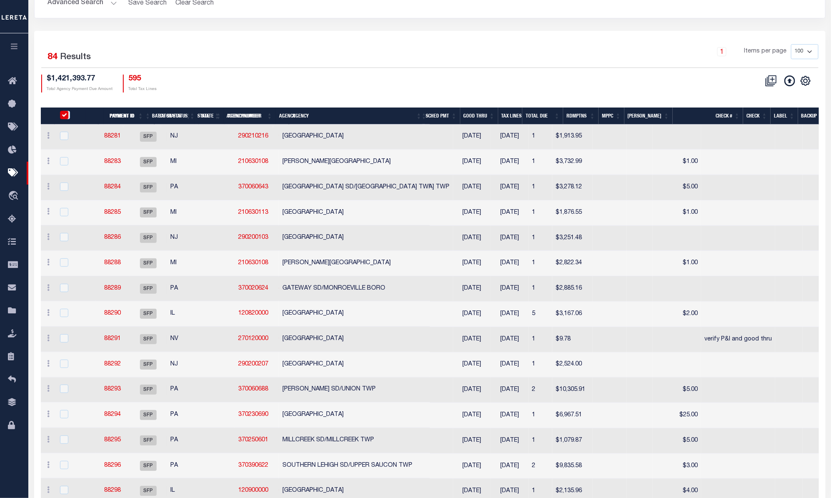
checkbox input "true"
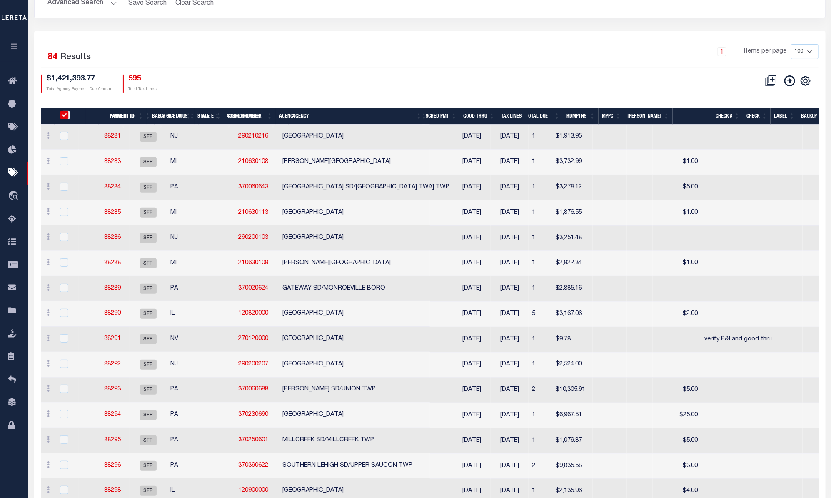
checkbox input "true"
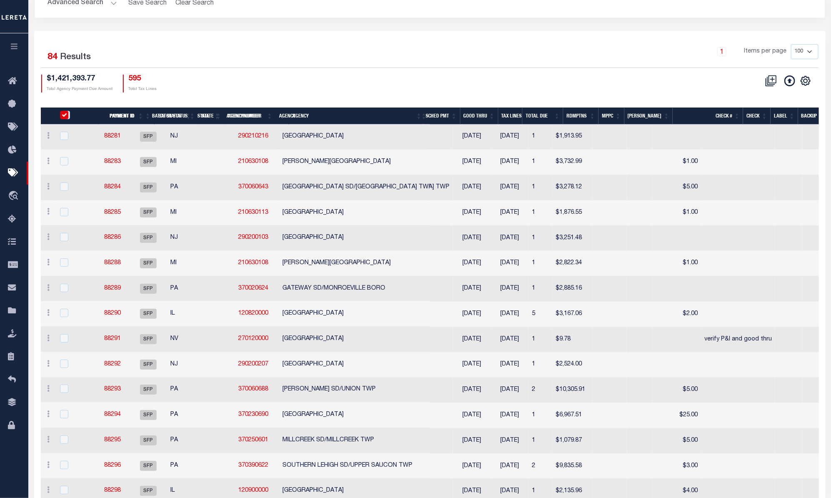
checkbox input "true"
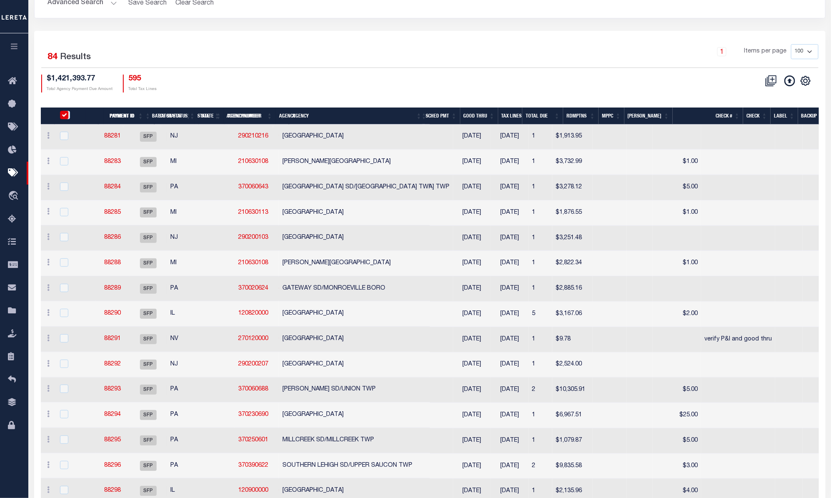
checkbox input "true"
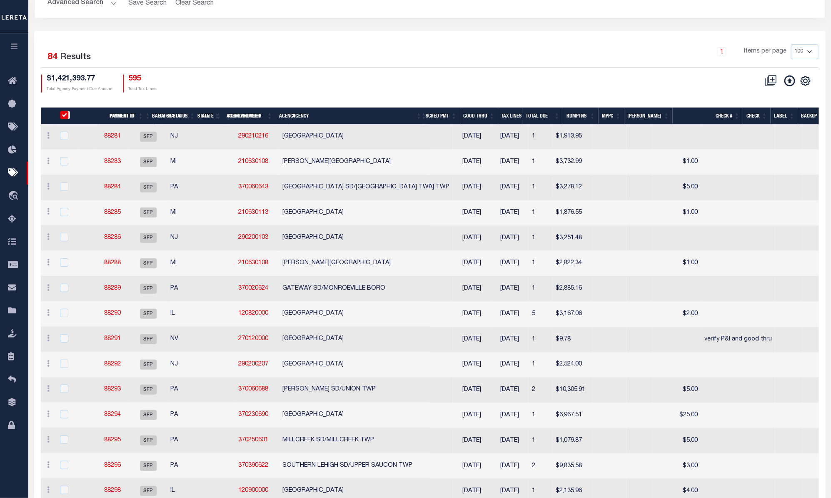
checkbox input "true"
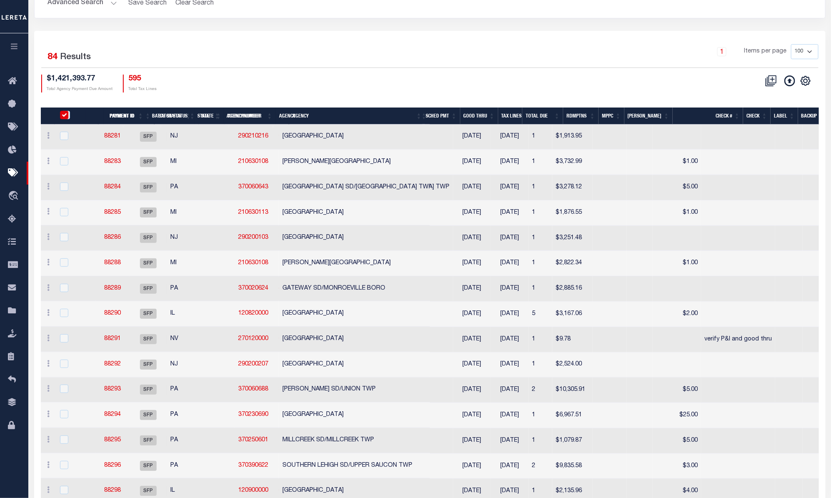
checkbox input "true"
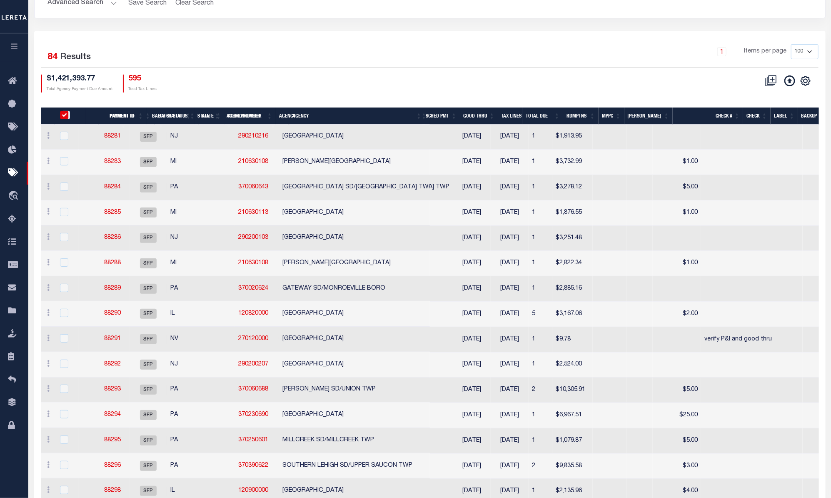
checkbox input "true"
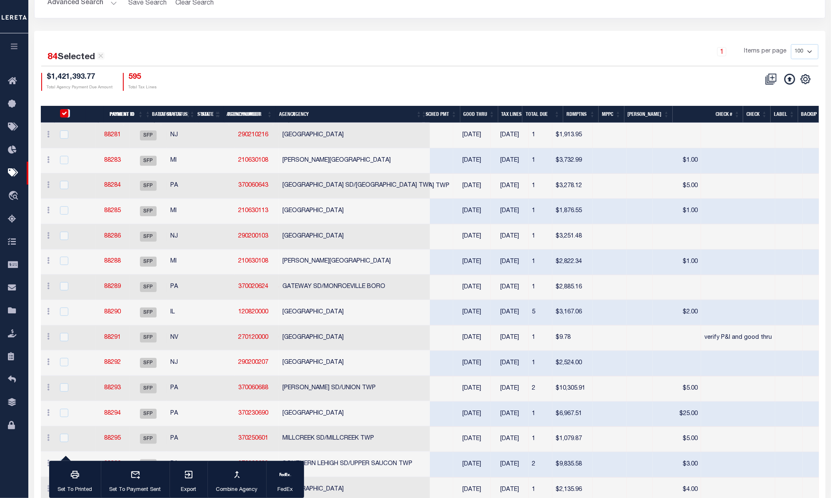
click at [66, 115] on input "PayeePmtBatchStatus" at bounding box center [64, 113] width 8 height 8
checkbox input "false"
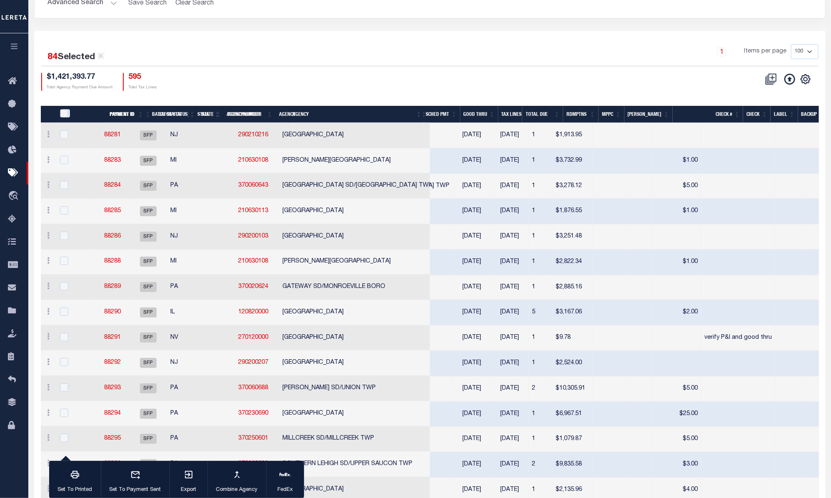
checkbox input "false"
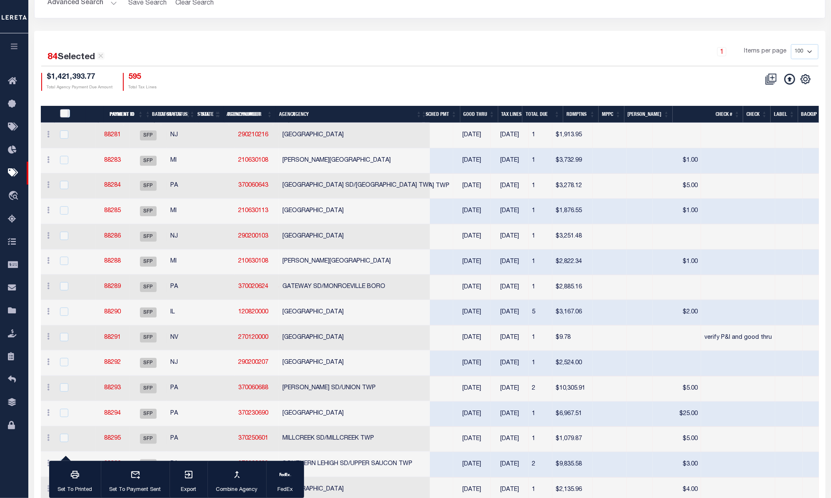
checkbox input "false"
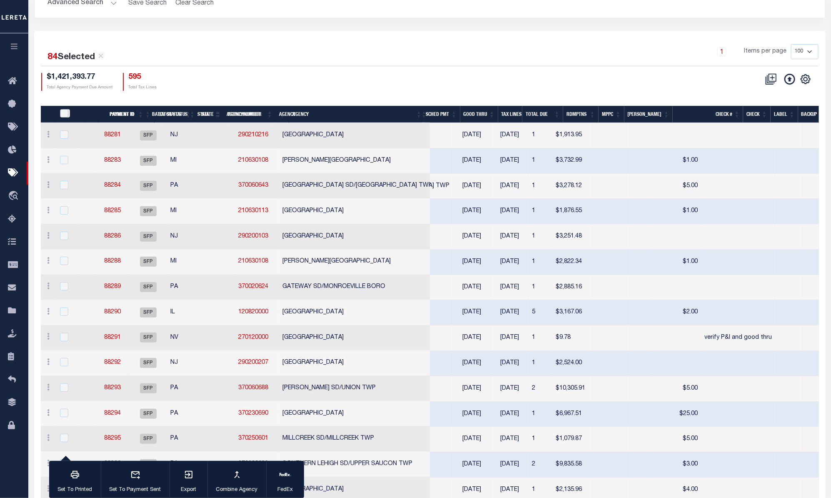
checkbox input "false"
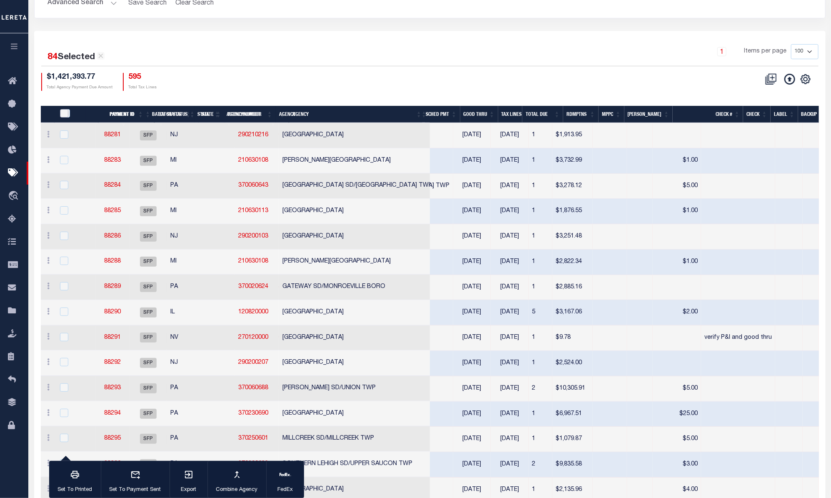
checkbox input "false"
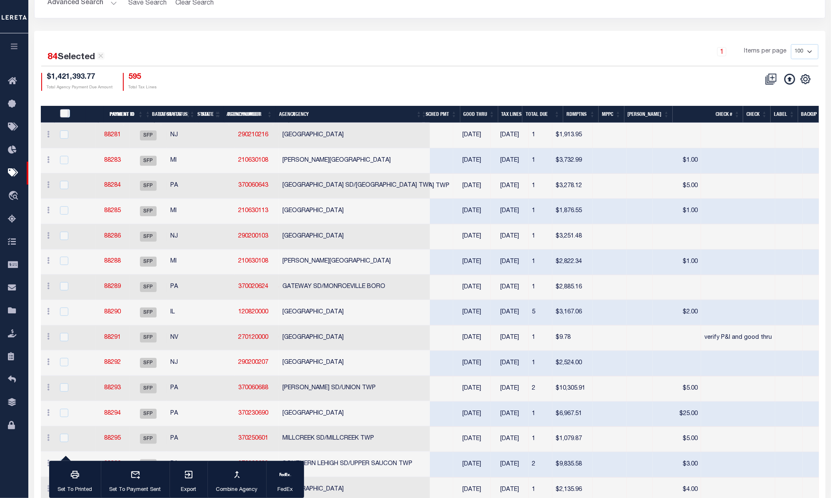
checkbox input "false"
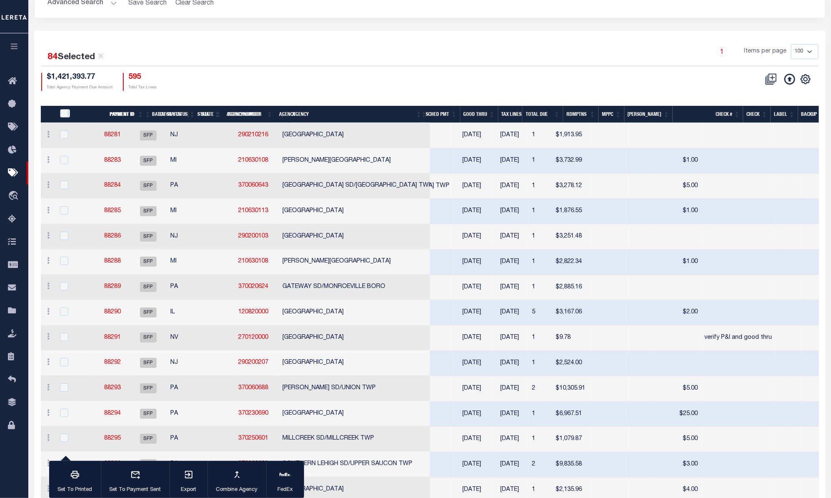
checkbox input "false"
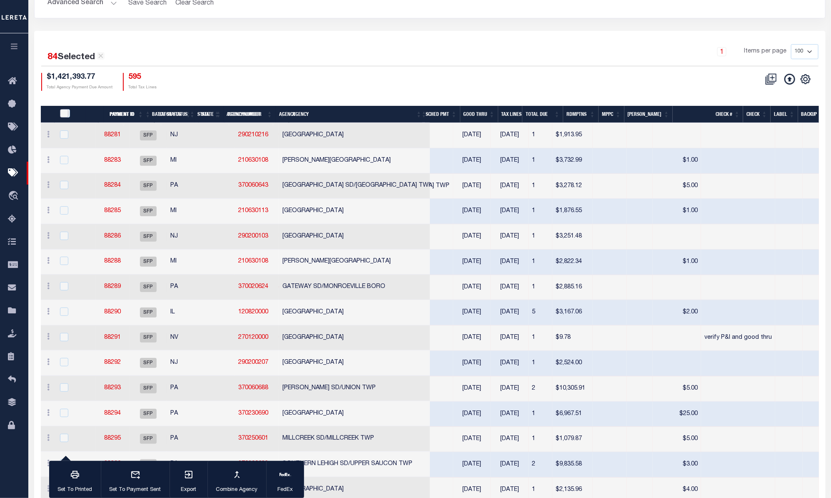
checkbox input "false"
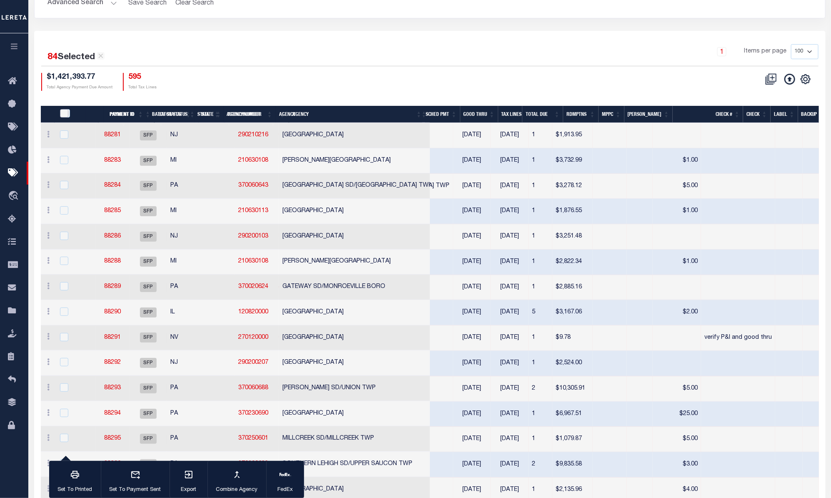
checkbox input "false"
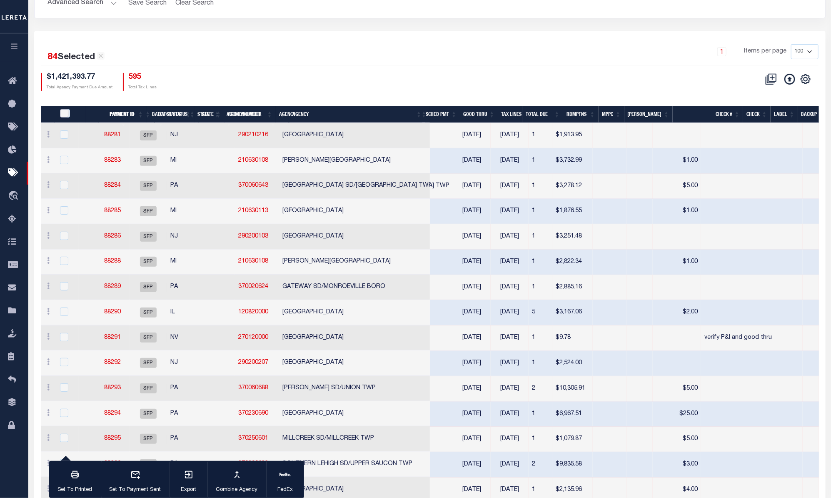
checkbox input "false"
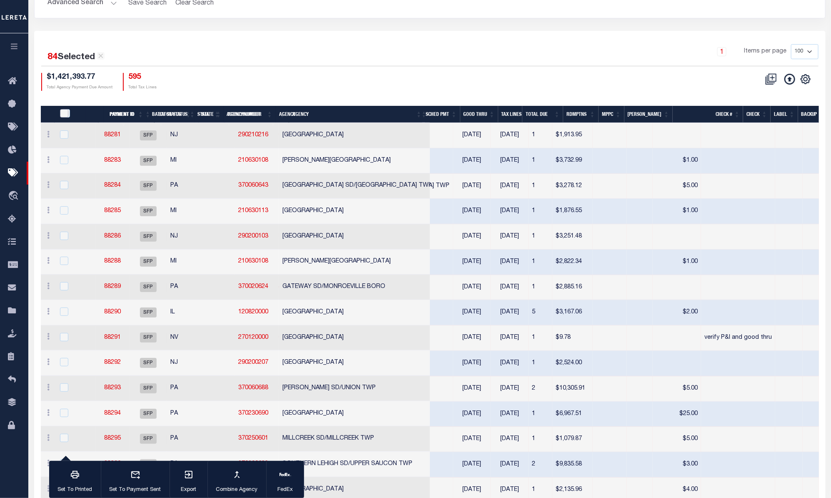
checkbox input "false"
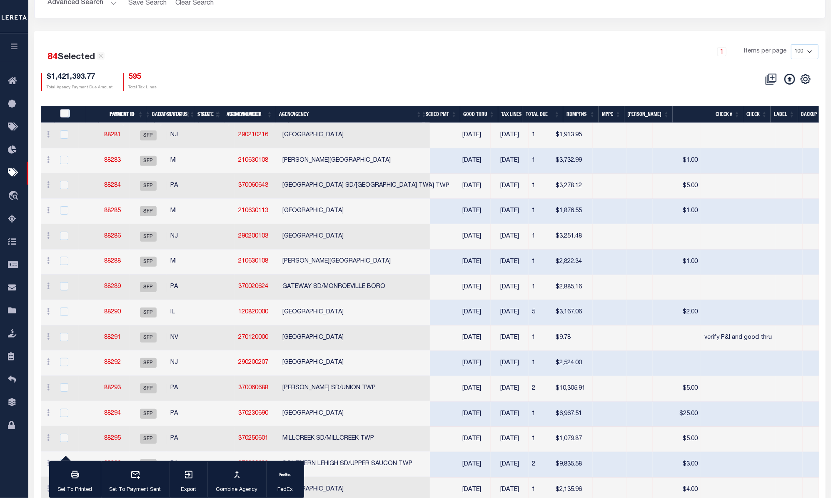
checkbox input "false"
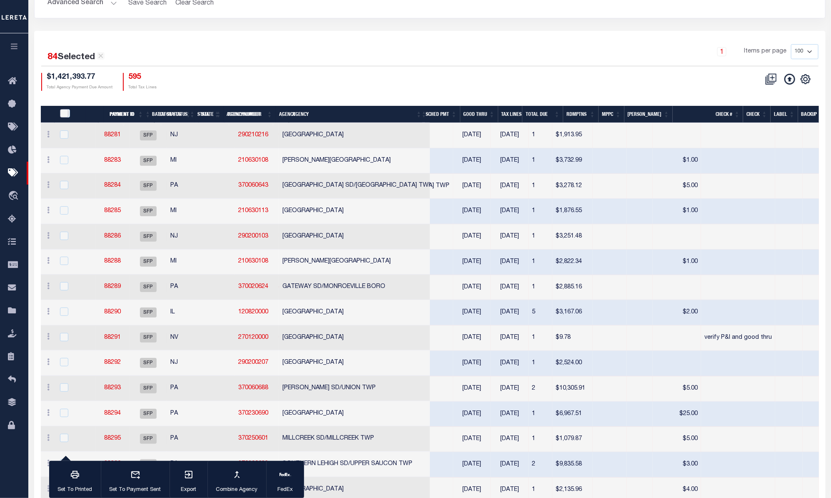
checkbox input "false"
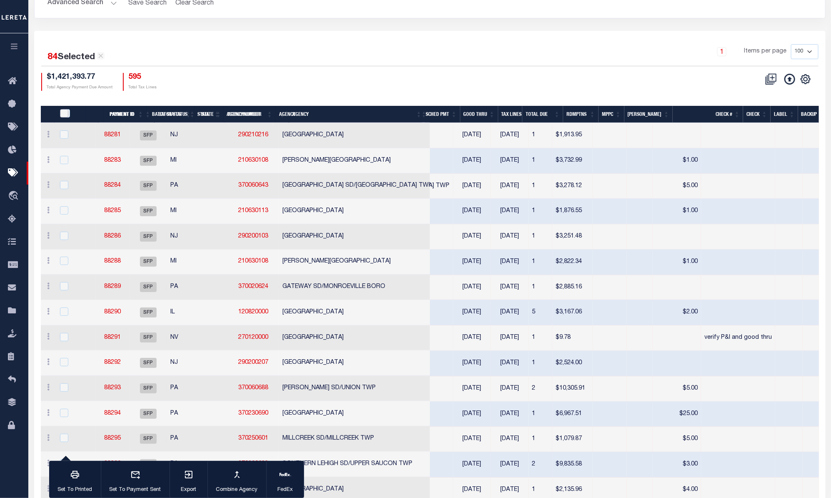
checkbox input "false"
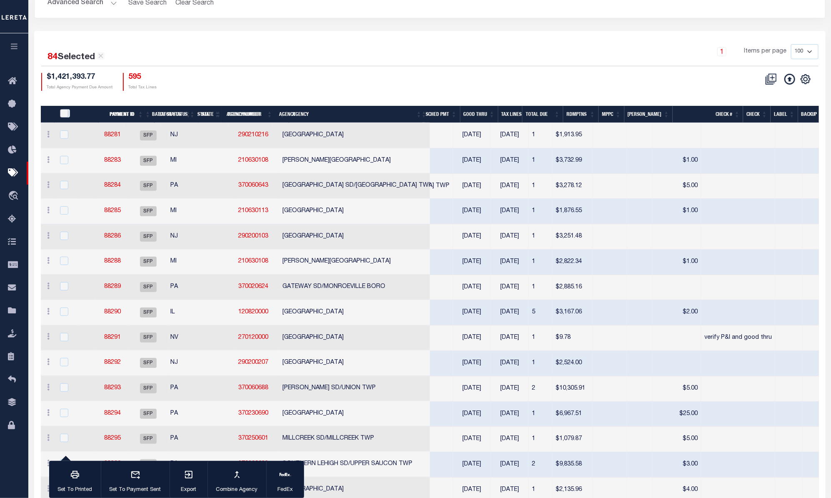
checkbox input "false"
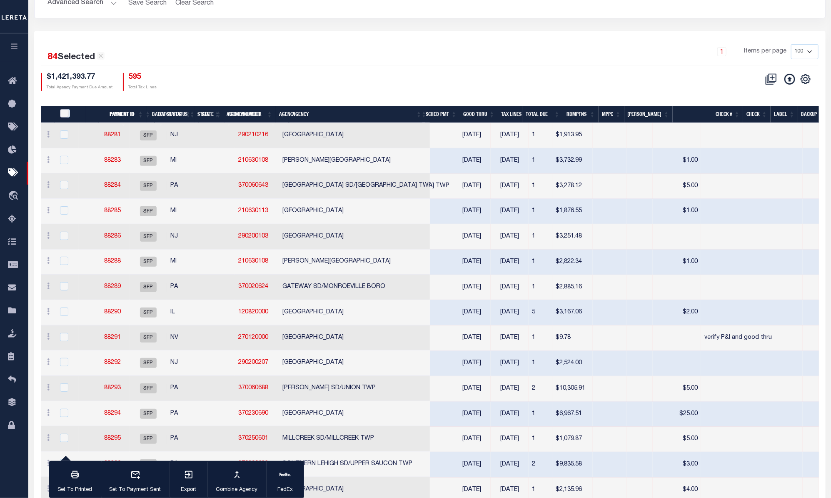
checkbox input "false"
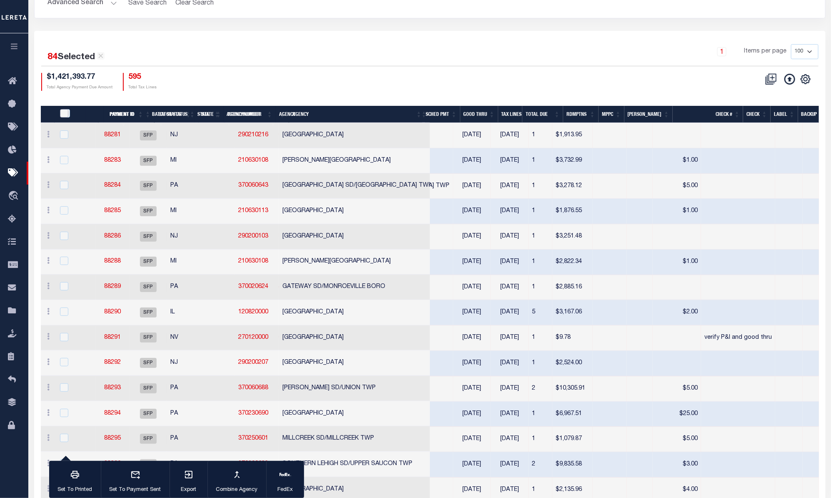
checkbox input "false"
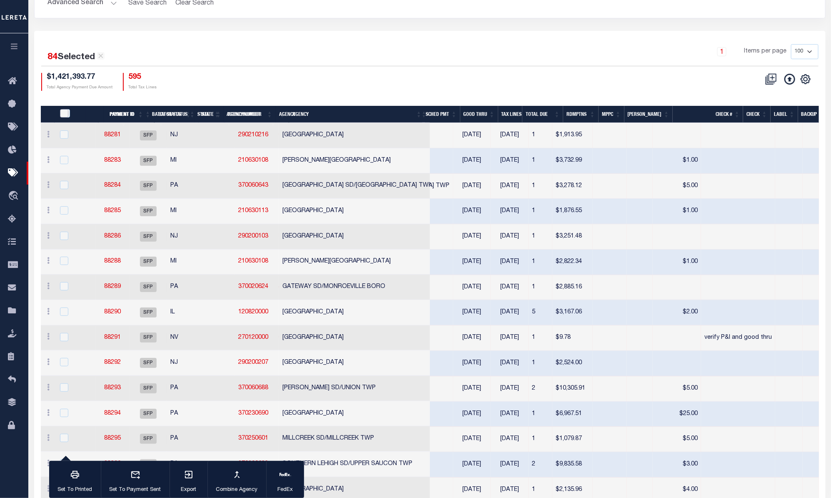
checkbox input "false"
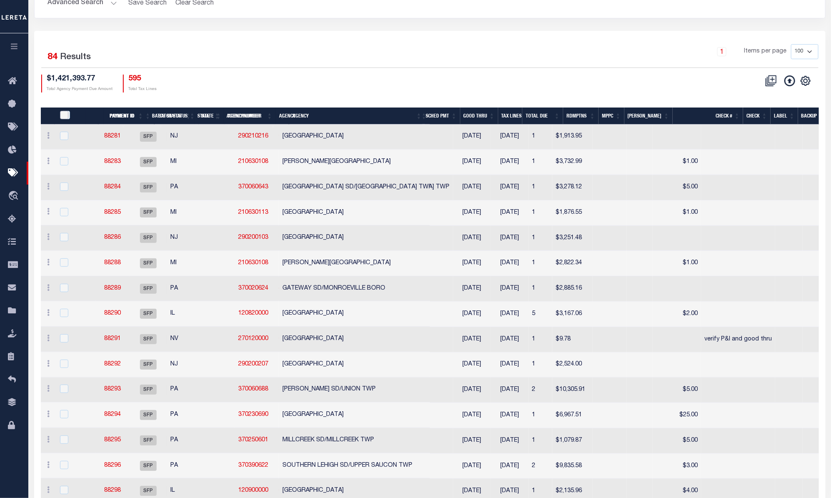
click at [66, 115] on input "PayeePmtBatchStatus" at bounding box center [64, 115] width 8 height 8
checkbox input "true"
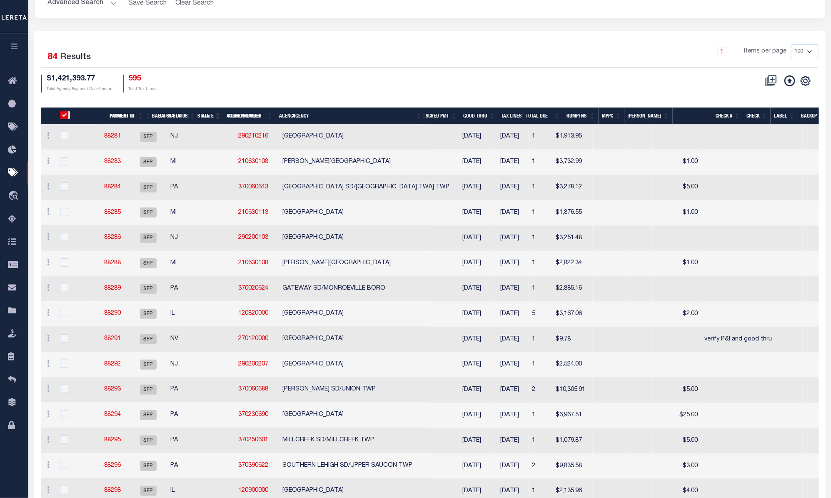
checkbox input "true"
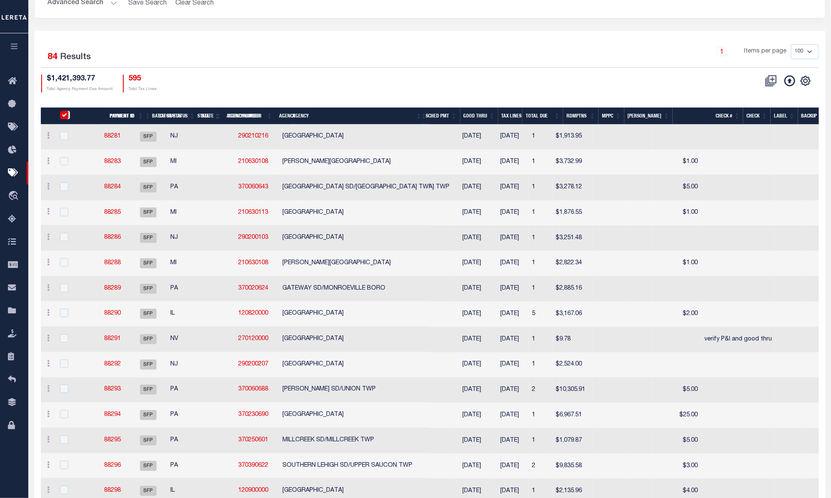
checkbox input "true"
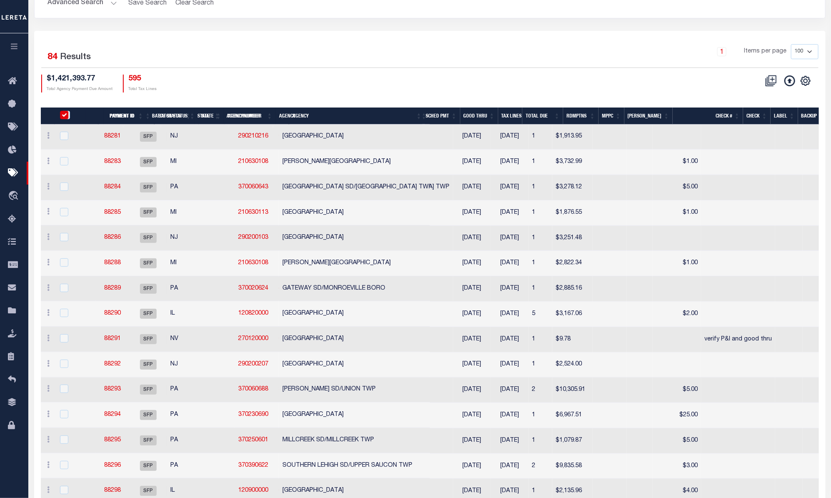
checkbox input "true"
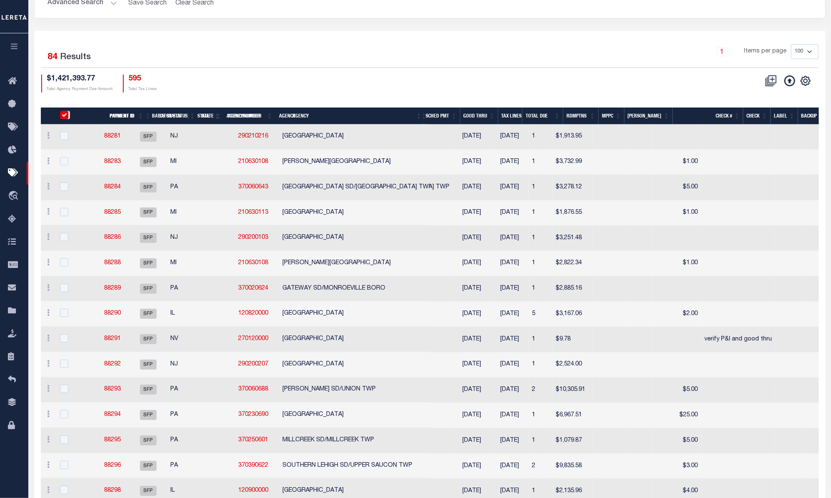
checkbox input "true"
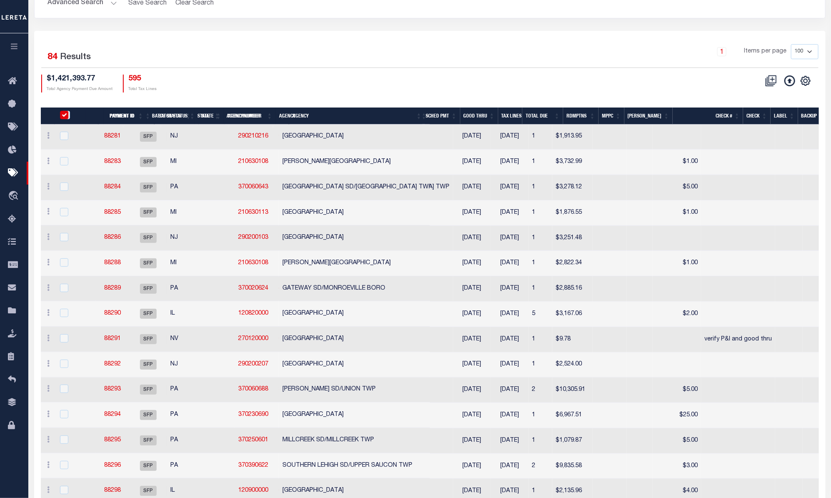
checkbox input "true"
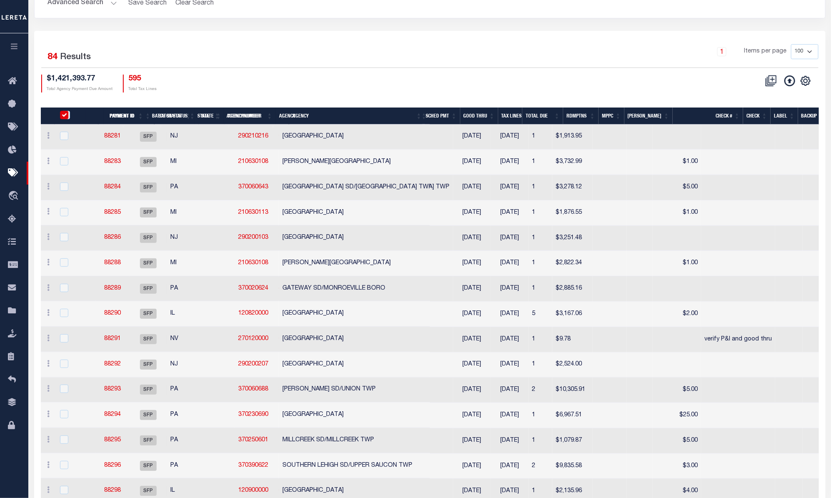
checkbox input "true"
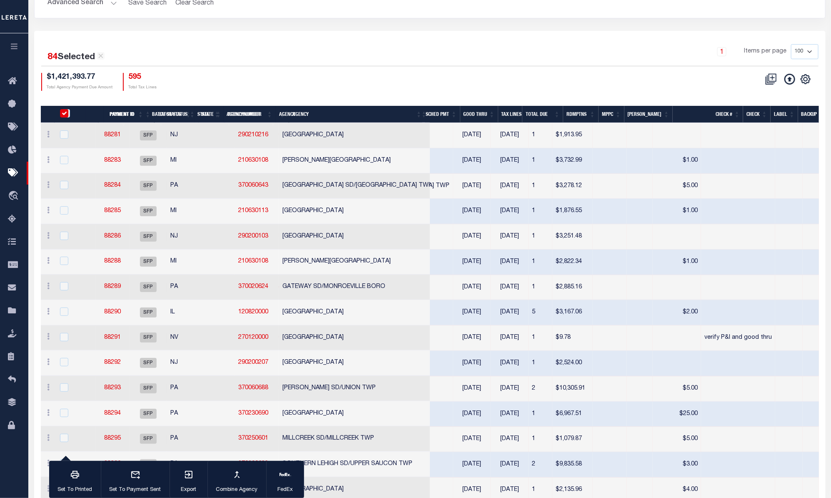
click at [66, 115] on input "PayeePmtBatchStatus" at bounding box center [64, 113] width 8 height 8
